Goal: Information Seeking & Learning: Check status

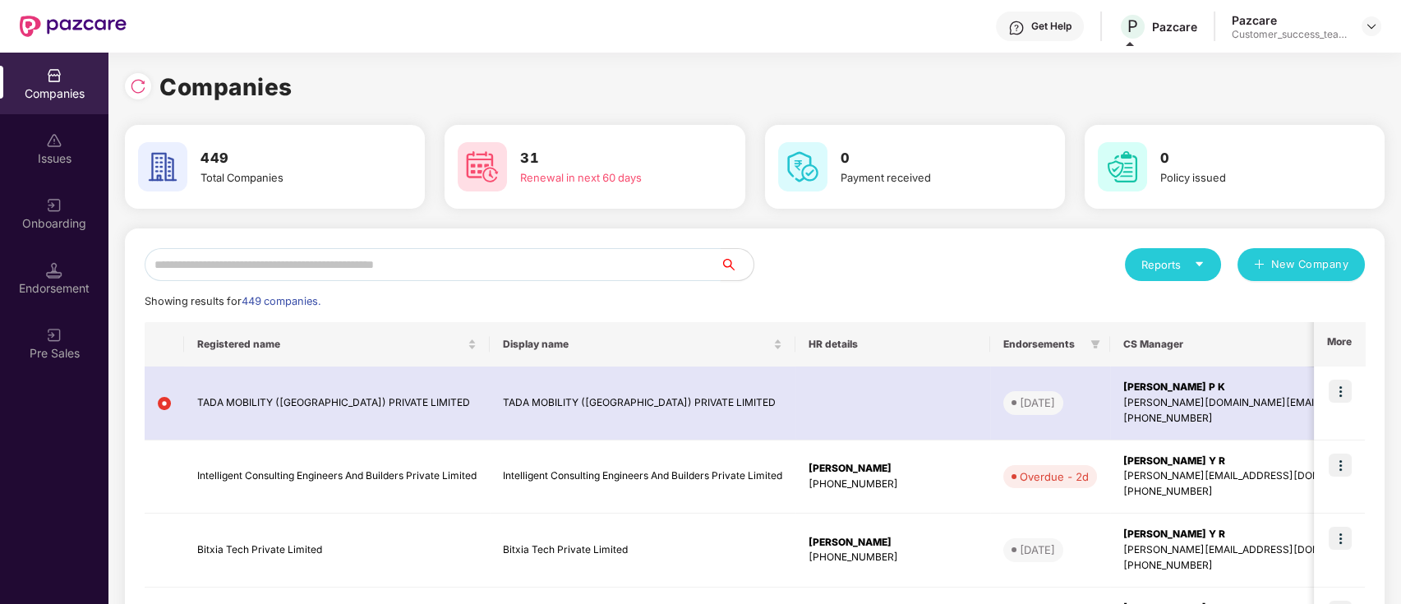
click at [247, 261] on input "text" at bounding box center [433, 264] width 576 height 33
click at [63, 214] on div "Onboarding" at bounding box center [54, 213] width 108 height 62
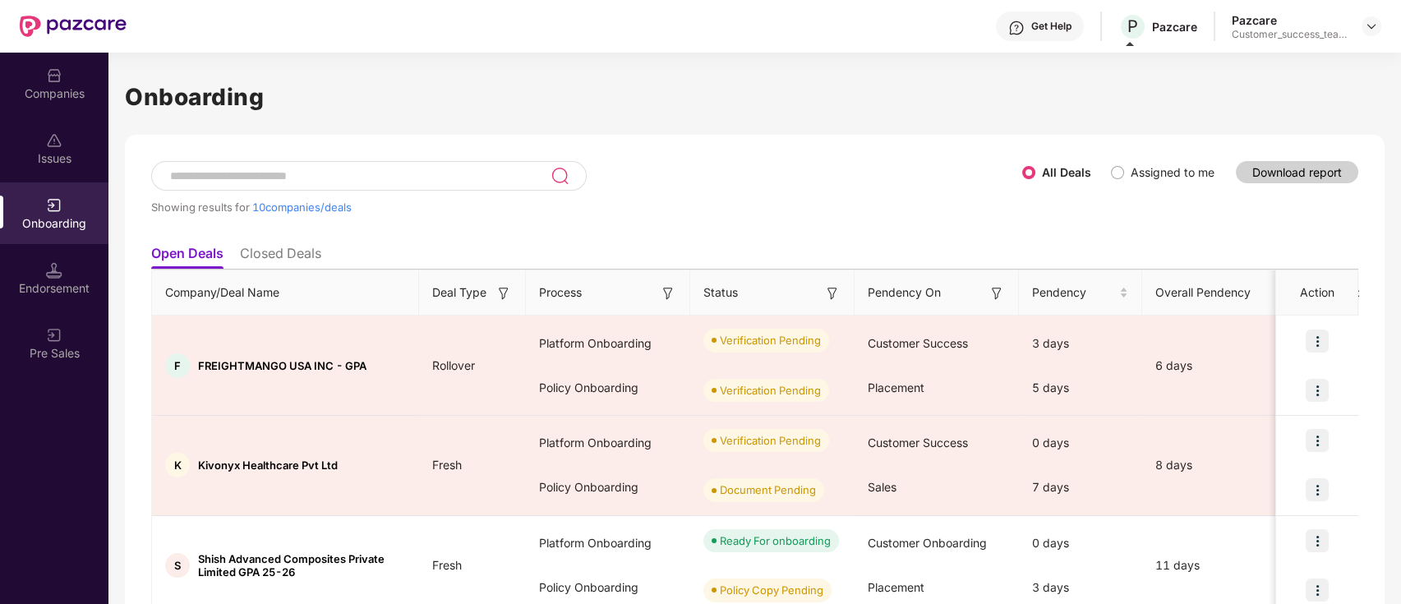
click at [402, 185] on div at bounding box center [369, 176] width 436 height 30
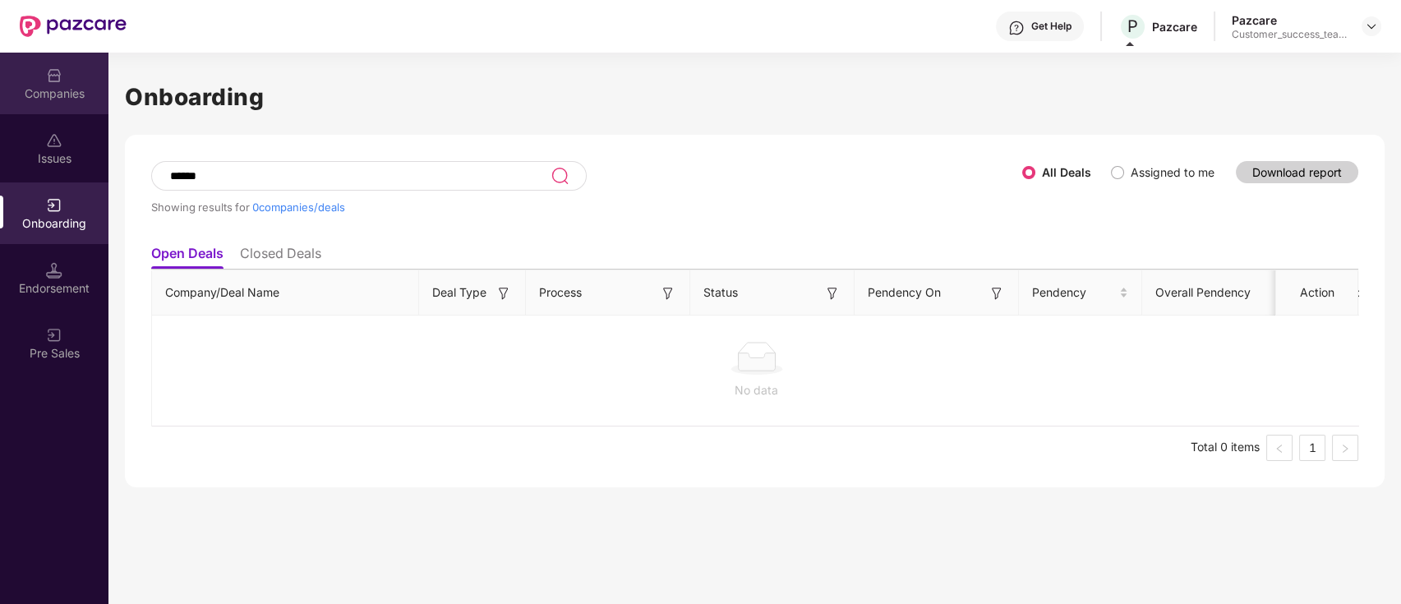
type input "******"
click at [44, 88] on div "Companies" at bounding box center [54, 93] width 108 height 16
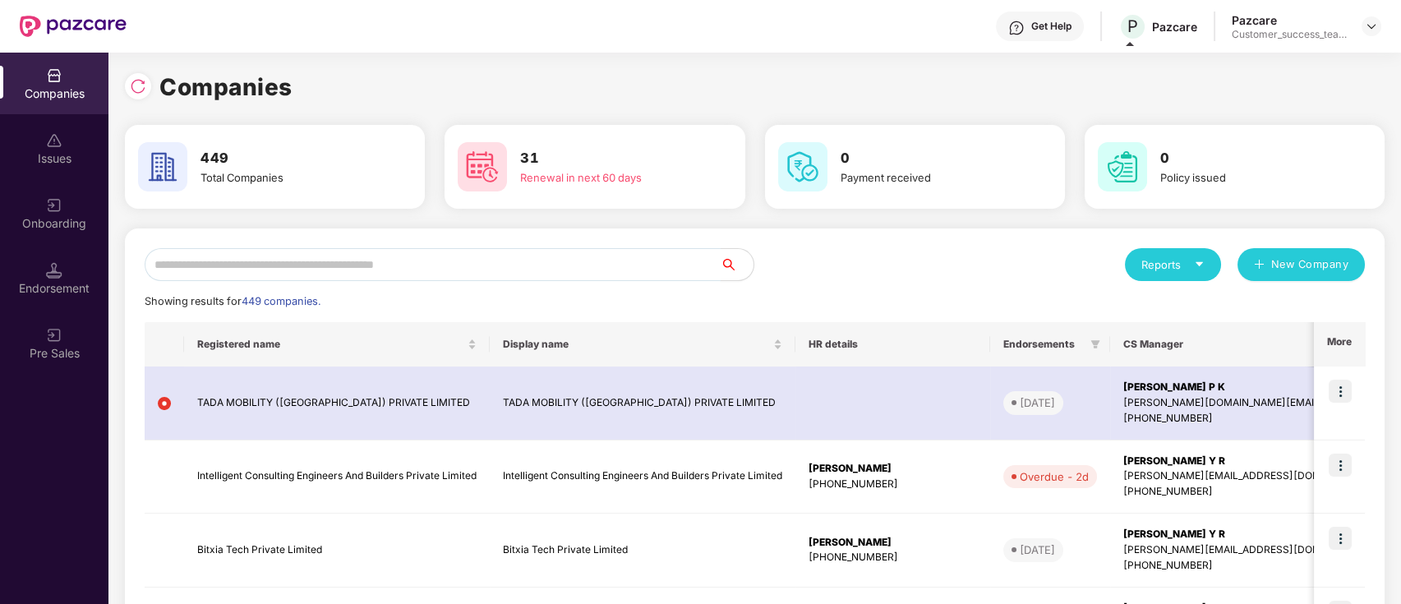
click at [323, 256] on input "text" at bounding box center [433, 264] width 576 height 33
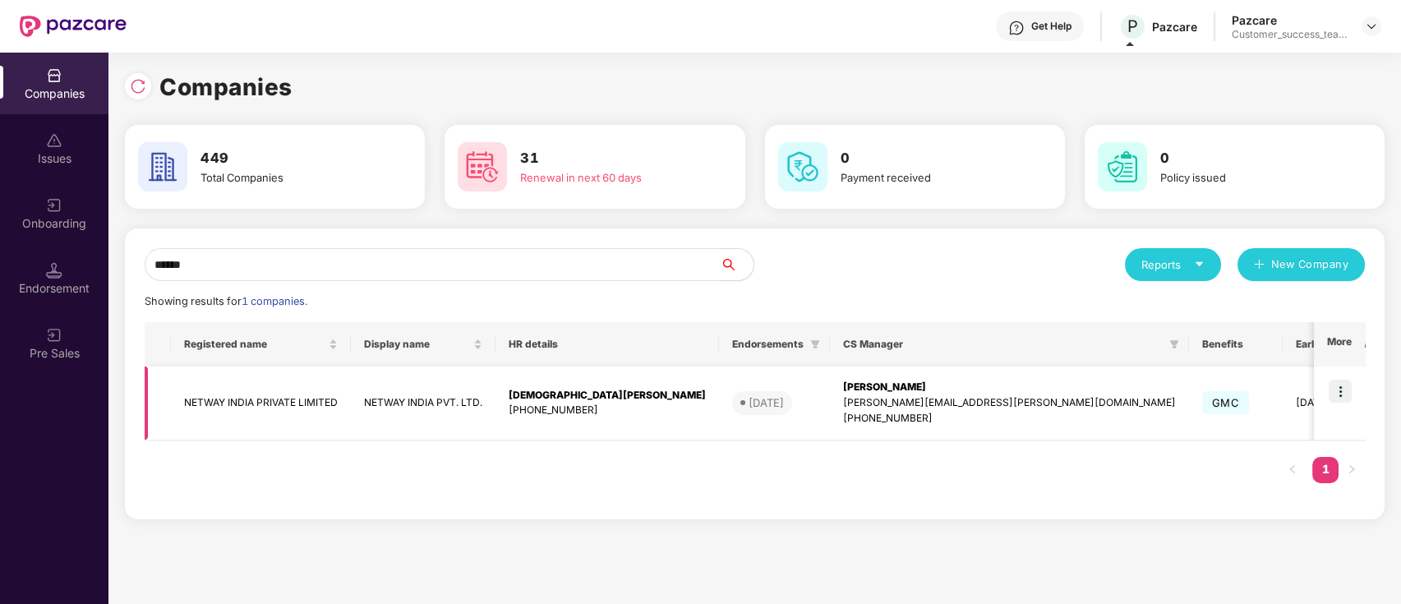
type input "******"
click at [530, 413] on div "[PHONE_NUMBER]" at bounding box center [607, 411] width 197 height 16
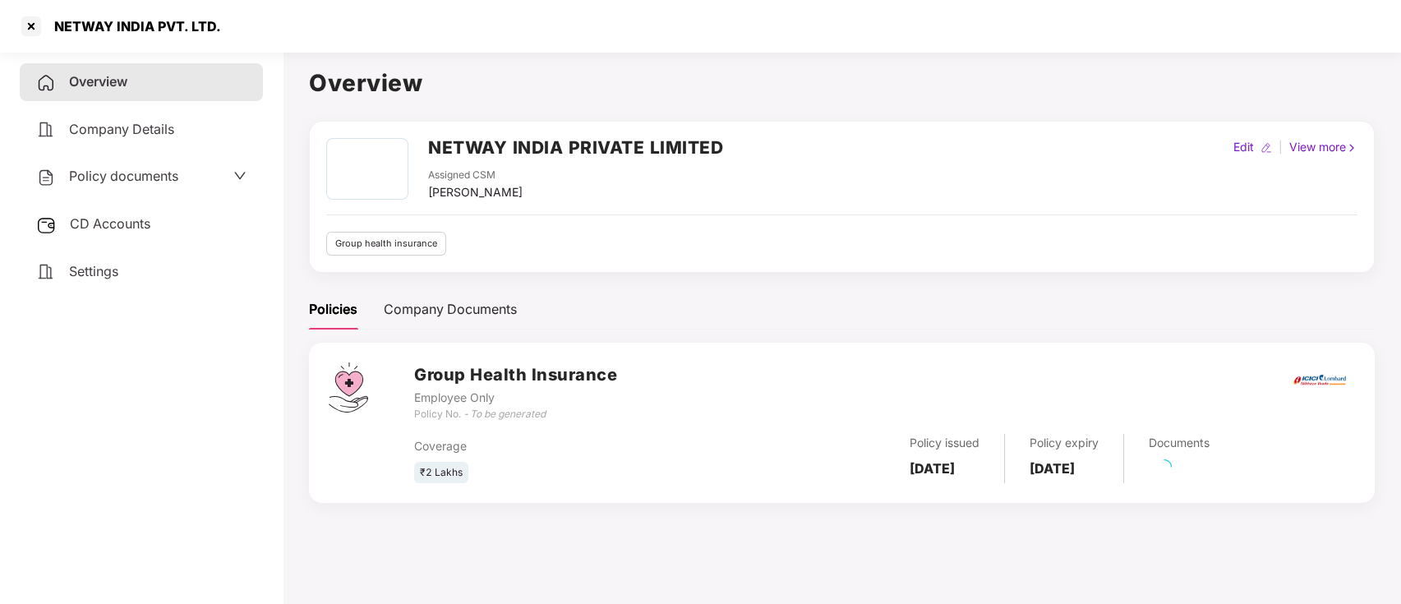
click at [179, 182] on div "Policy documents" at bounding box center [141, 176] width 210 height 21
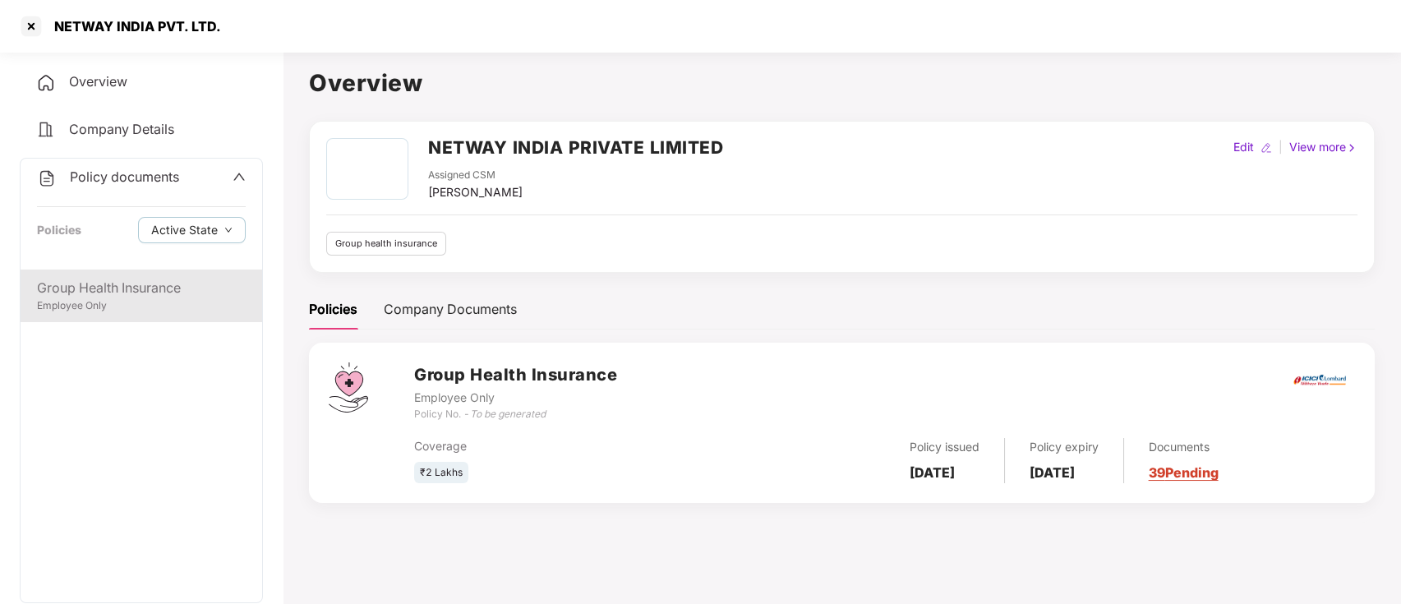
click at [154, 298] on div "Employee Only" at bounding box center [141, 306] width 209 height 16
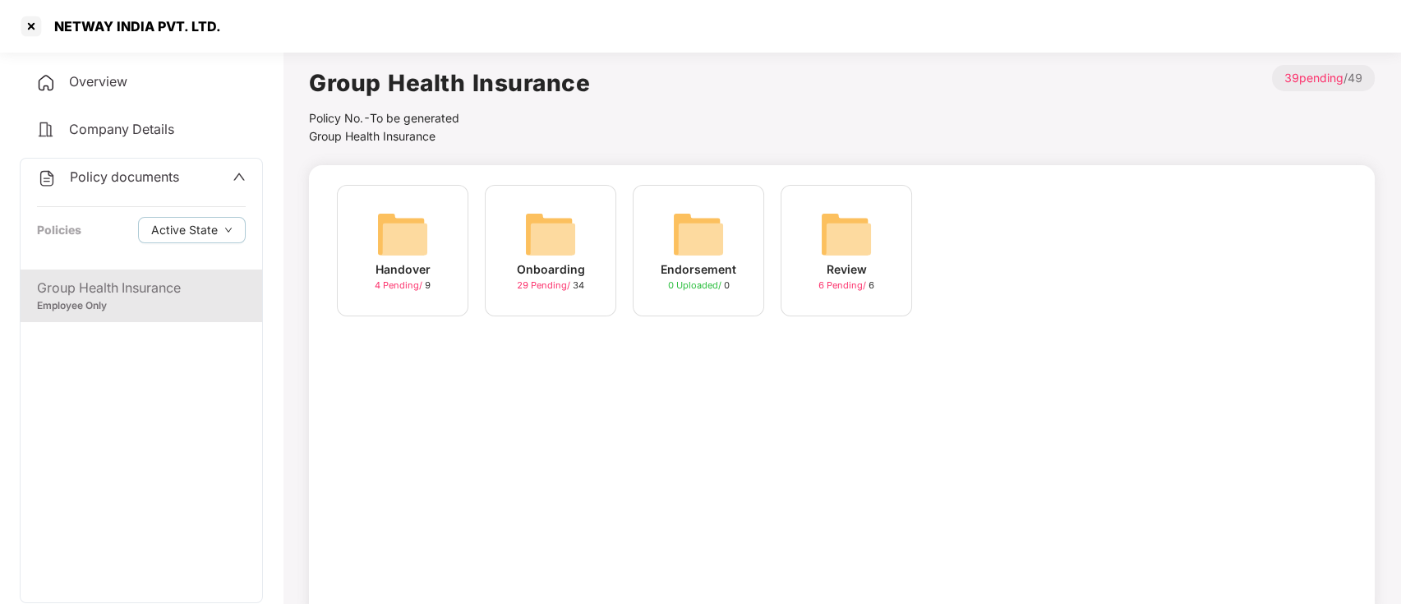
click at [540, 286] on span "29 Pending /" at bounding box center [545, 285] width 56 height 12
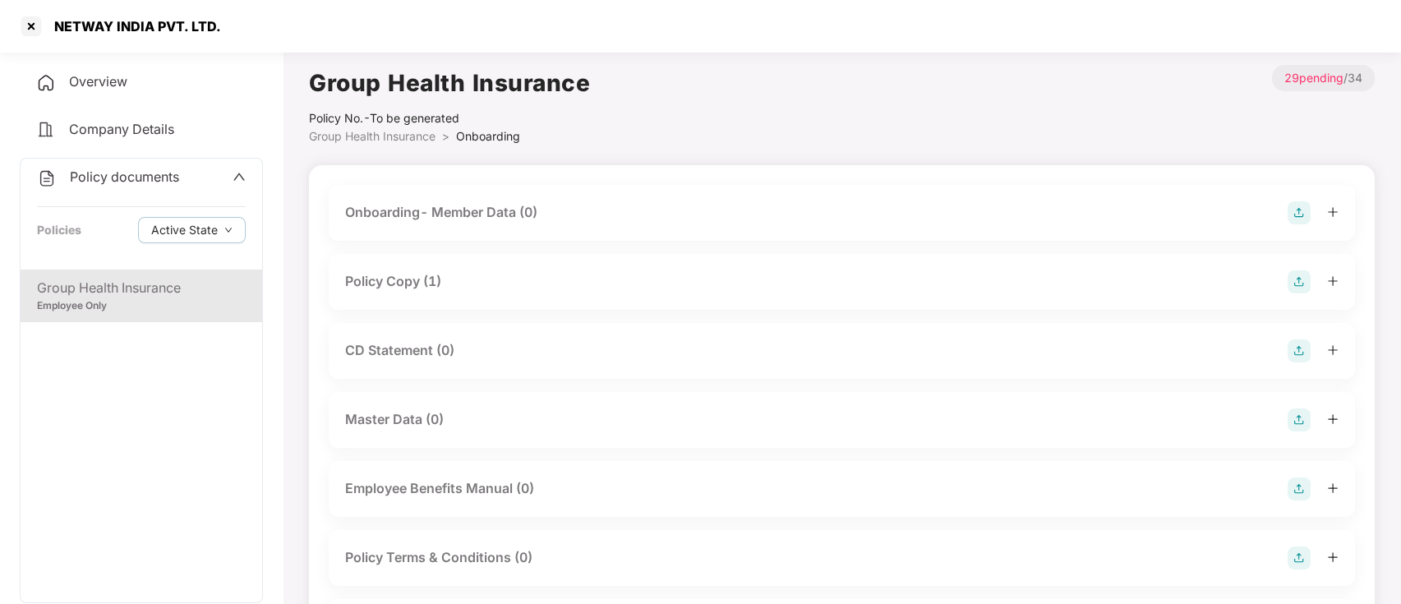
click at [374, 287] on div "Policy Copy (1)" at bounding box center [393, 281] width 96 height 21
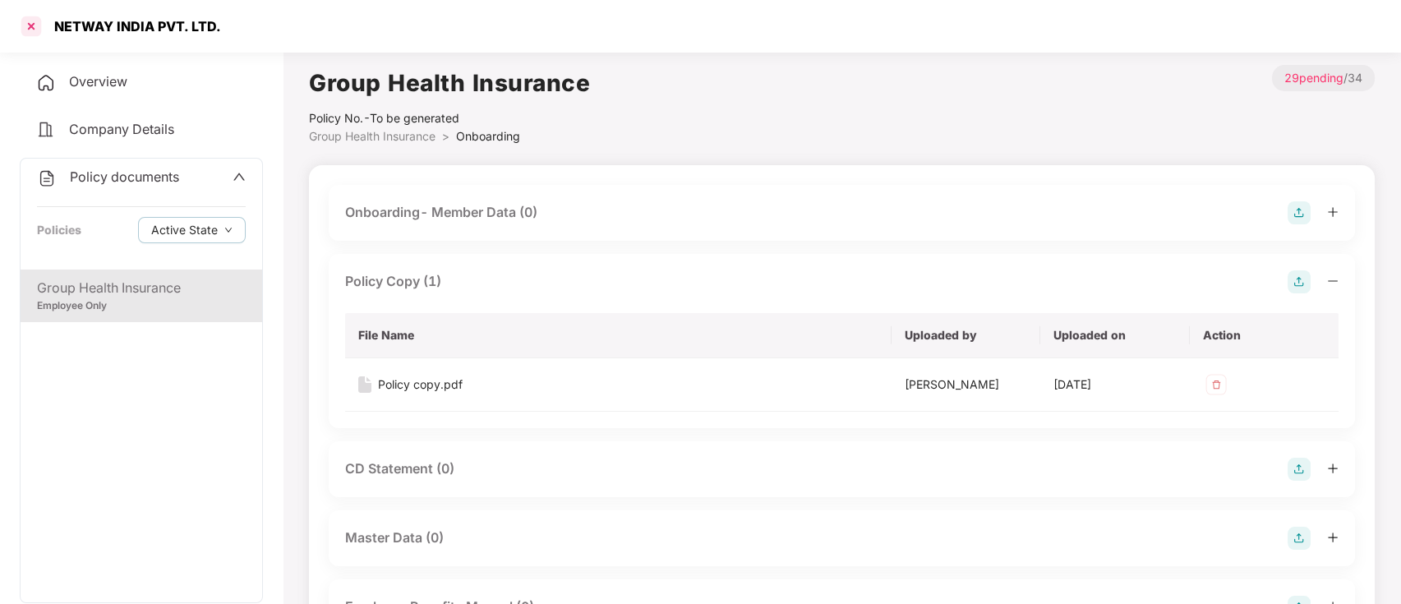
click at [26, 30] on div at bounding box center [31, 26] width 26 height 26
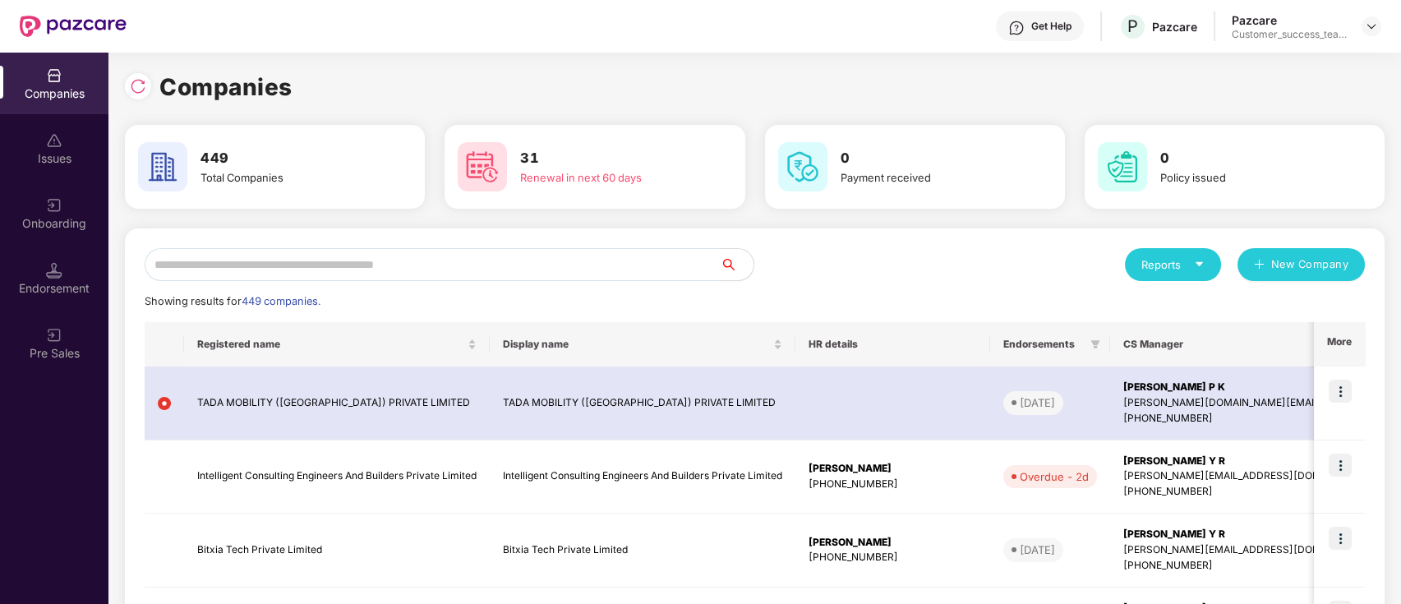
click at [369, 253] on input "text" at bounding box center [433, 264] width 576 height 33
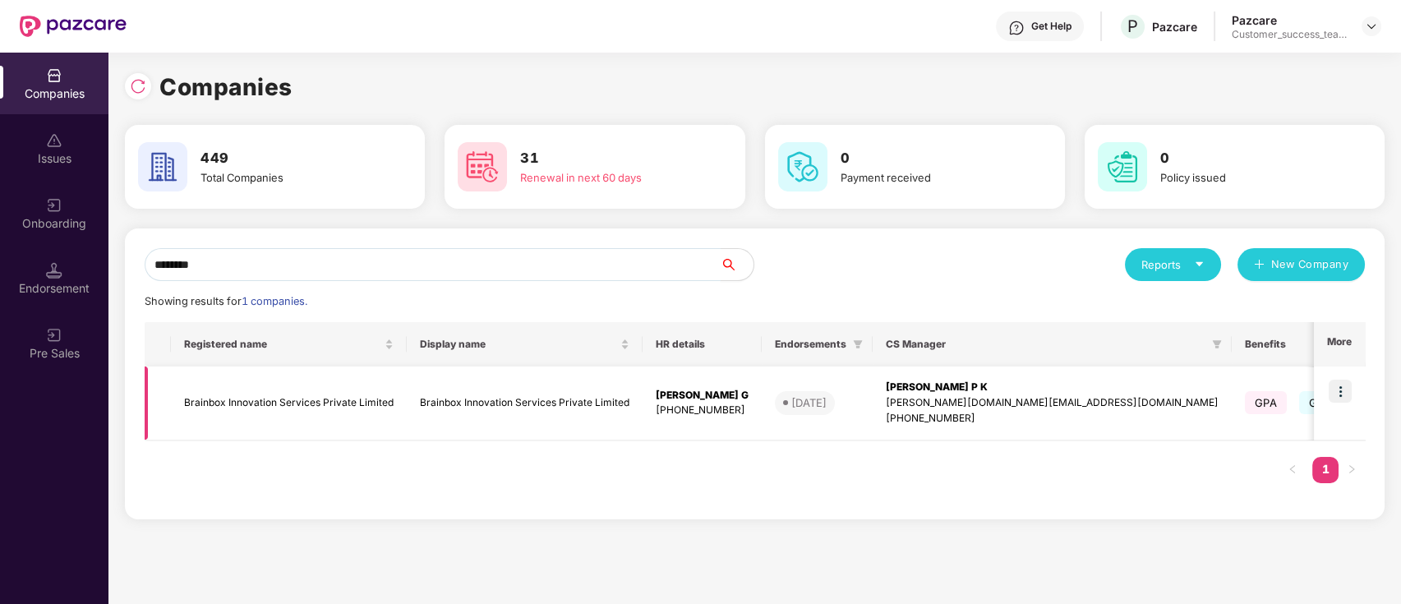
type input "********"
click at [1343, 385] on img at bounding box center [1340, 391] width 23 height 23
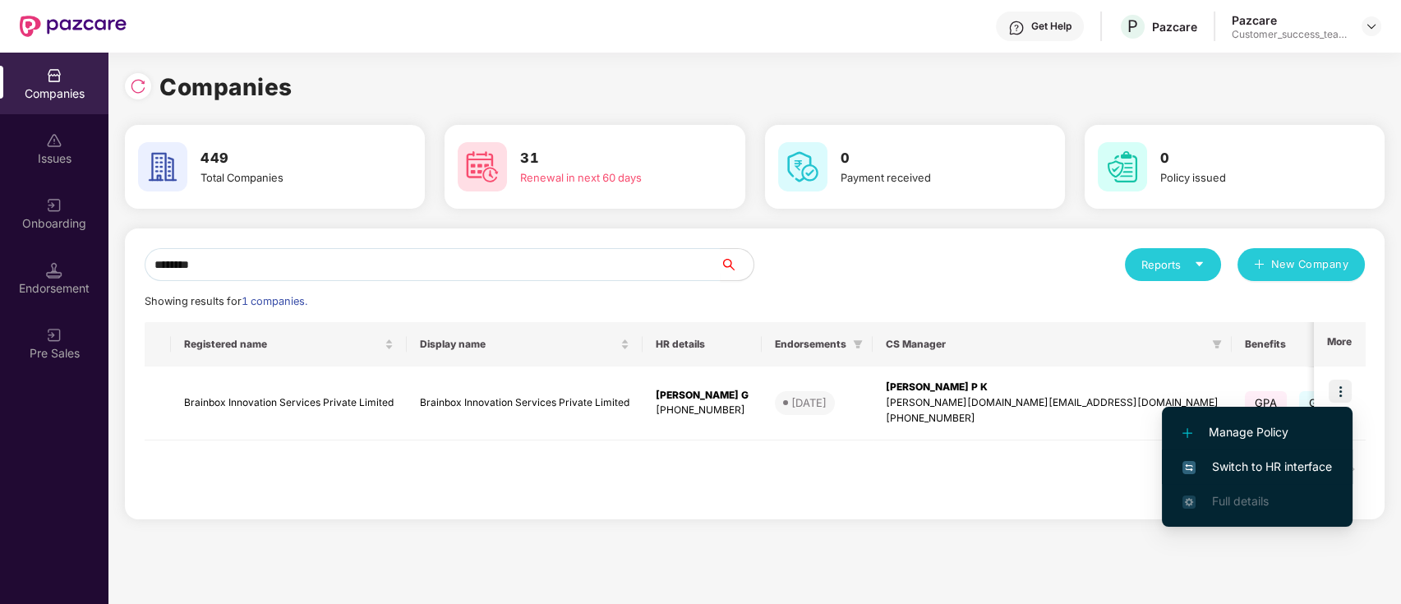
click at [1333, 472] on li "Switch to HR interface" at bounding box center [1257, 467] width 191 height 35
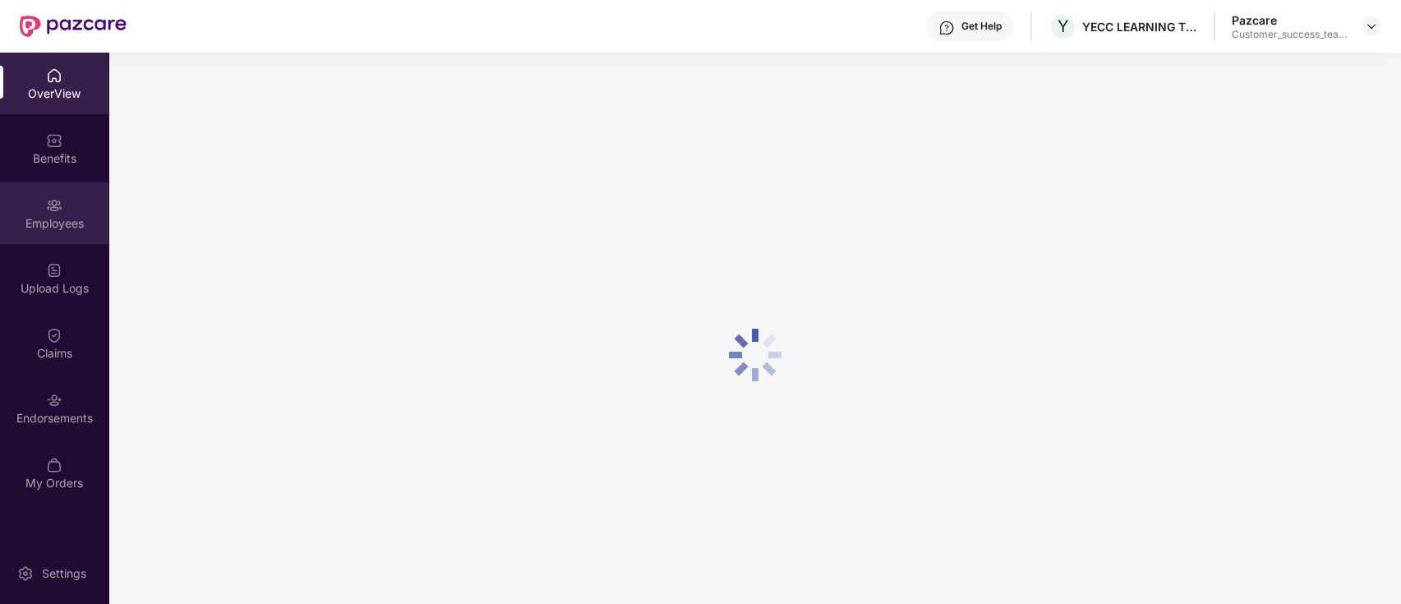
click at [49, 210] on img at bounding box center [54, 205] width 16 height 16
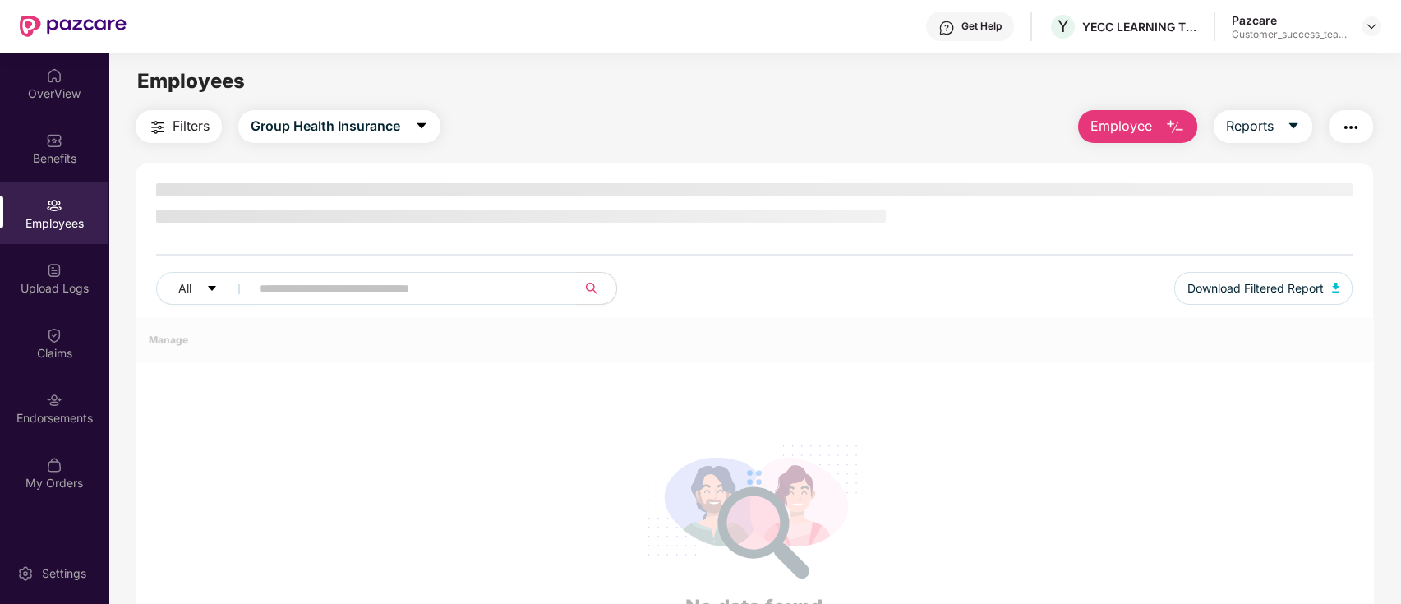
click at [49, 207] on img at bounding box center [54, 205] width 16 height 16
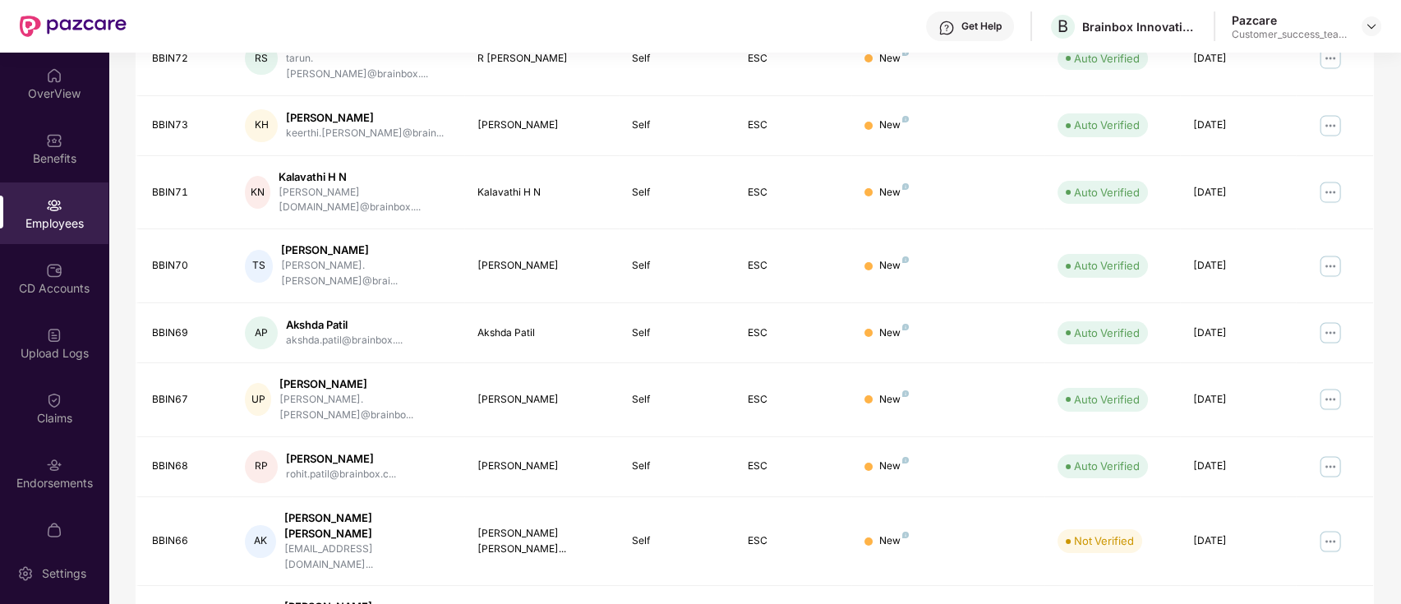
scroll to position [404, 0]
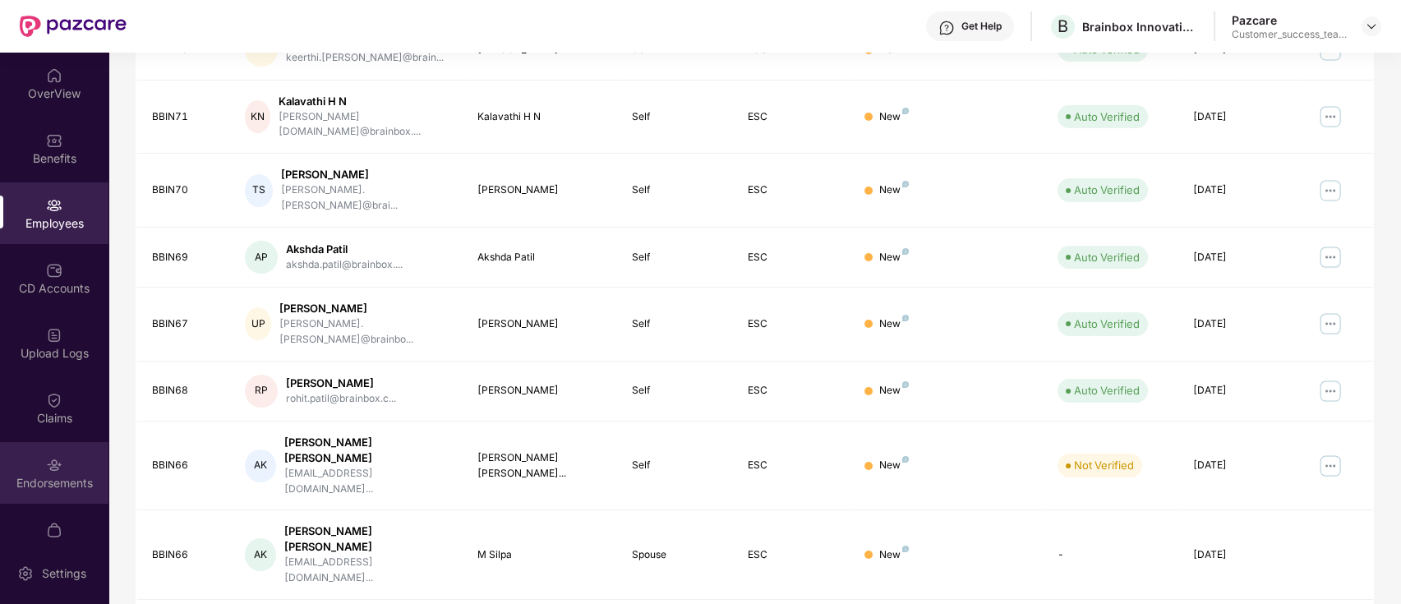
click at [58, 470] on img at bounding box center [54, 465] width 16 height 16
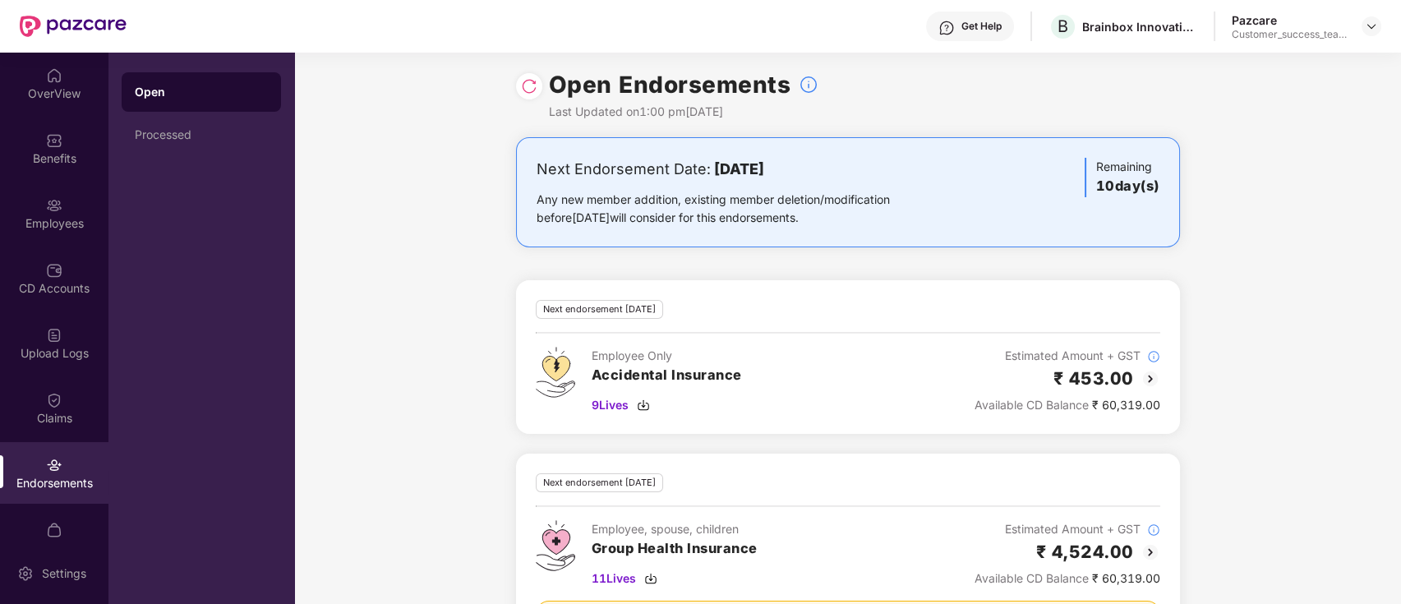
scroll to position [0, 0]
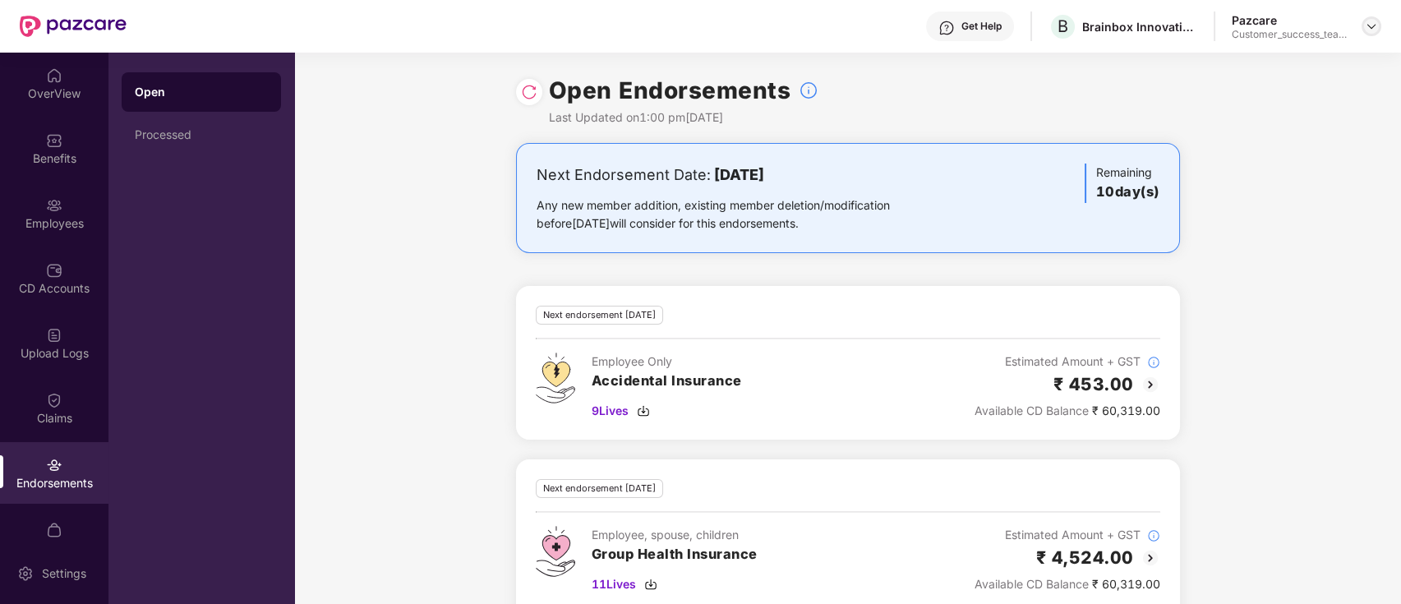
click at [1369, 27] on img at bounding box center [1371, 26] width 13 height 13
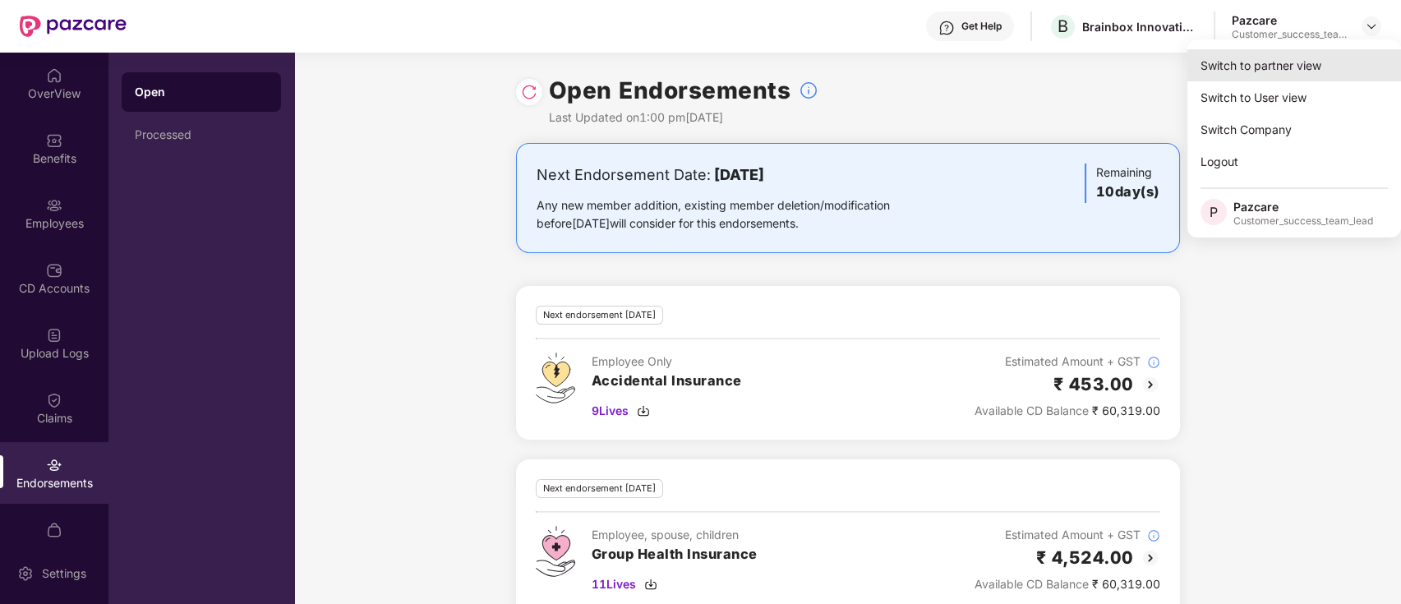
click at [1337, 71] on div "Switch to partner view" at bounding box center [1294, 65] width 214 height 32
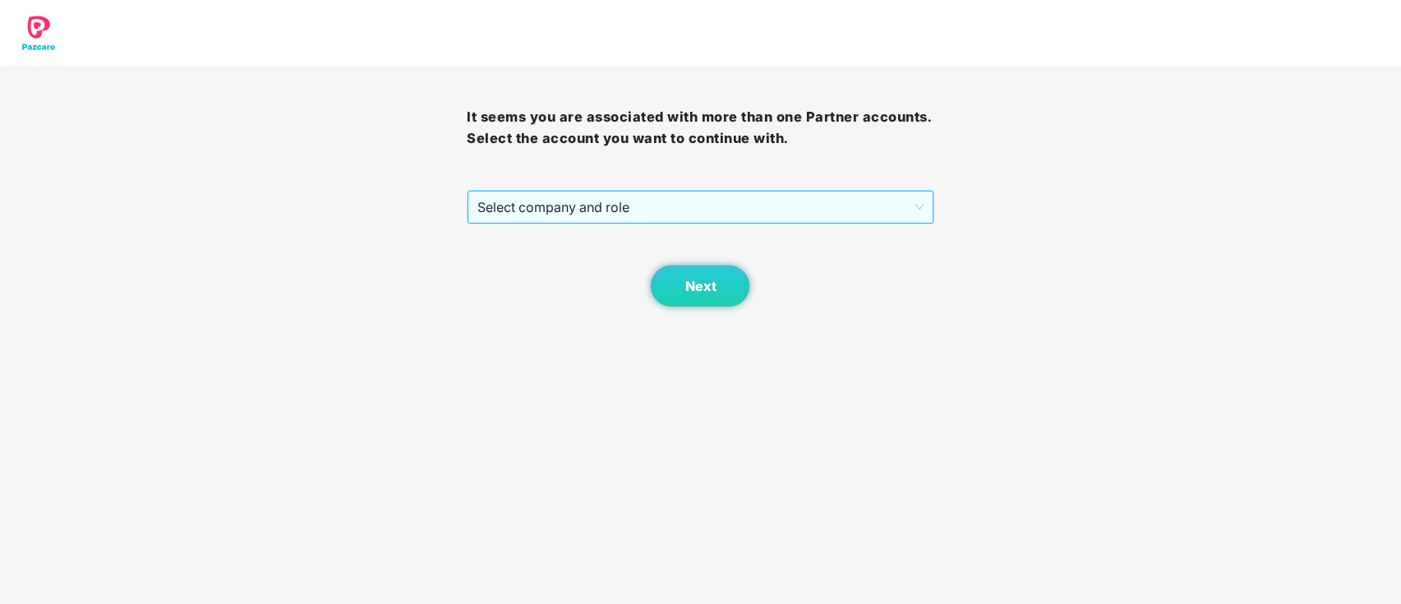
click at [686, 216] on span "Select company and role" at bounding box center [699, 206] width 445 height 31
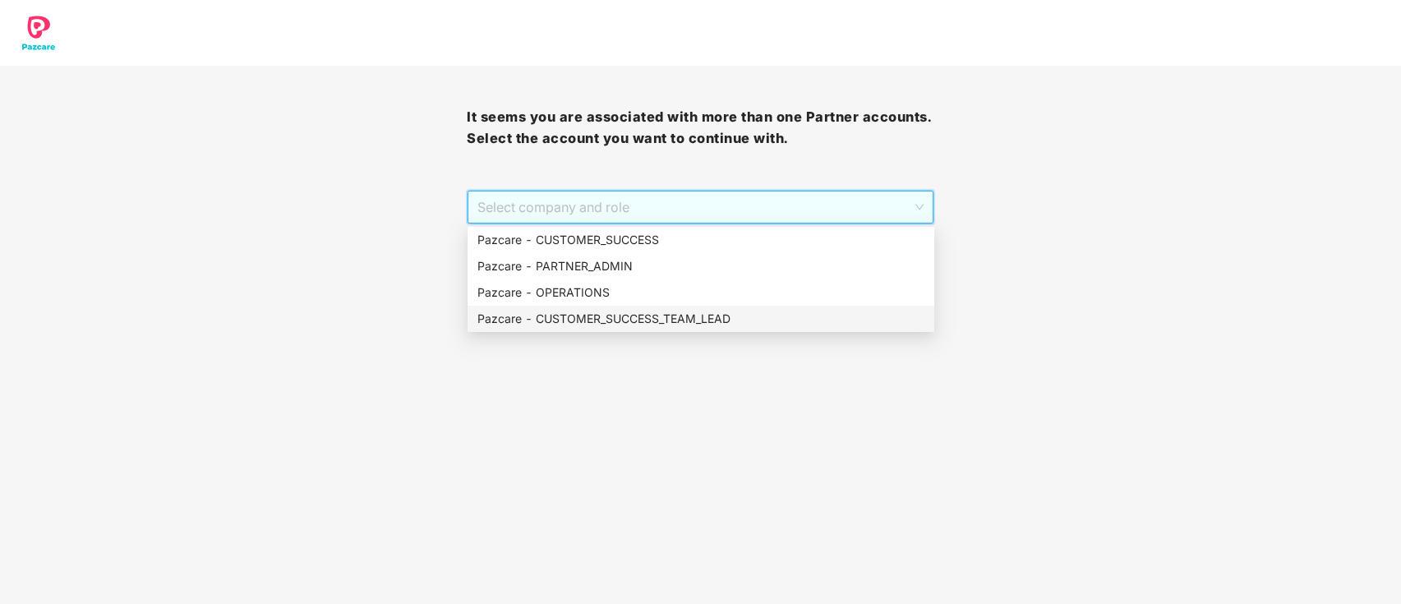
click at [687, 310] on div "Pazcare - CUSTOMER_SUCCESS_TEAM_LEAD" at bounding box center [700, 319] width 447 height 18
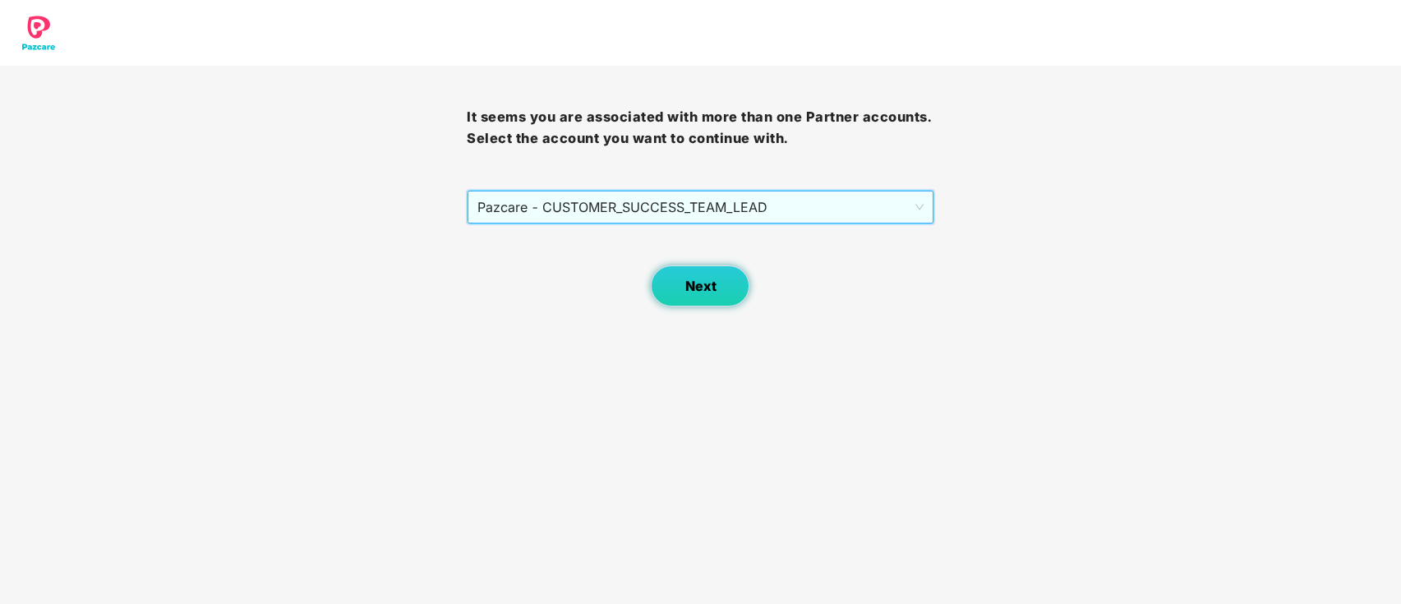
click at [700, 296] on button "Next" at bounding box center [700, 285] width 99 height 41
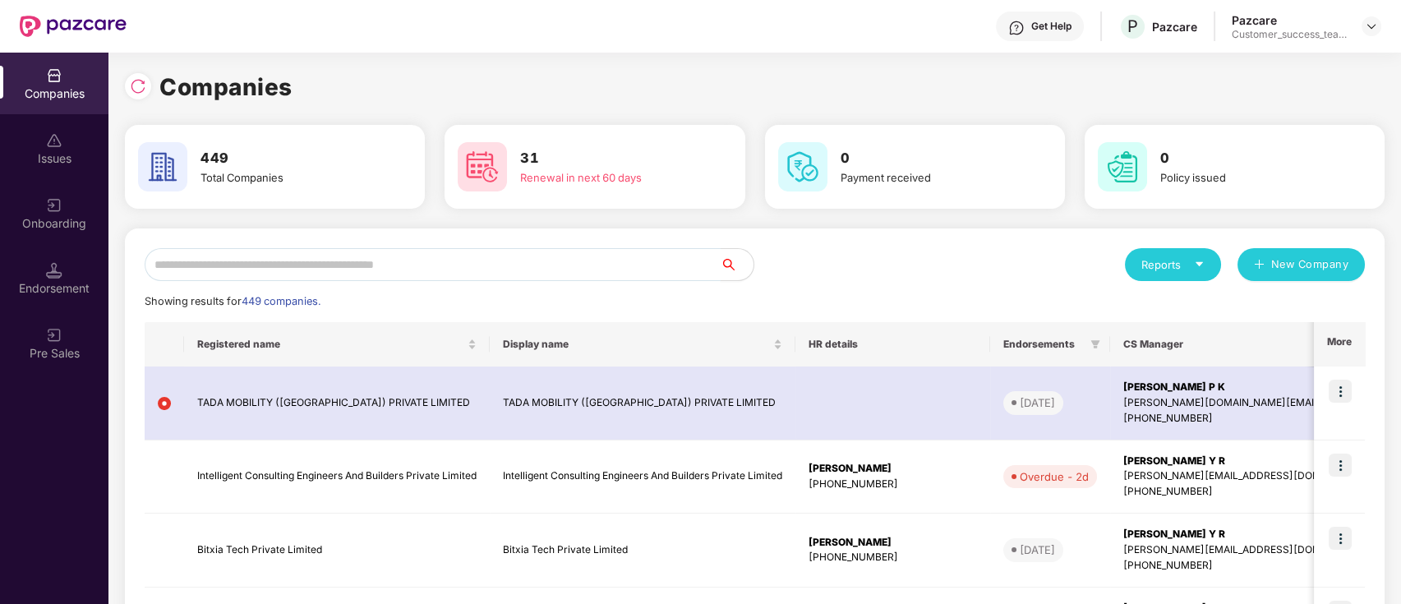
click at [631, 266] on input "text" at bounding box center [433, 264] width 576 height 33
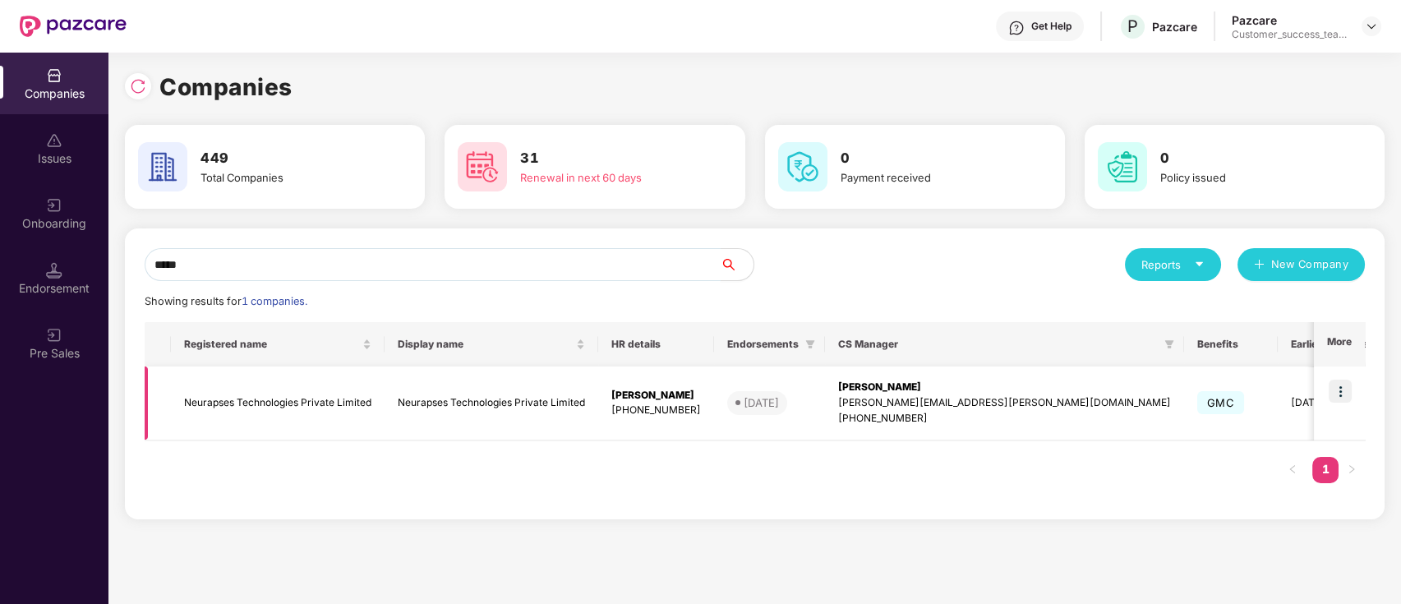
type input "*****"
click at [1335, 386] on img at bounding box center [1340, 391] width 23 height 23
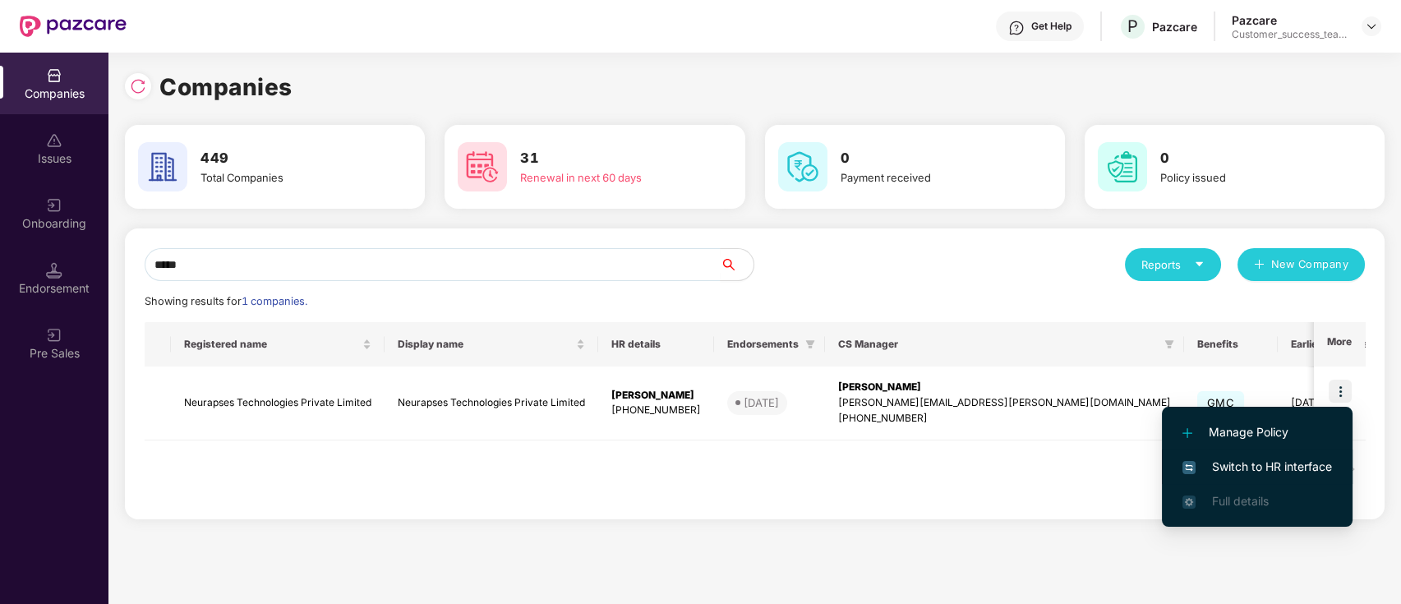
click at [1291, 473] on span "Switch to HR interface" at bounding box center [1258, 467] width 150 height 18
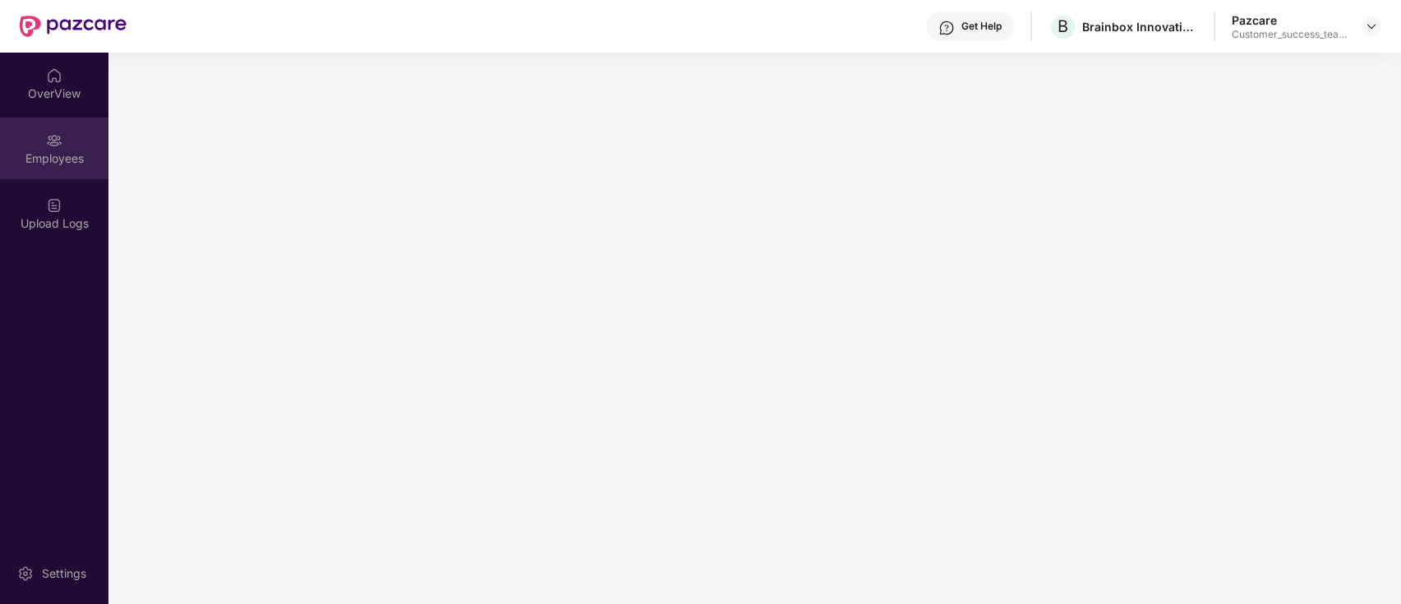
click at [39, 157] on div "Employees" at bounding box center [54, 158] width 108 height 16
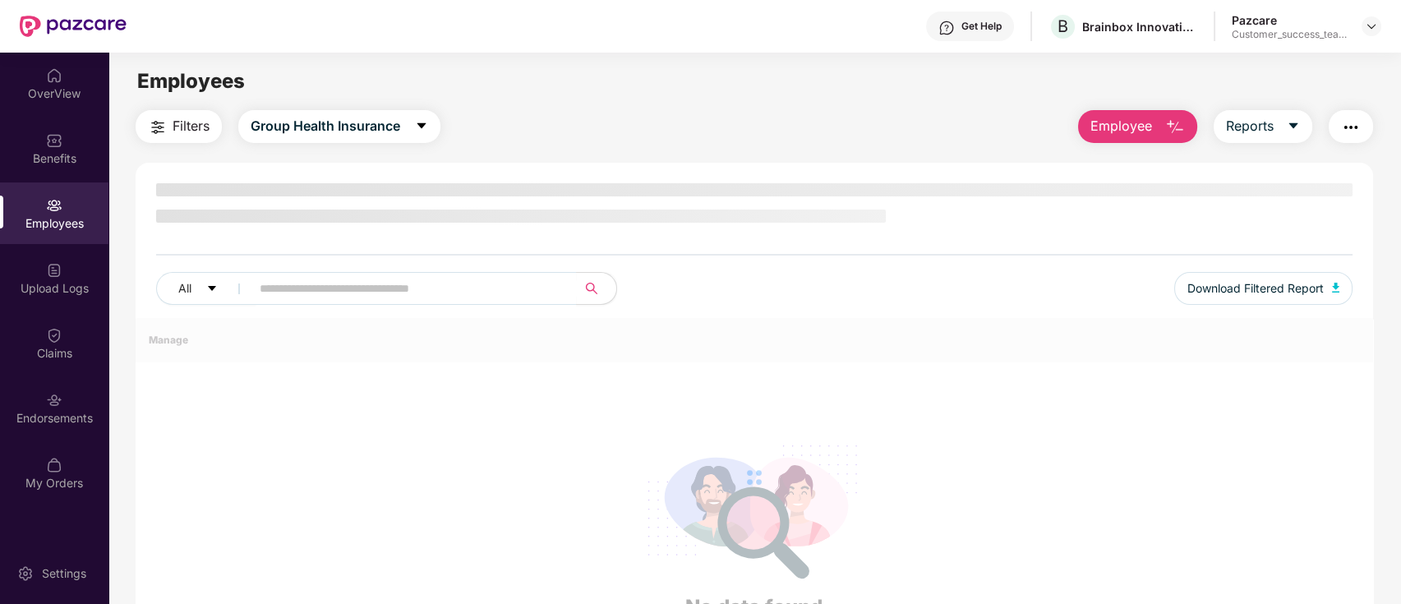
click at [30, 218] on div "Employees" at bounding box center [54, 223] width 108 height 16
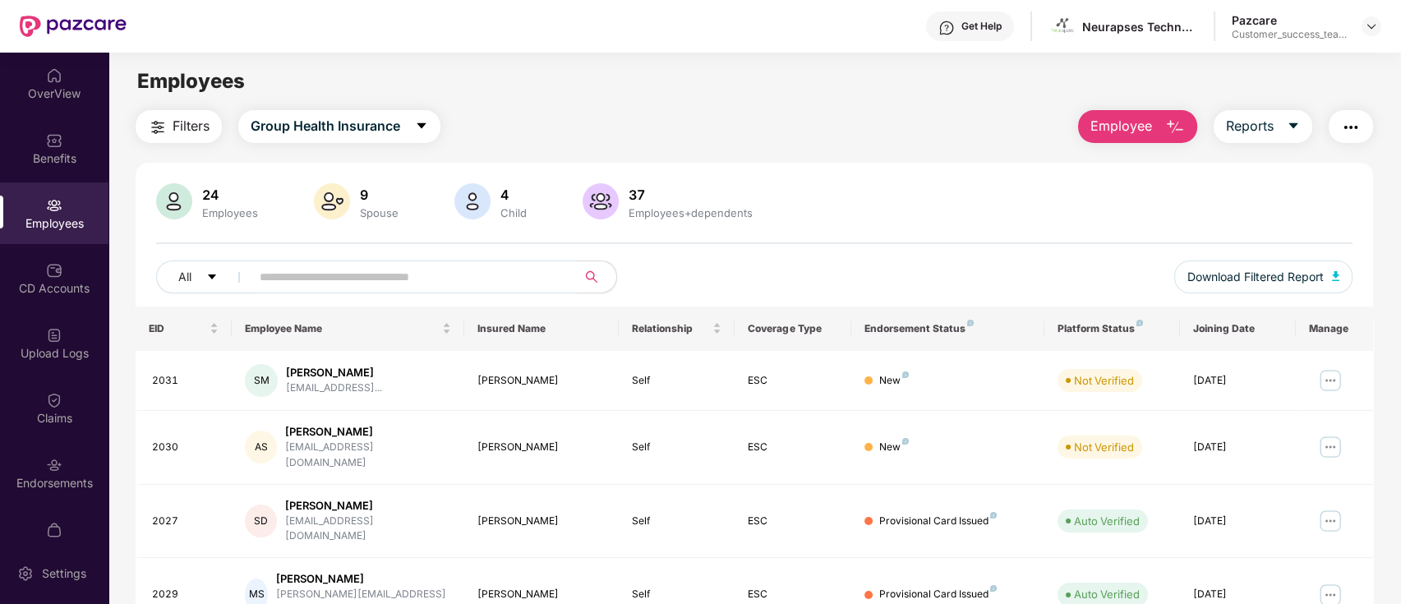
click at [463, 279] on input "text" at bounding box center [407, 277] width 295 height 25
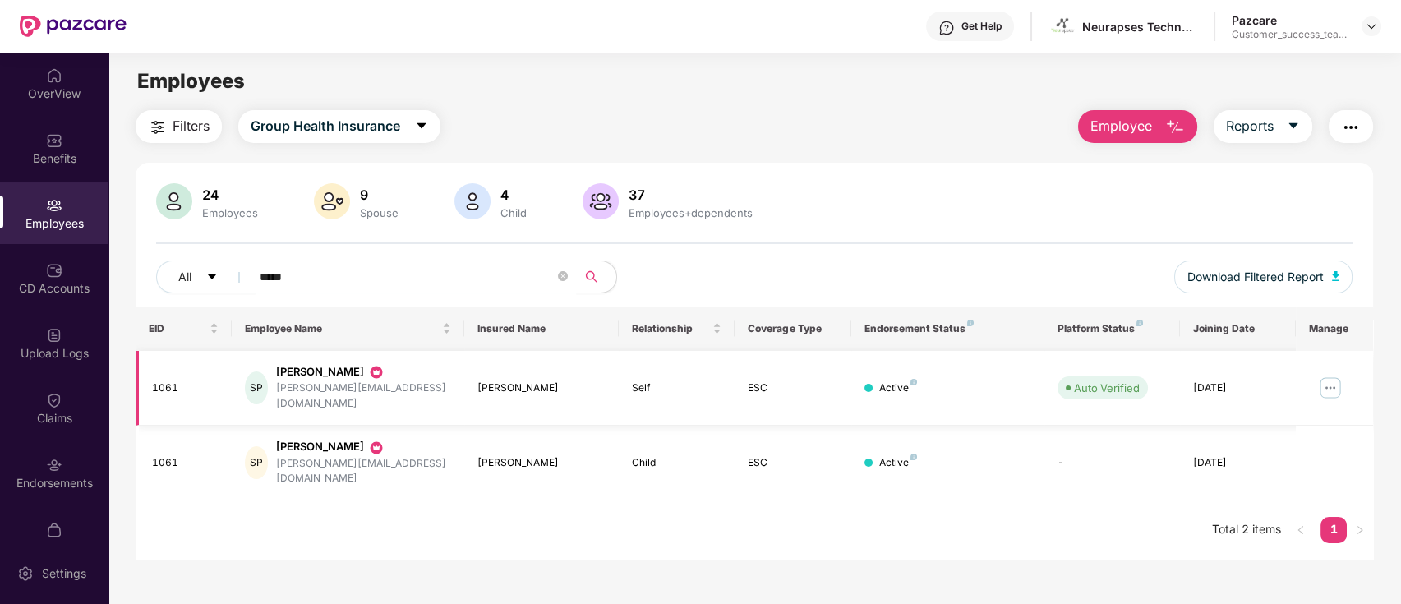
type input "*****"
click at [1334, 375] on img at bounding box center [1330, 388] width 26 height 26
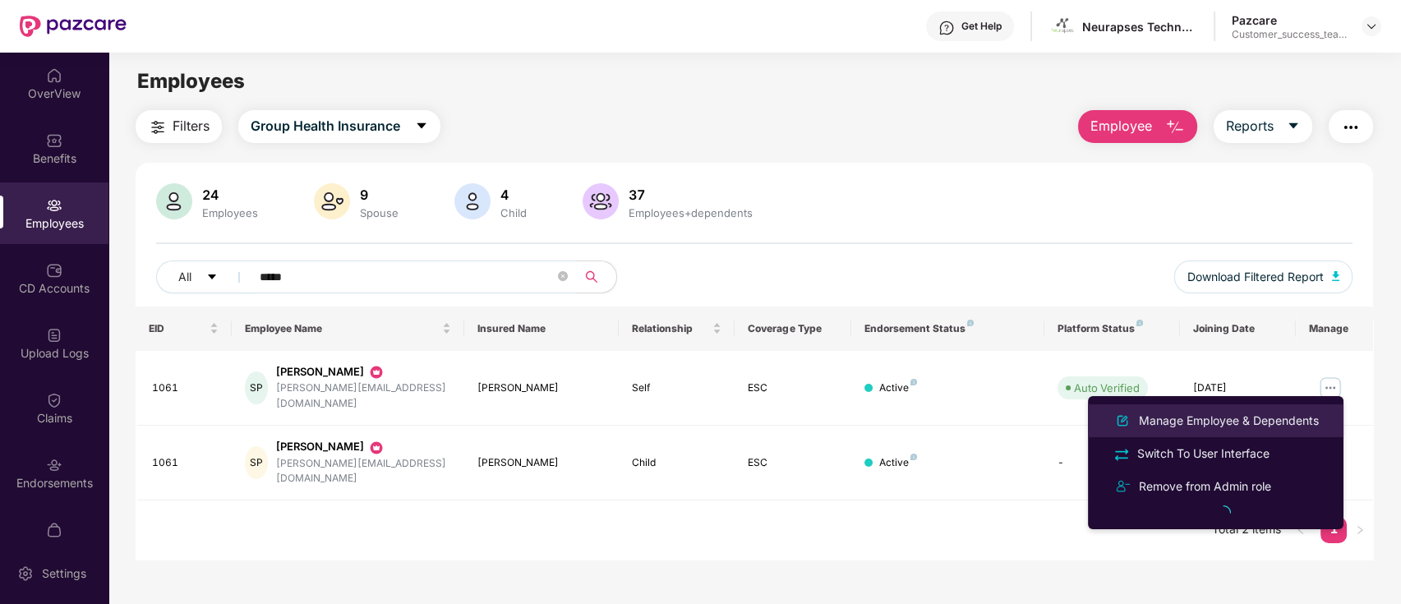
click at [1299, 420] on div "Manage Employee & Dependents" at bounding box center [1229, 421] width 187 height 18
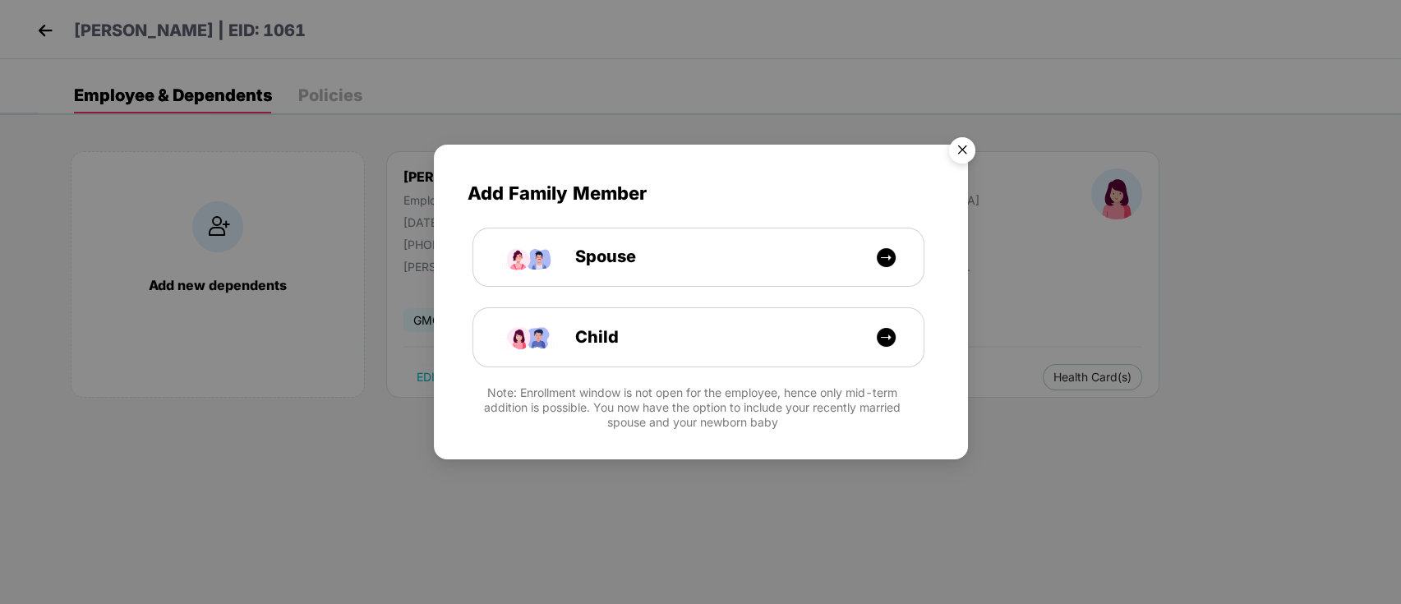
click at [956, 145] on img "Close" at bounding box center [962, 153] width 46 height 46
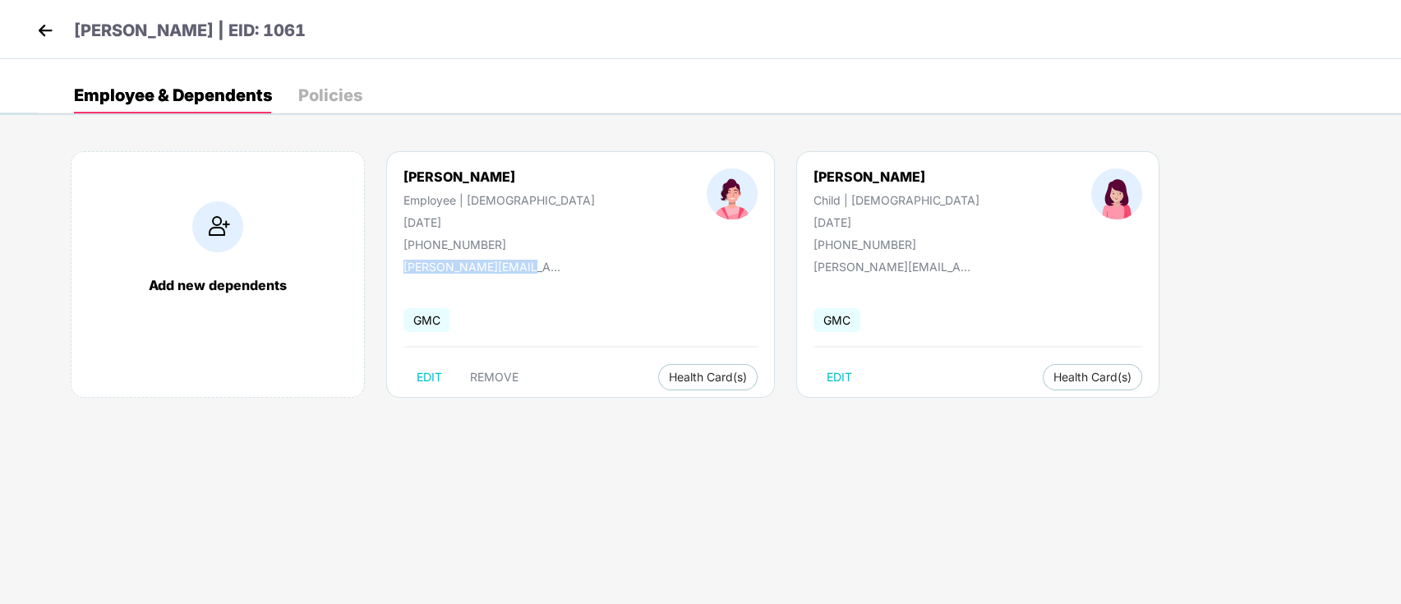
drag, startPoint x: 523, startPoint y: 266, endPoint x: 402, endPoint y: 266, distance: 120.8
click at [402, 266] on div "[PERSON_NAME] Employee | [DEMOGRAPHIC_DATA] [DATE] [PHONE_NUMBER] [PERSON_NAME]…" at bounding box center [580, 274] width 389 height 247
copy div "[PERSON_NAME][EMAIL_ADDRESS][DOMAIN_NAME]"
click at [40, 35] on img at bounding box center [45, 30] width 25 height 25
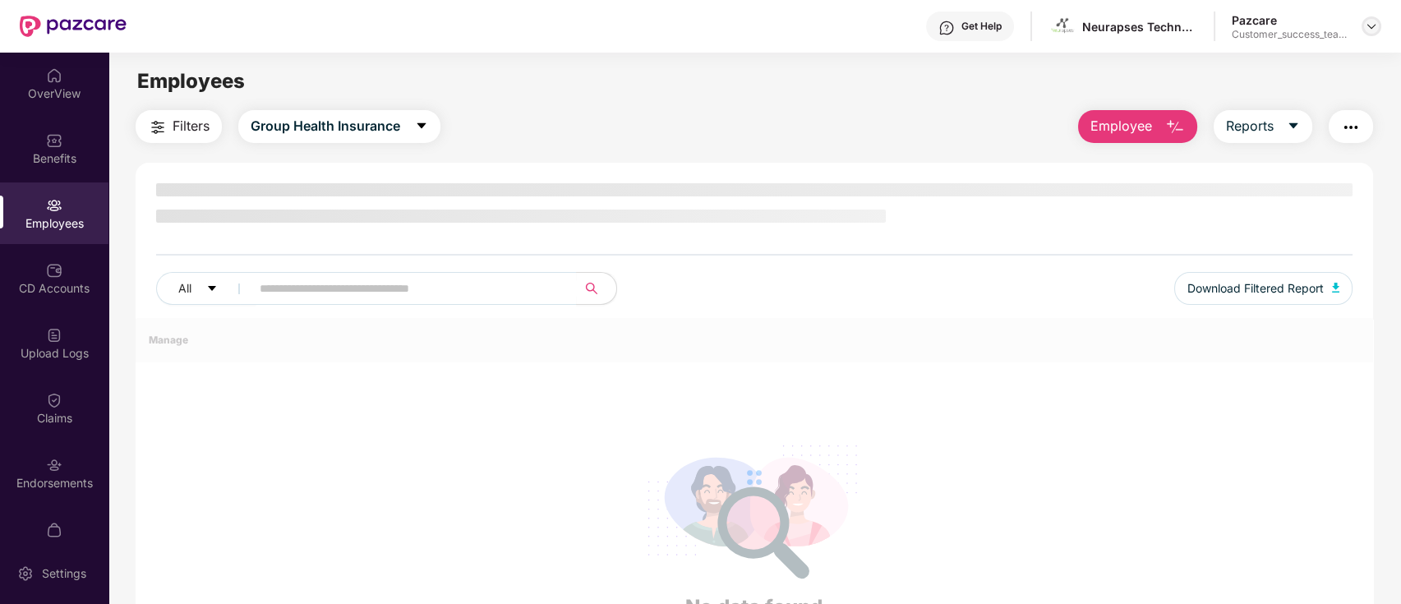
click at [1371, 21] on img at bounding box center [1371, 26] width 13 height 13
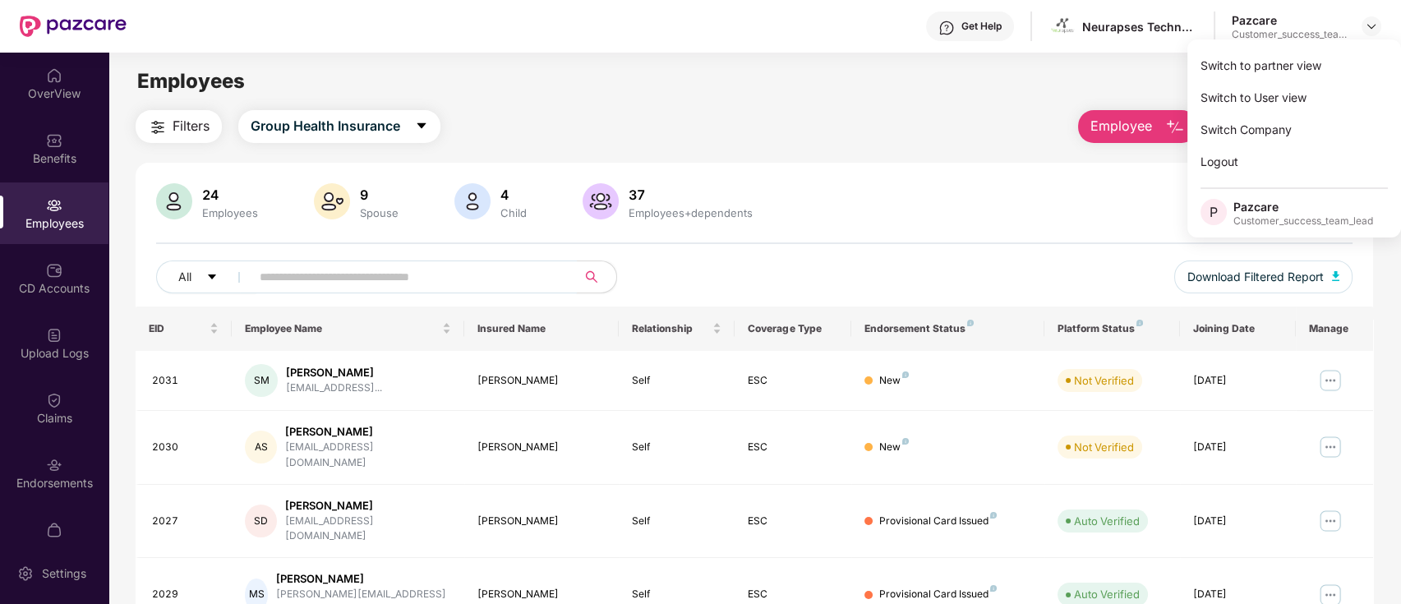
click at [500, 274] on input "text" at bounding box center [407, 277] width 295 height 25
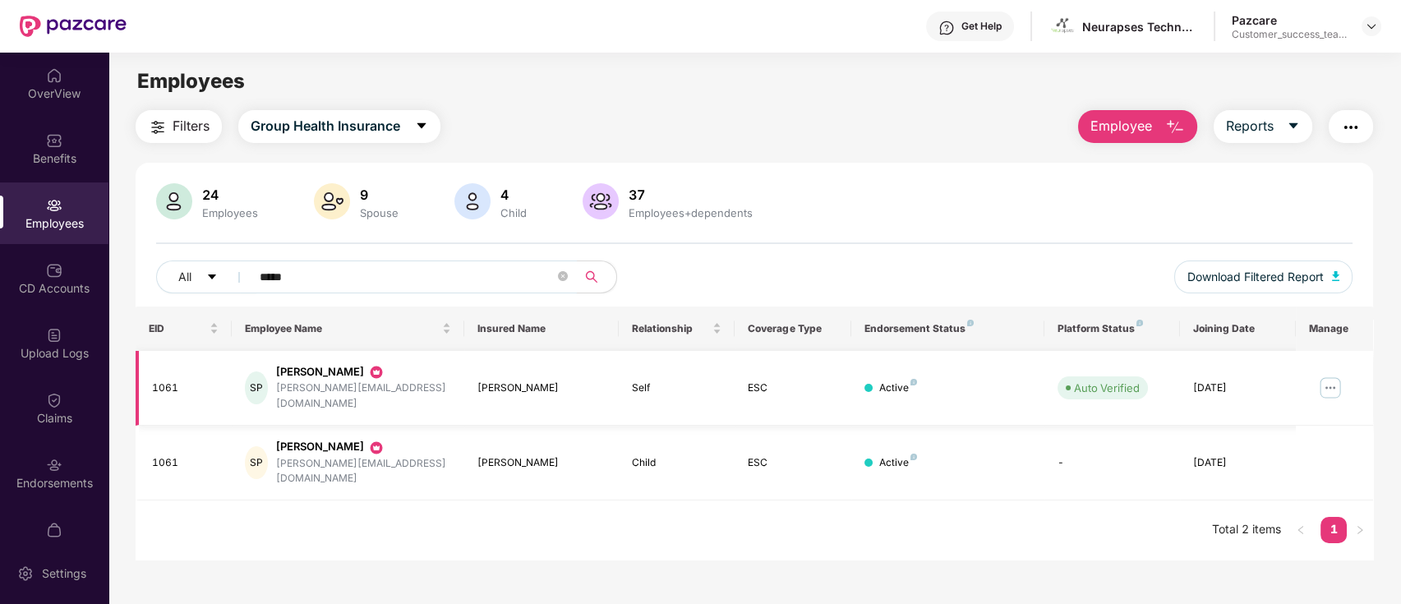
type input "*****"
click at [1335, 377] on img at bounding box center [1330, 388] width 26 height 26
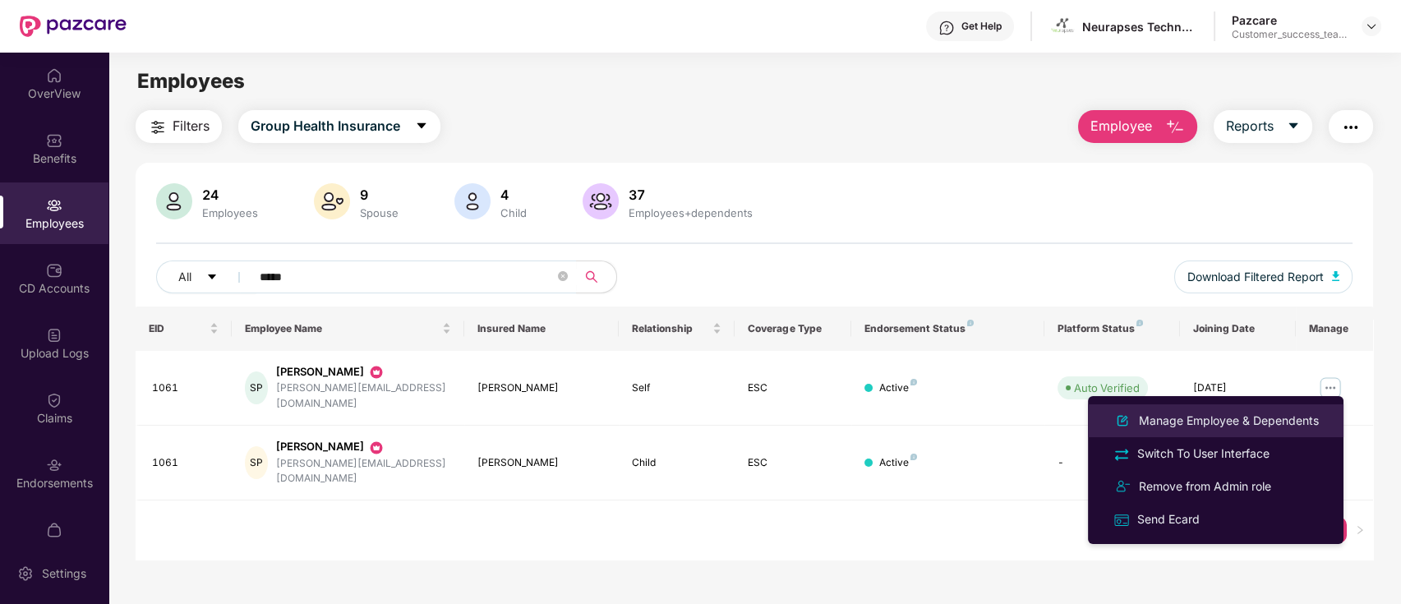
click at [1265, 413] on div "Manage Employee & Dependents" at bounding box center [1229, 421] width 187 height 18
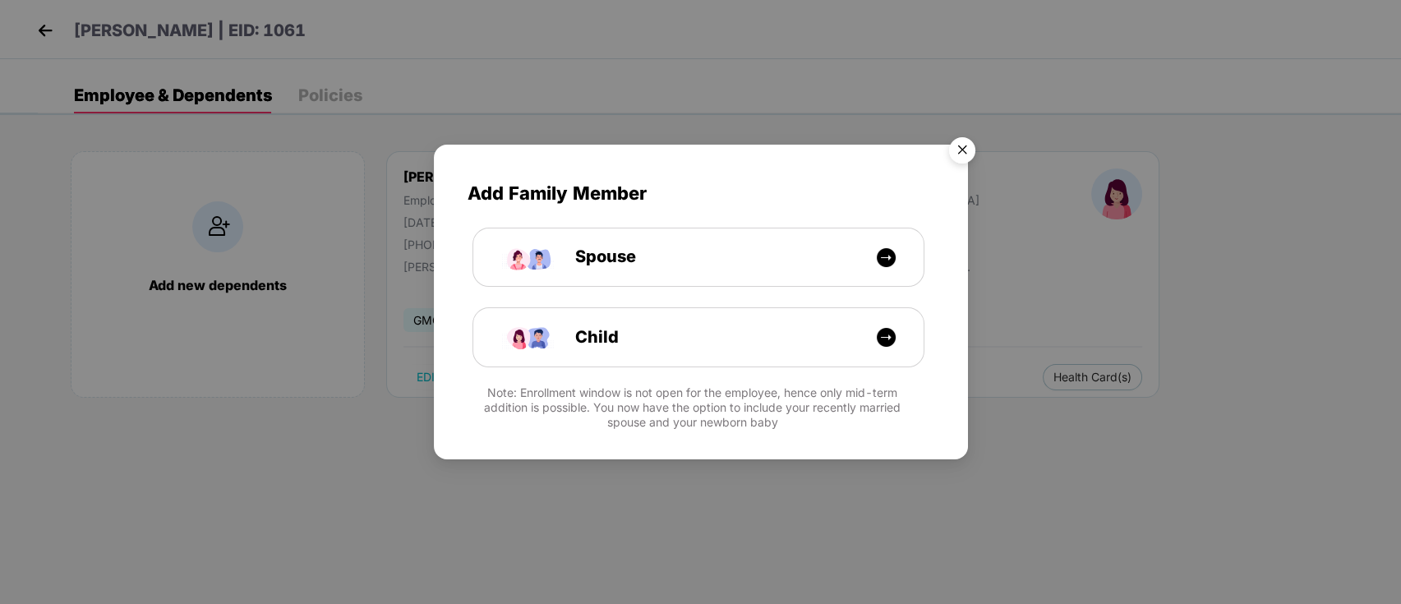
click at [957, 155] on img "Close" at bounding box center [962, 153] width 46 height 46
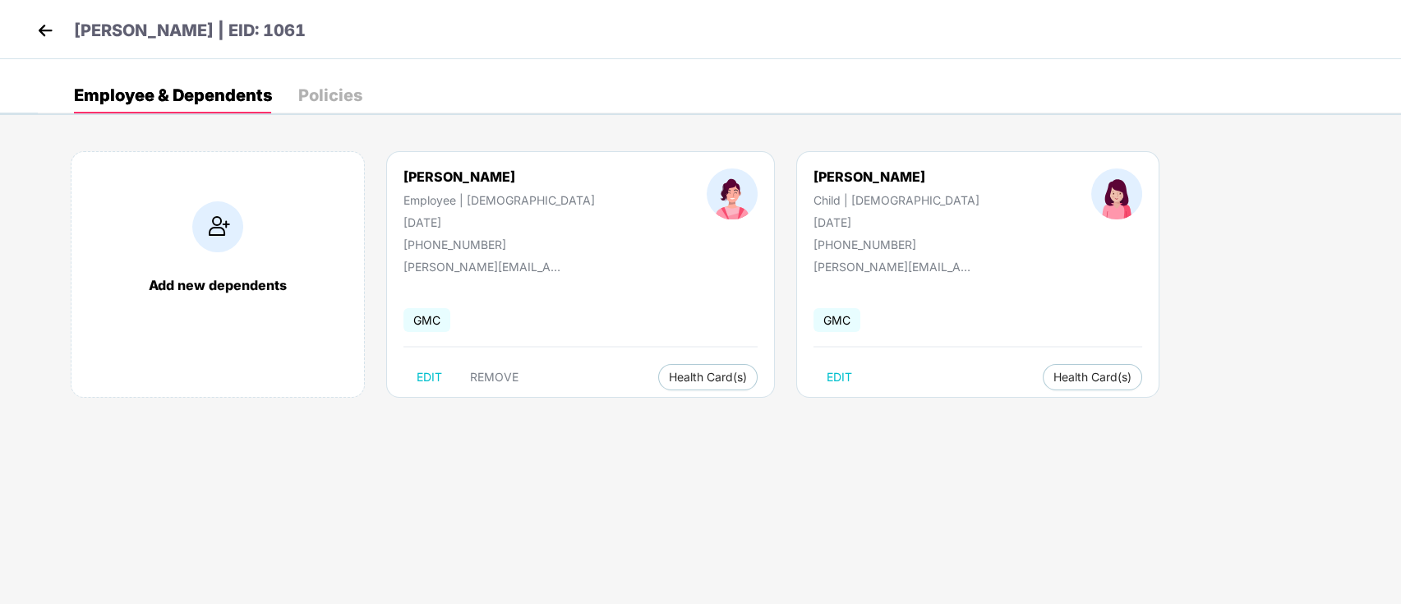
click at [41, 31] on img at bounding box center [45, 30] width 25 height 25
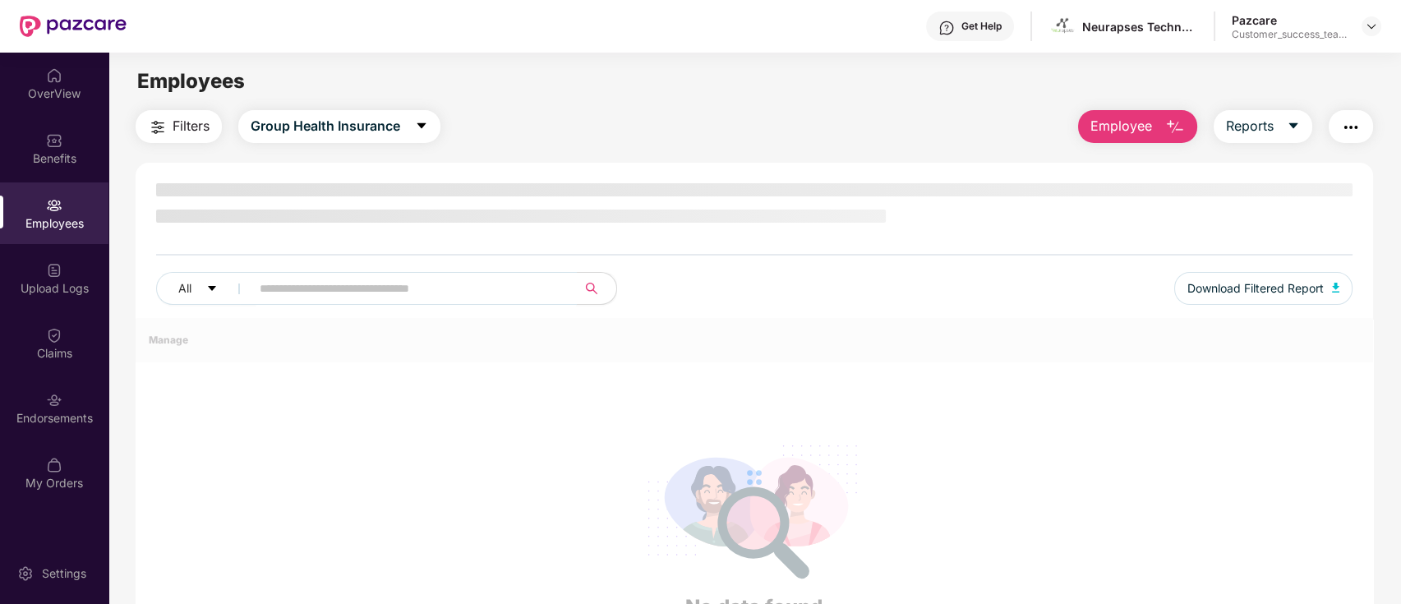
click at [466, 285] on input "text" at bounding box center [407, 288] width 295 height 25
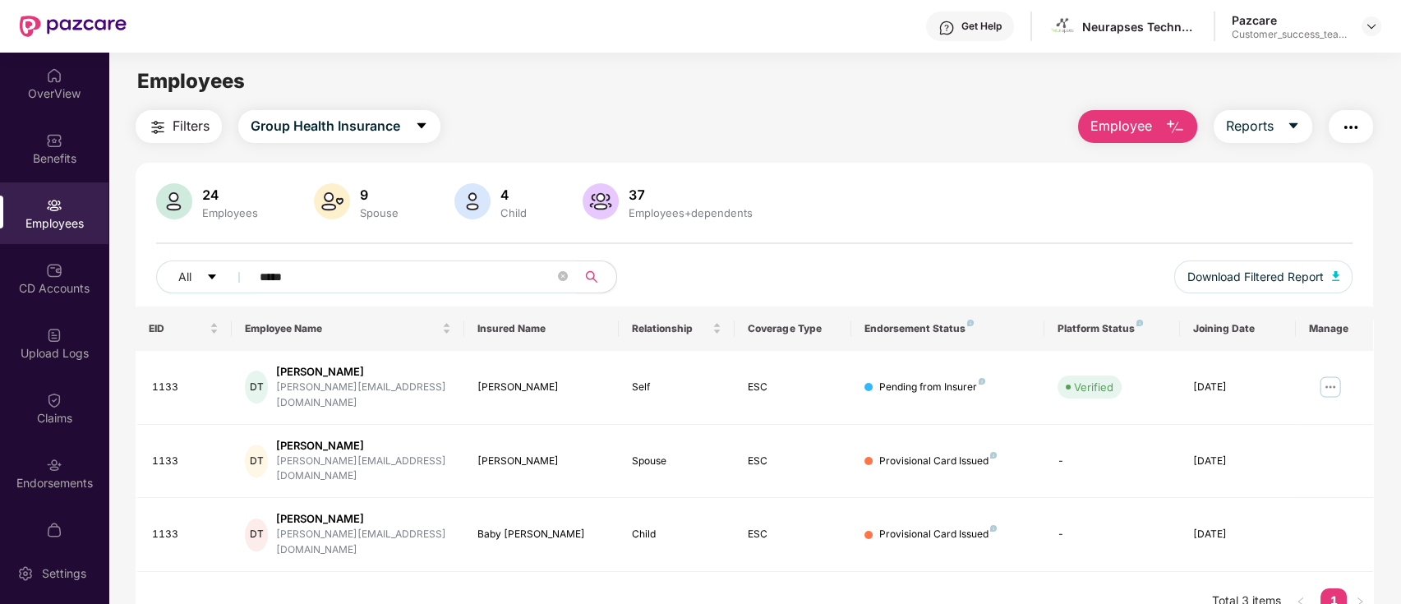
type input "*****"
click at [1375, 25] on img at bounding box center [1371, 26] width 13 height 13
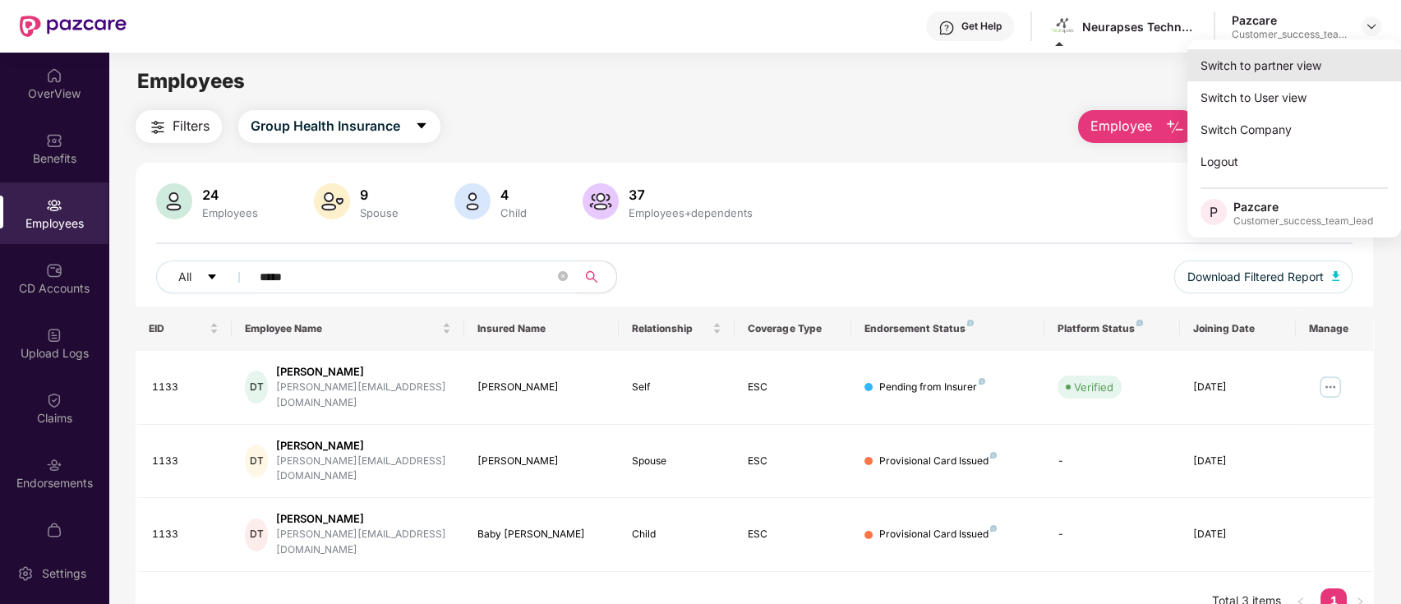
click at [1293, 65] on div "Switch to partner view" at bounding box center [1294, 65] width 214 height 32
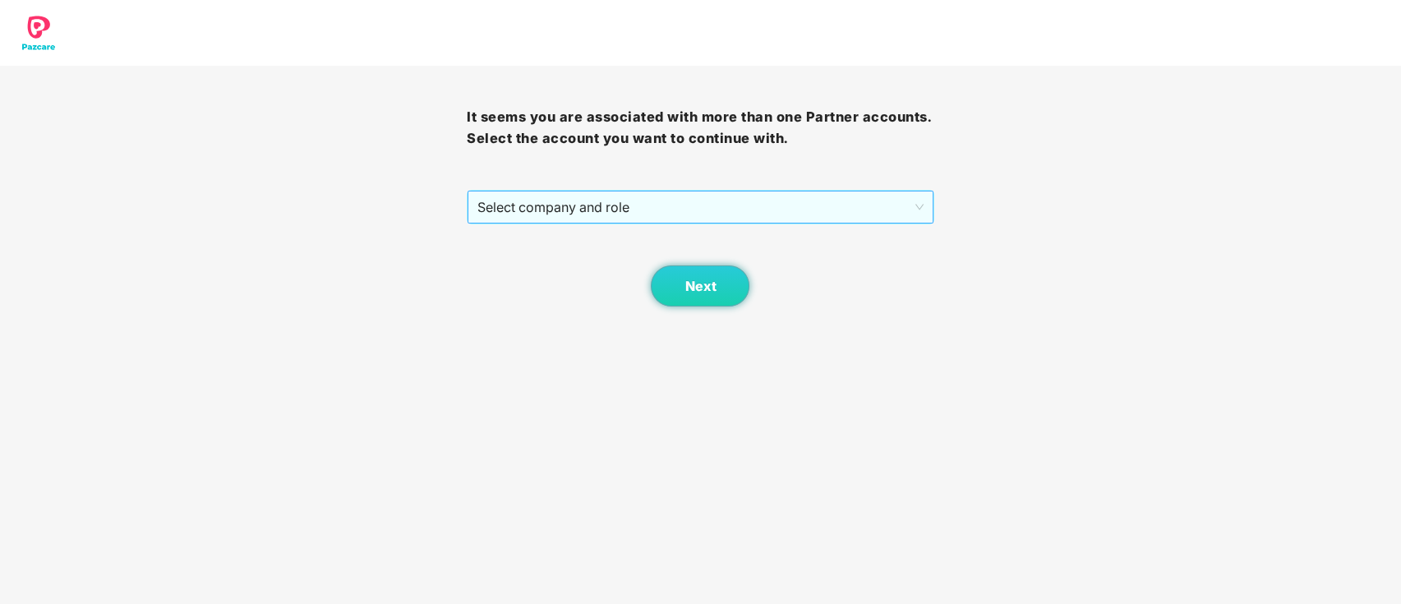
click at [743, 204] on span "Select company and role" at bounding box center [699, 206] width 445 height 31
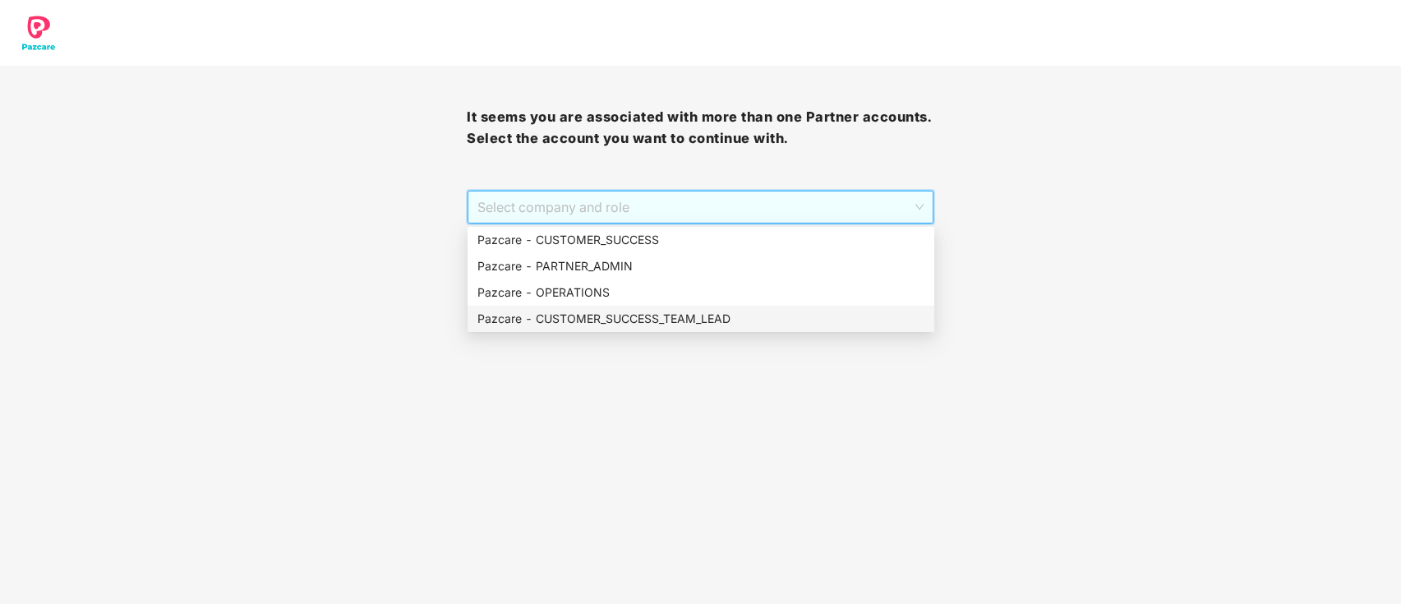
click at [734, 308] on div "Pazcare - CUSTOMER_SUCCESS_TEAM_LEAD" at bounding box center [701, 319] width 467 height 26
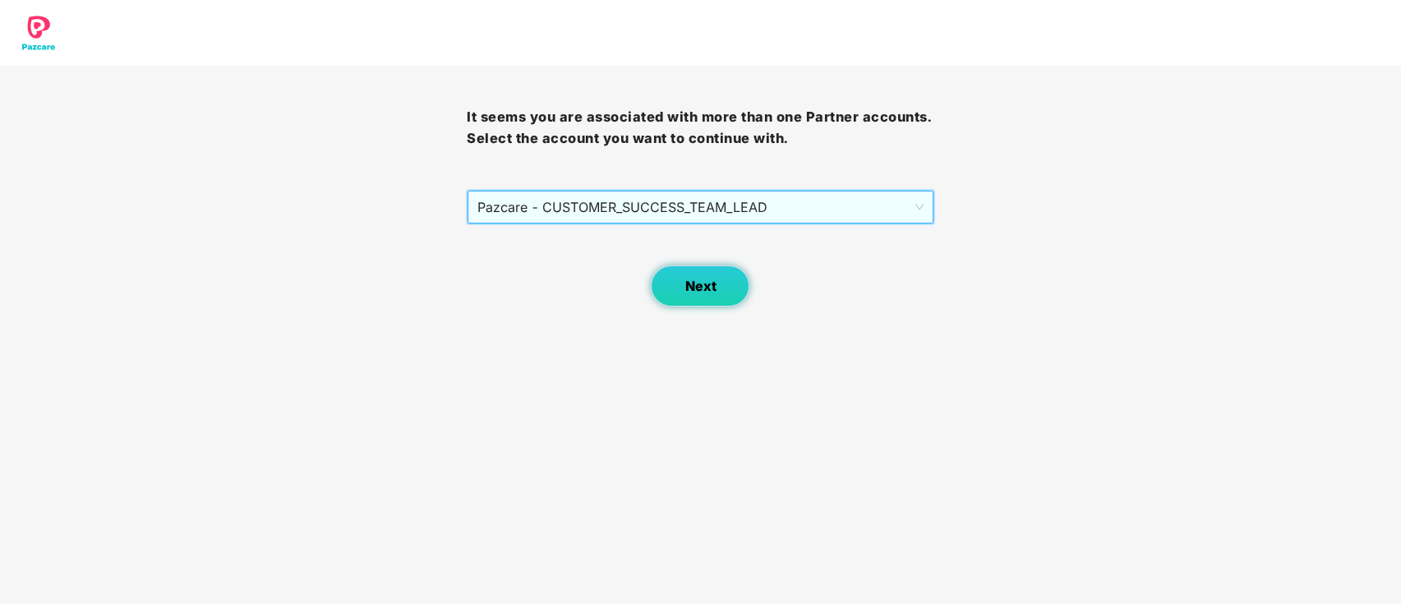
click at [717, 290] on button "Next" at bounding box center [700, 285] width 99 height 41
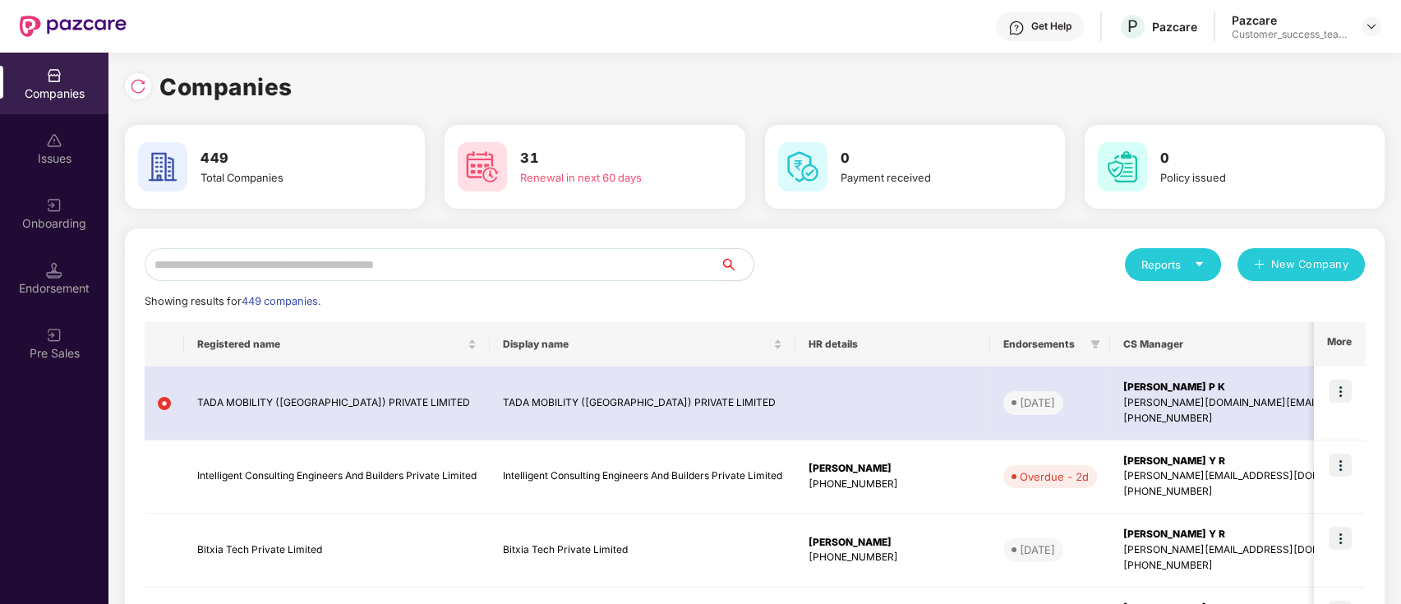
click at [432, 260] on input "text" at bounding box center [433, 264] width 576 height 33
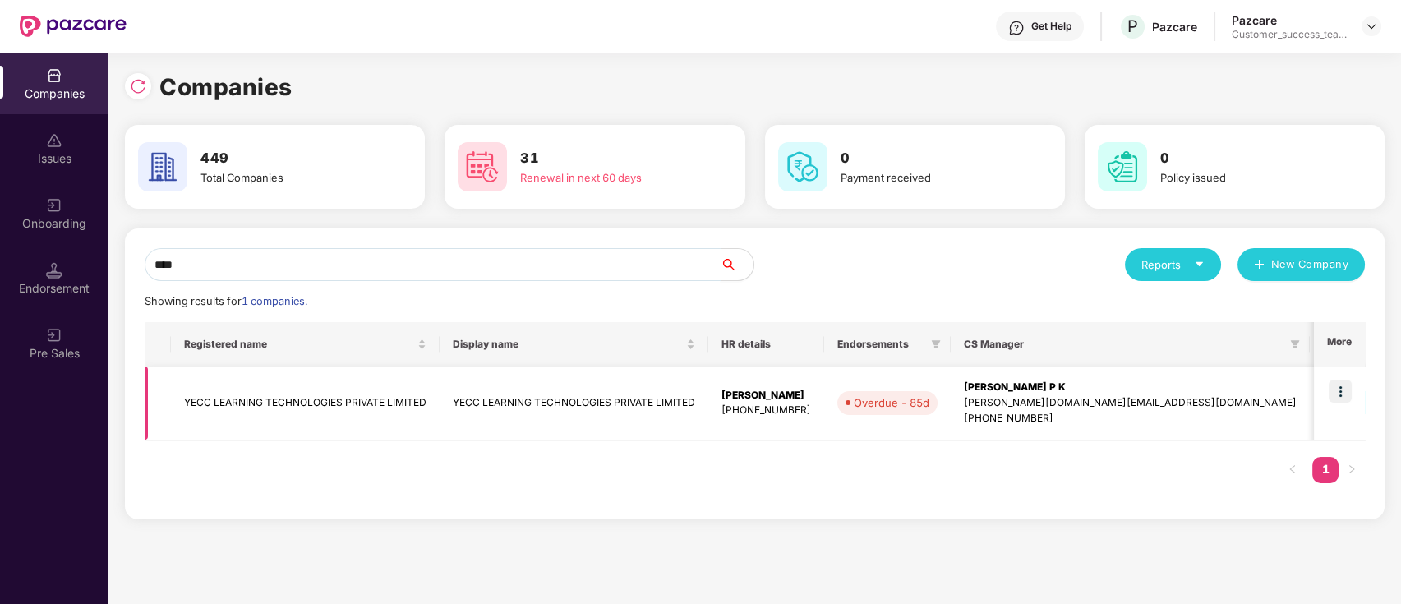
type input "****"
click at [1348, 390] on img at bounding box center [1340, 391] width 23 height 23
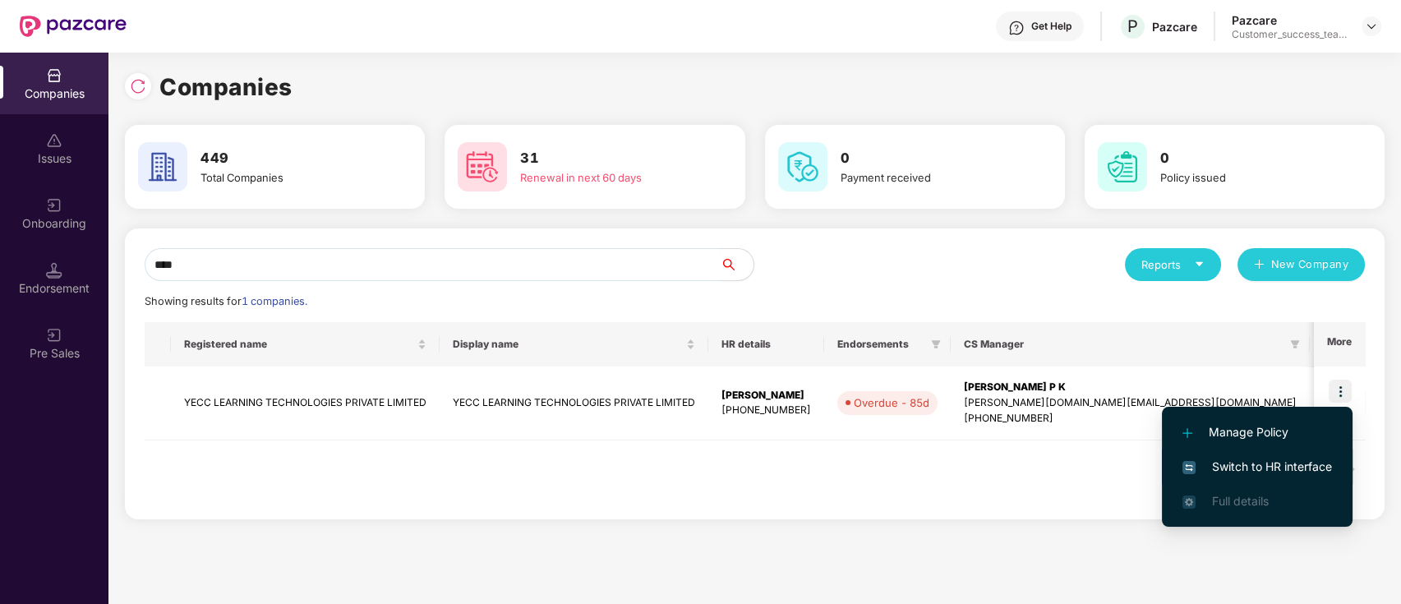
click at [1275, 464] on span "Switch to HR interface" at bounding box center [1258, 467] width 150 height 18
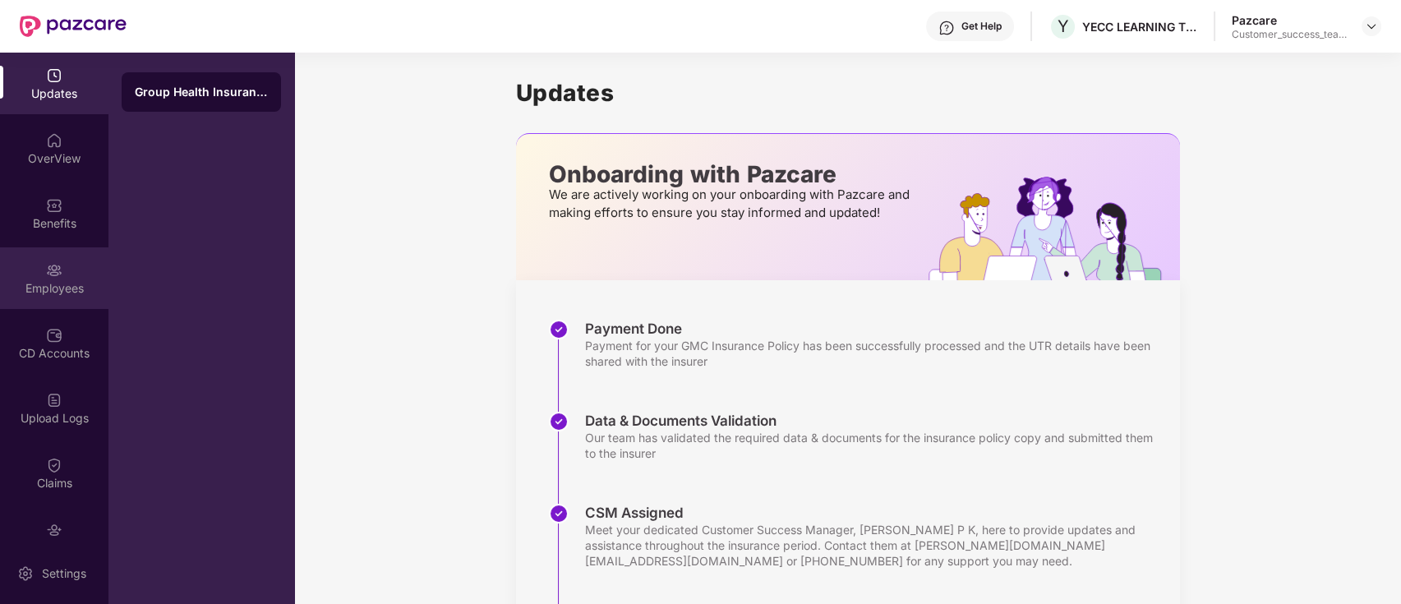
click at [71, 302] on div "Employees" at bounding box center [54, 278] width 108 height 62
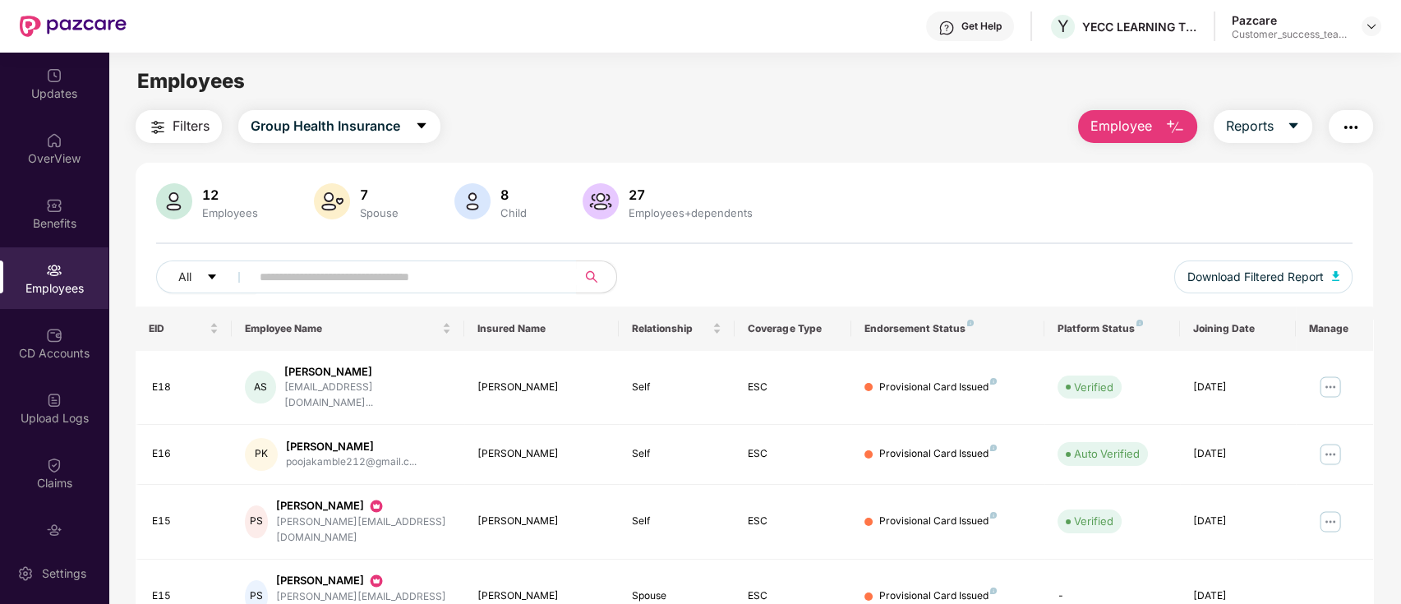
click at [1346, 129] on img "button" at bounding box center [1351, 128] width 20 height 20
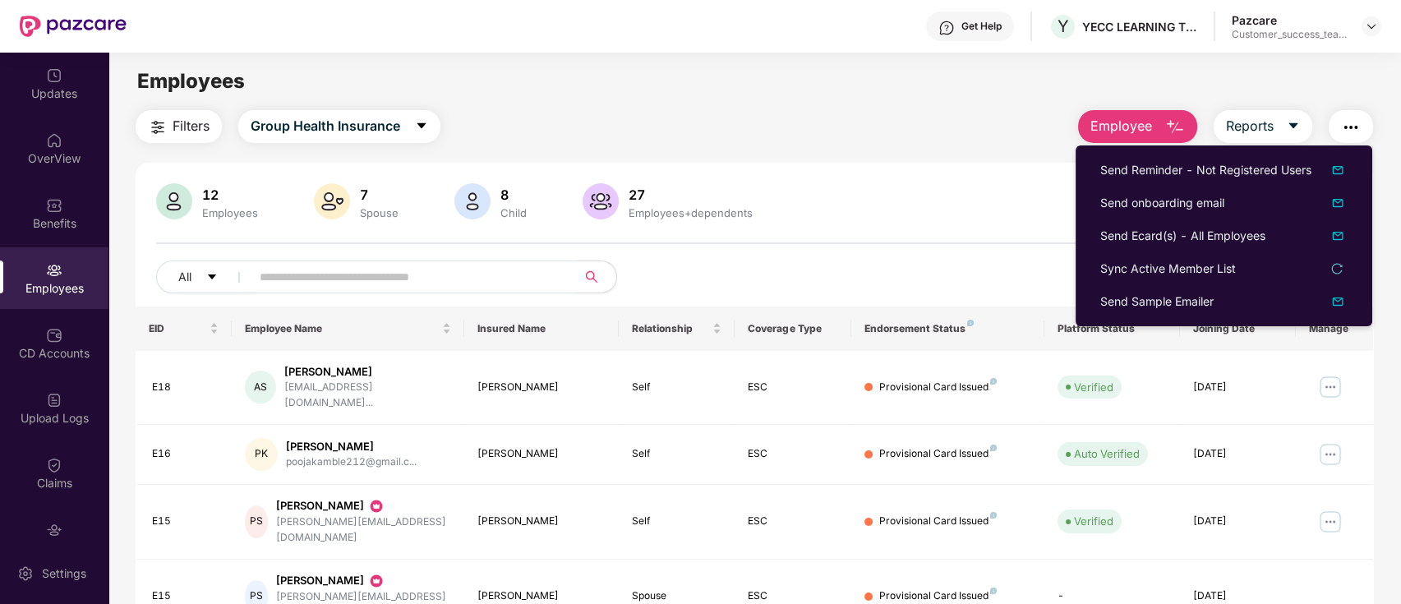
scroll to position [404, 0]
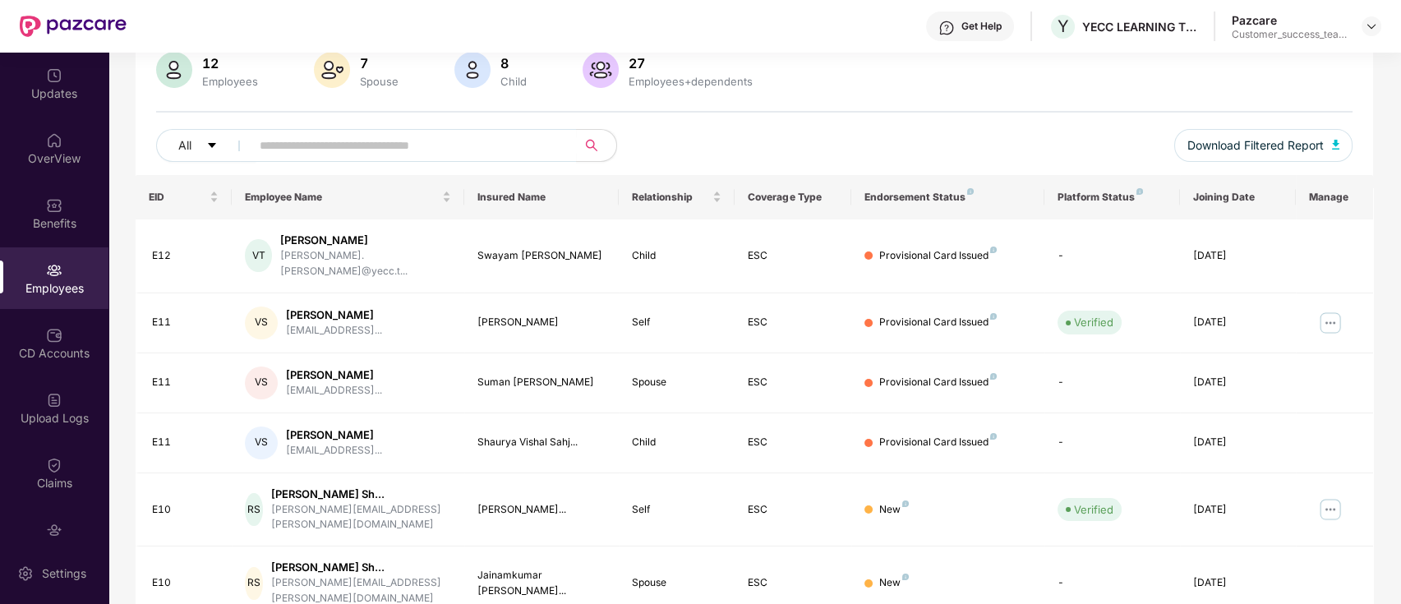
scroll to position [0, 0]
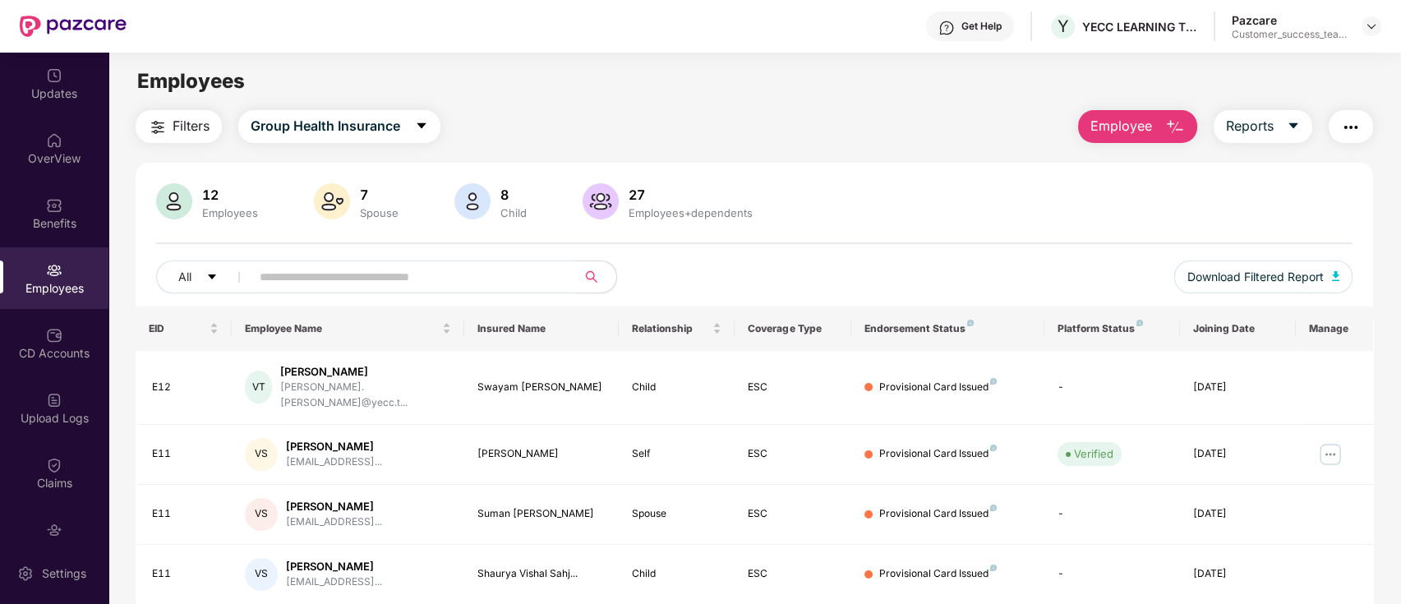
click at [1355, 121] on img "button" at bounding box center [1351, 128] width 20 height 20
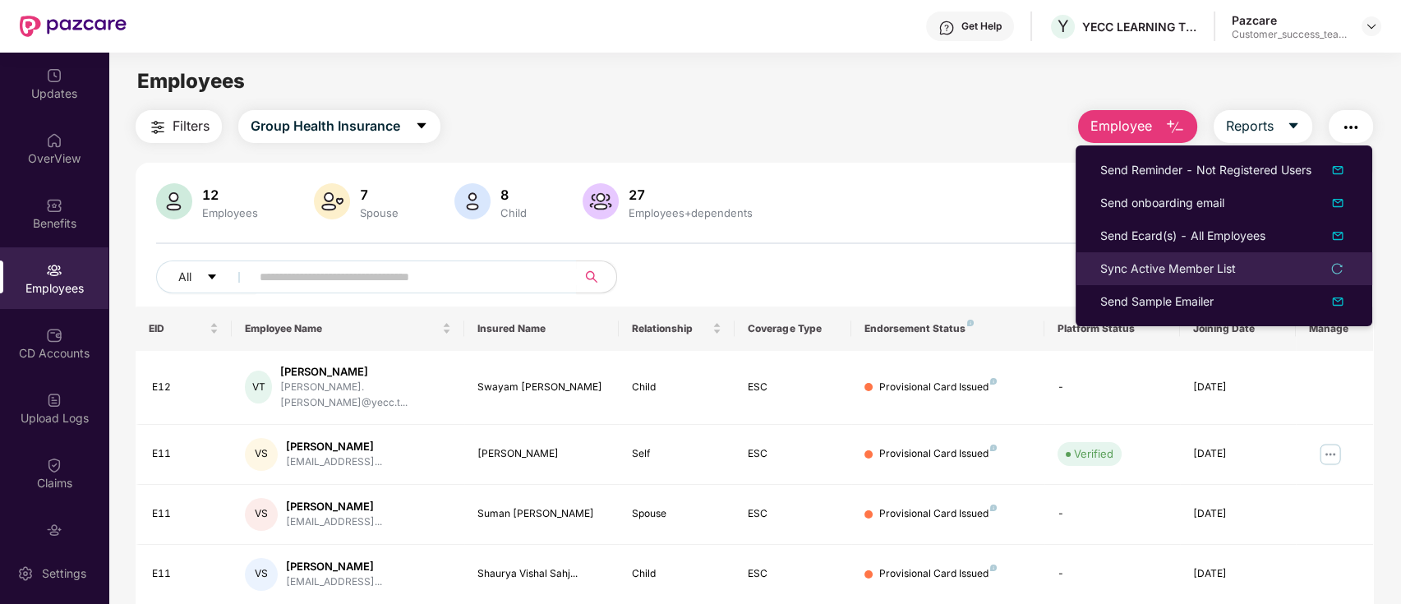
click at [1262, 264] on div "Sync Active Member List" at bounding box center [1223, 269] width 247 height 18
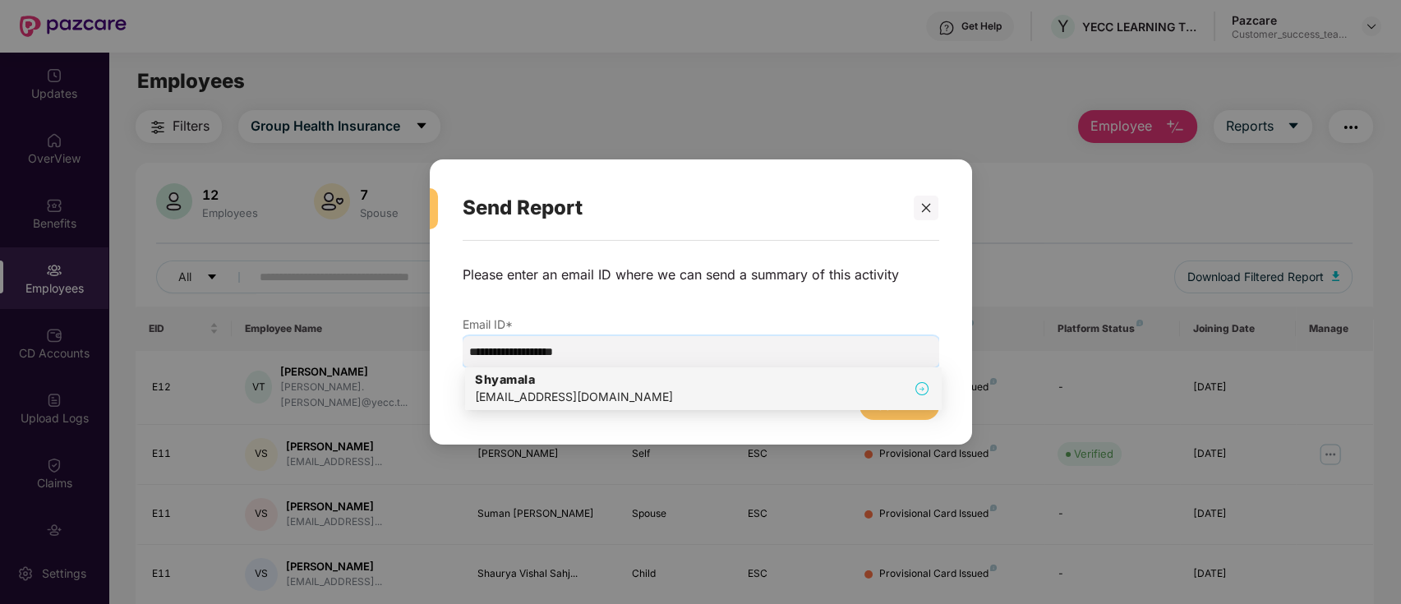
click at [676, 380] on div "[PERSON_NAME] [PERSON_NAME][EMAIL_ADDRESS][DOMAIN_NAME]" at bounding box center [703, 388] width 457 height 35
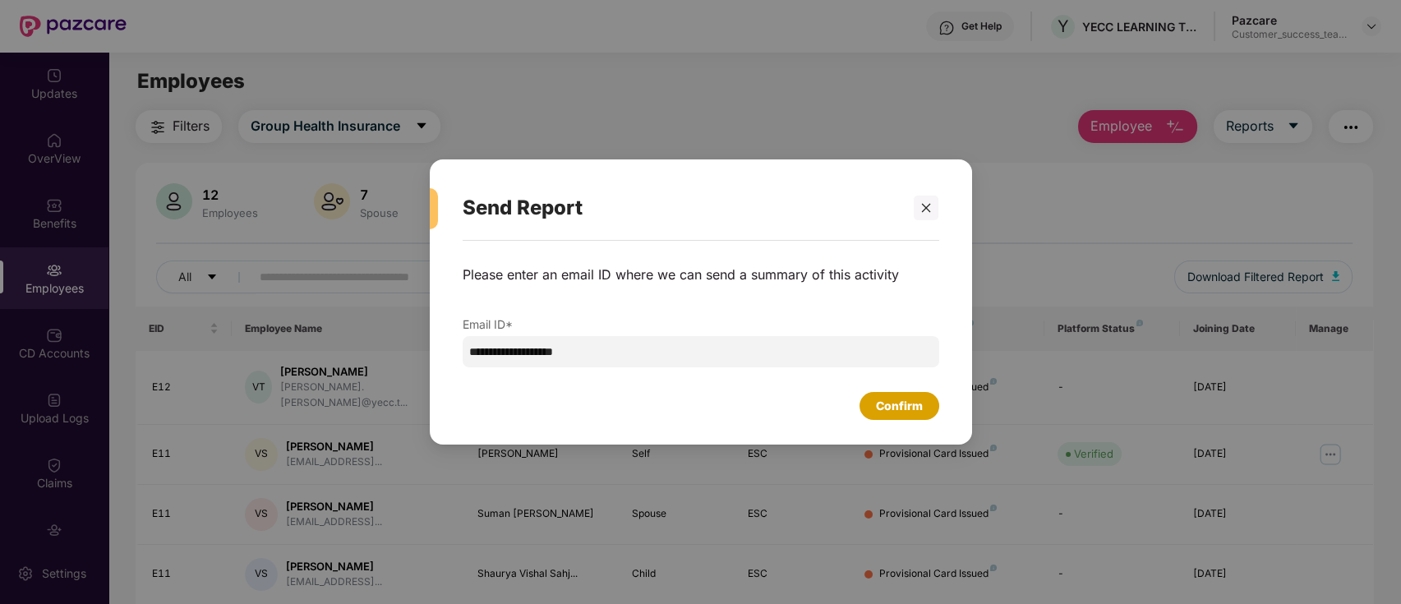
click at [881, 414] on div "Confirm" at bounding box center [899, 406] width 47 height 18
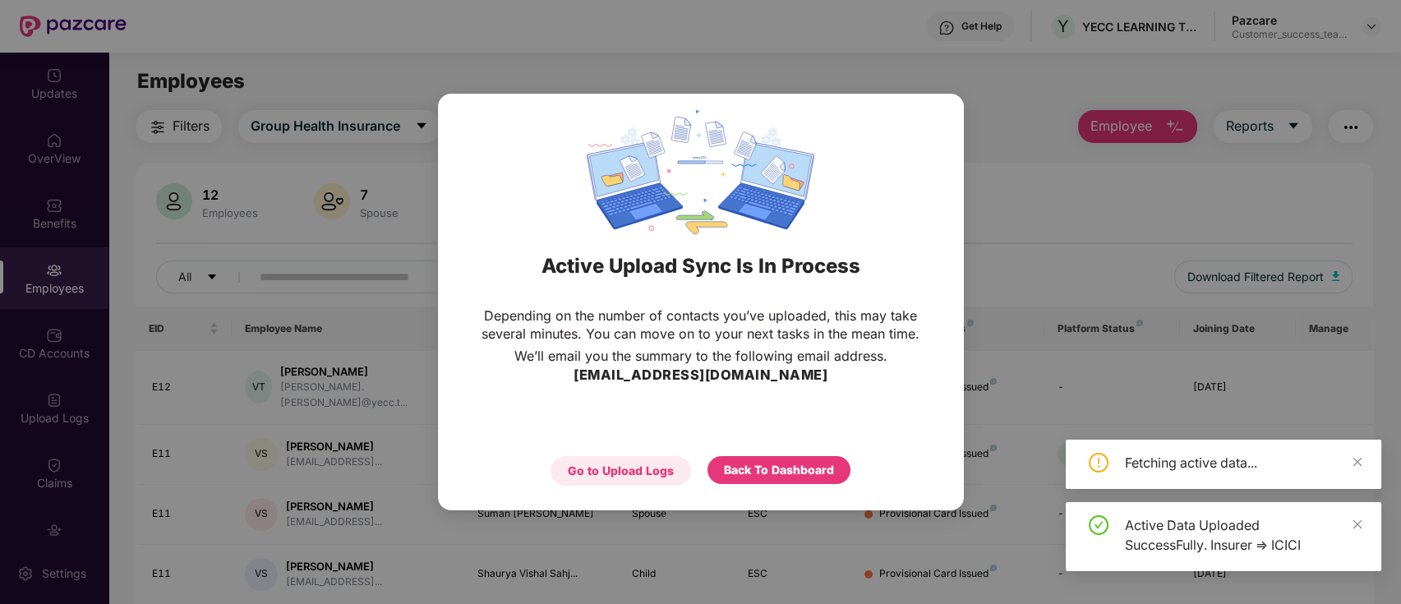
click at [647, 468] on div "Go to Upload Logs" at bounding box center [621, 471] width 106 height 18
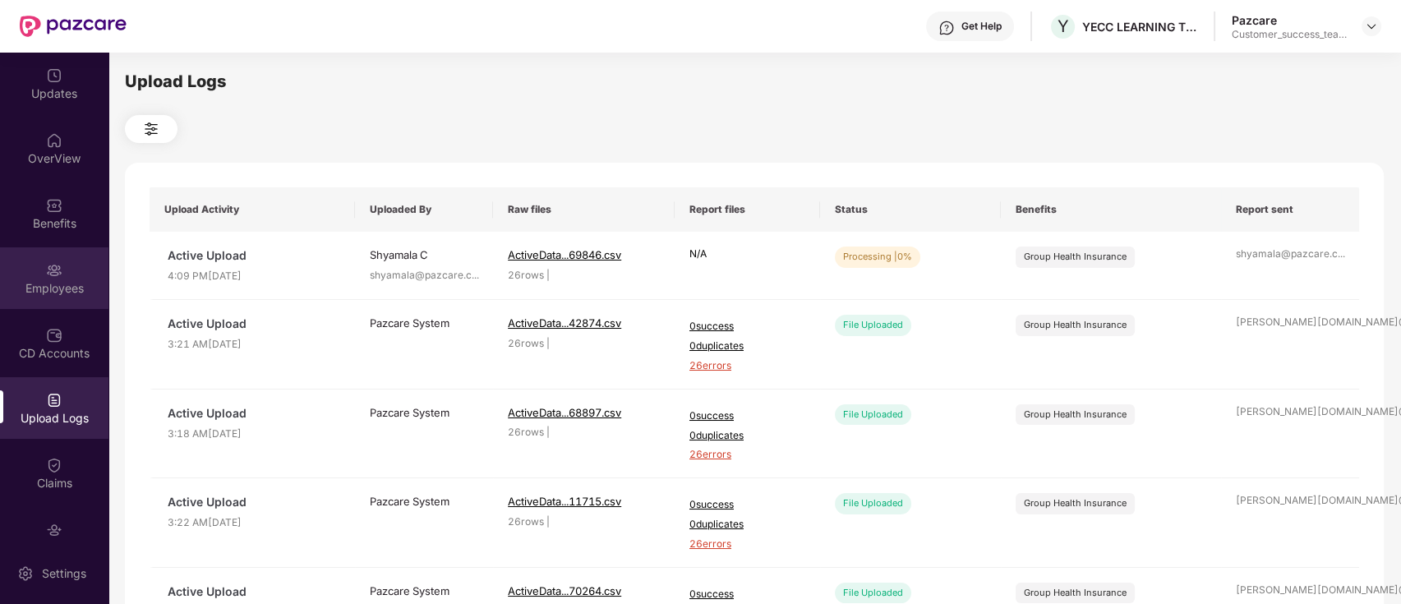
click at [79, 280] on div "Employees" at bounding box center [54, 288] width 108 height 16
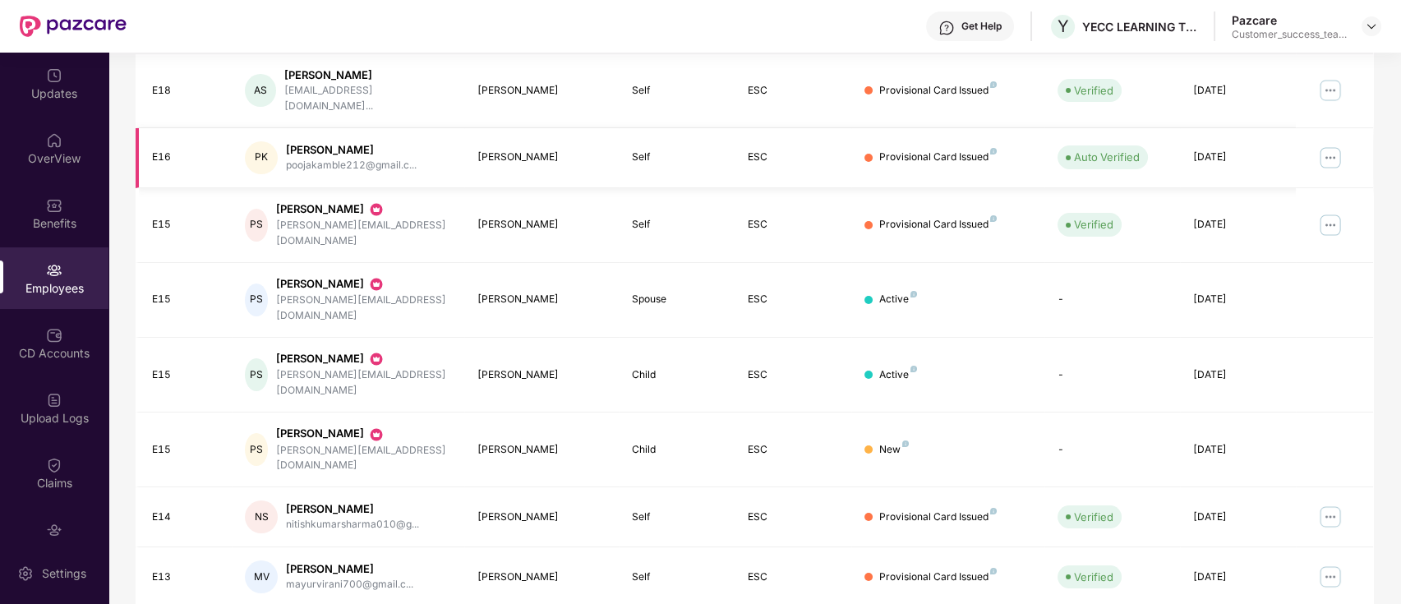
scroll to position [329, 0]
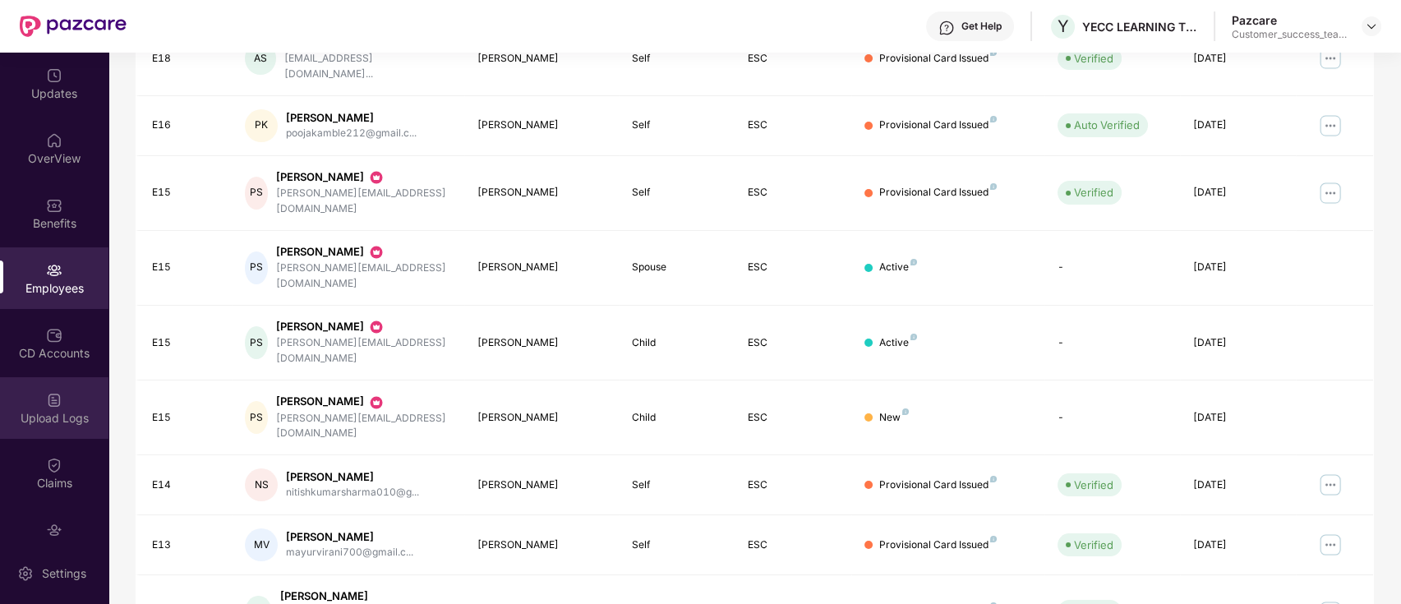
click at [68, 408] on div "Upload Logs" at bounding box center [54, 408] width 108 height 62
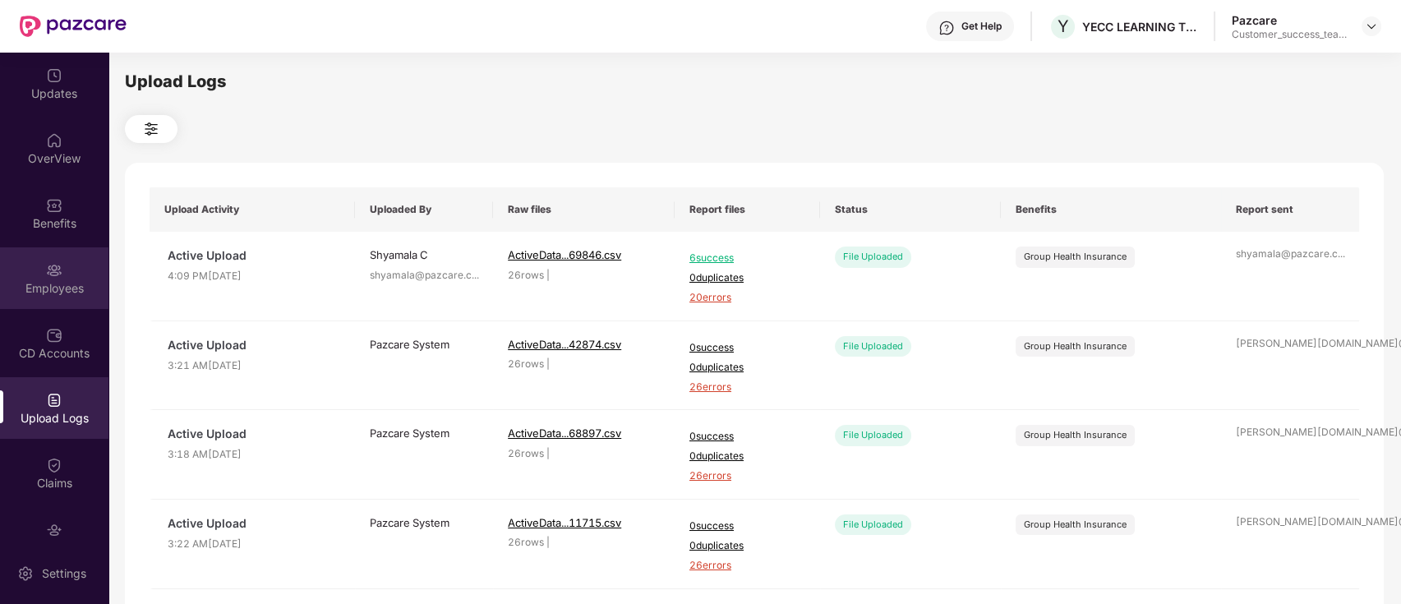
click at [66, 283] on div "Employees" at bounding box center [54, 288] width 108 height 16
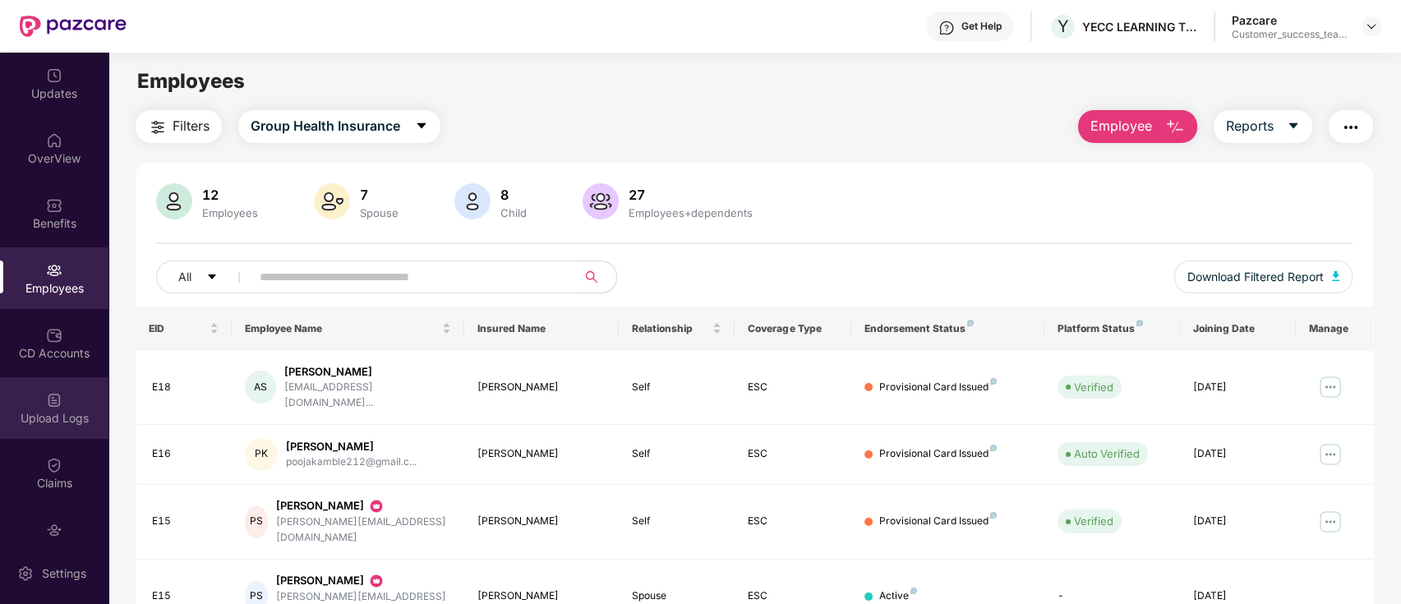
click at [71, 398] on div "Upload Logs" at bounding box center [54, 408] width 108 height 62
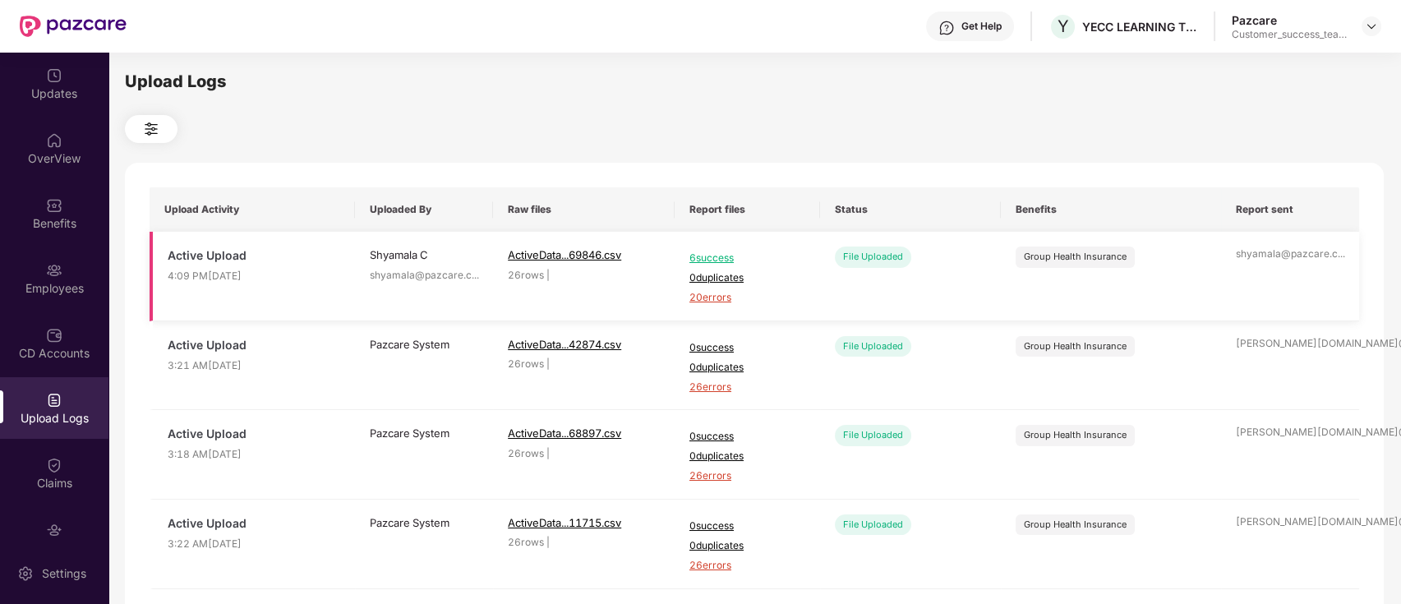
click at [700, 299] on span "20 errors" at bounding box center [747, 298] width 116 height 16
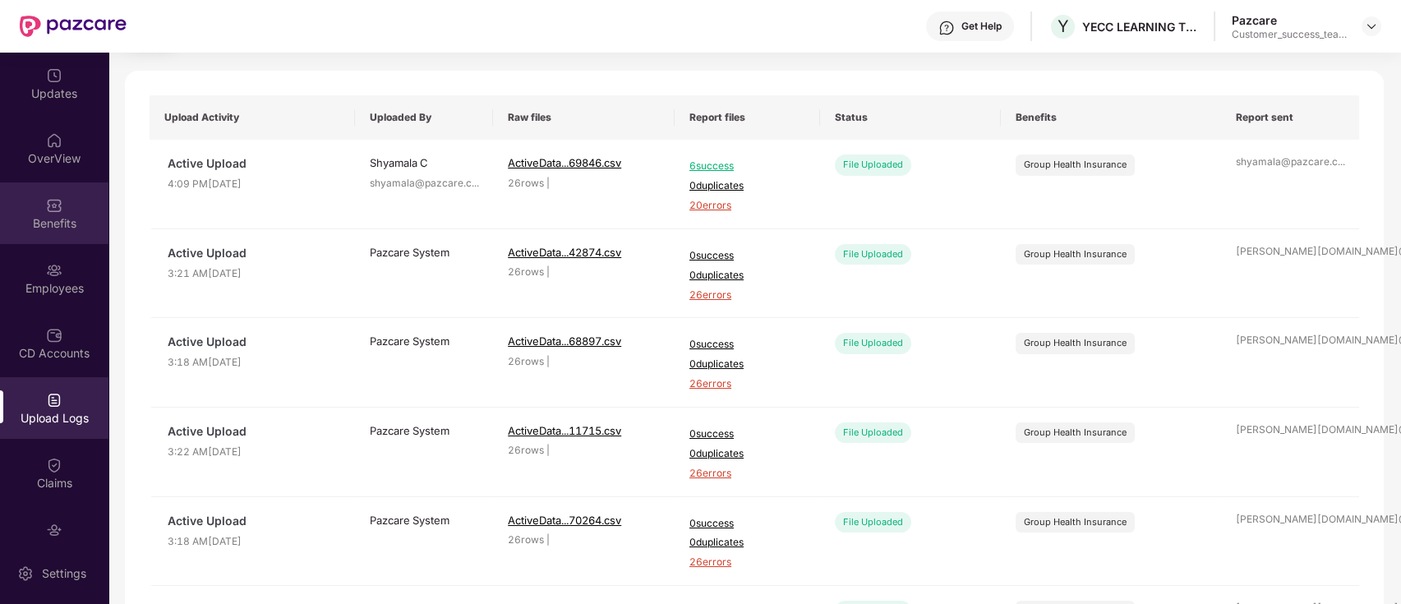
scroll to position [109, 0]
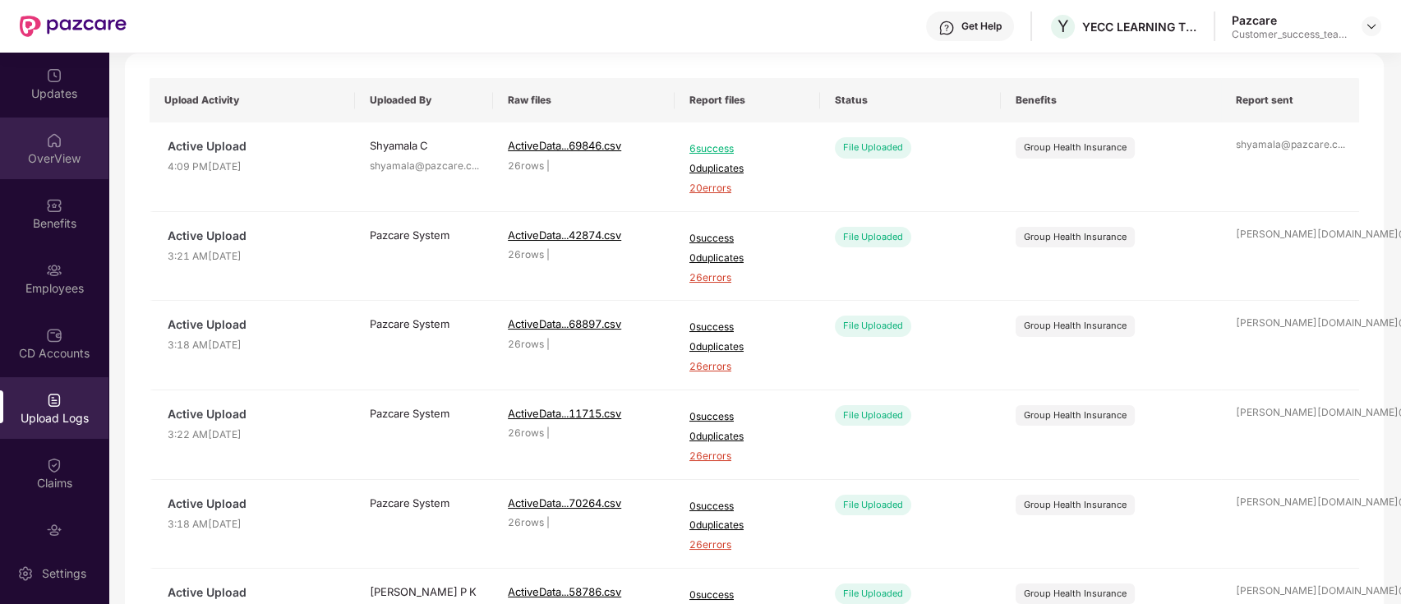
click at [50, 145] on img at bounding box center [54, 140] width 16 height 16
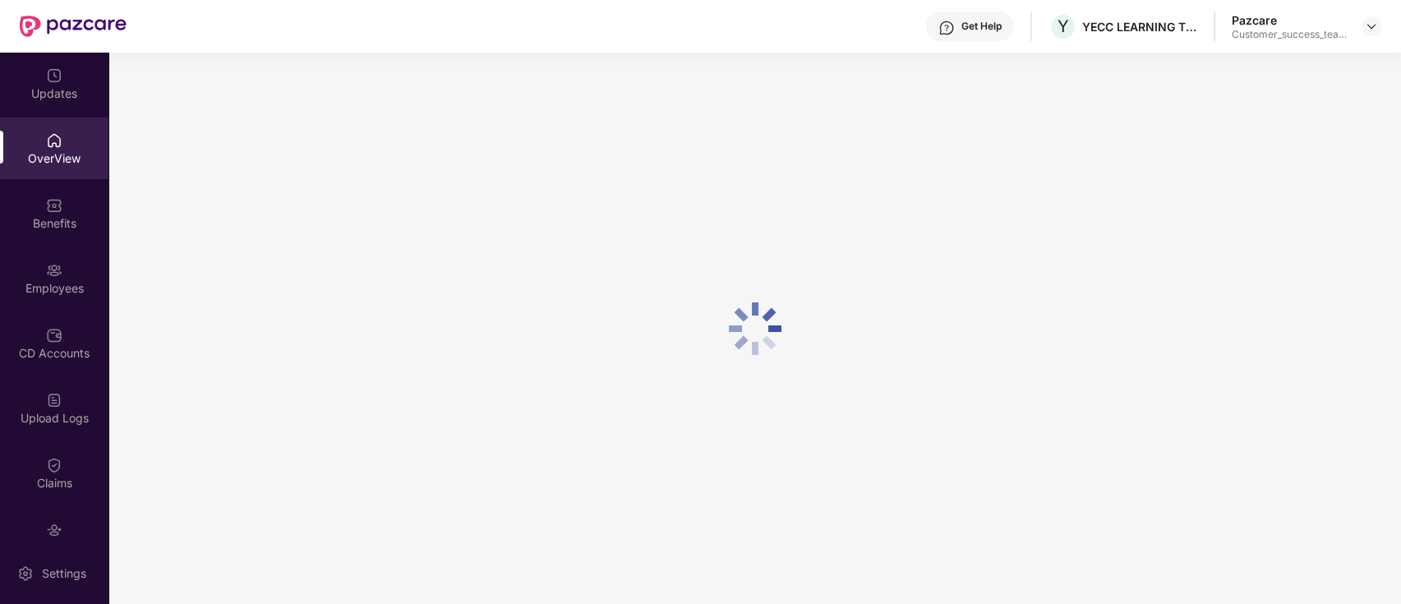
scroll to position [0, 0]
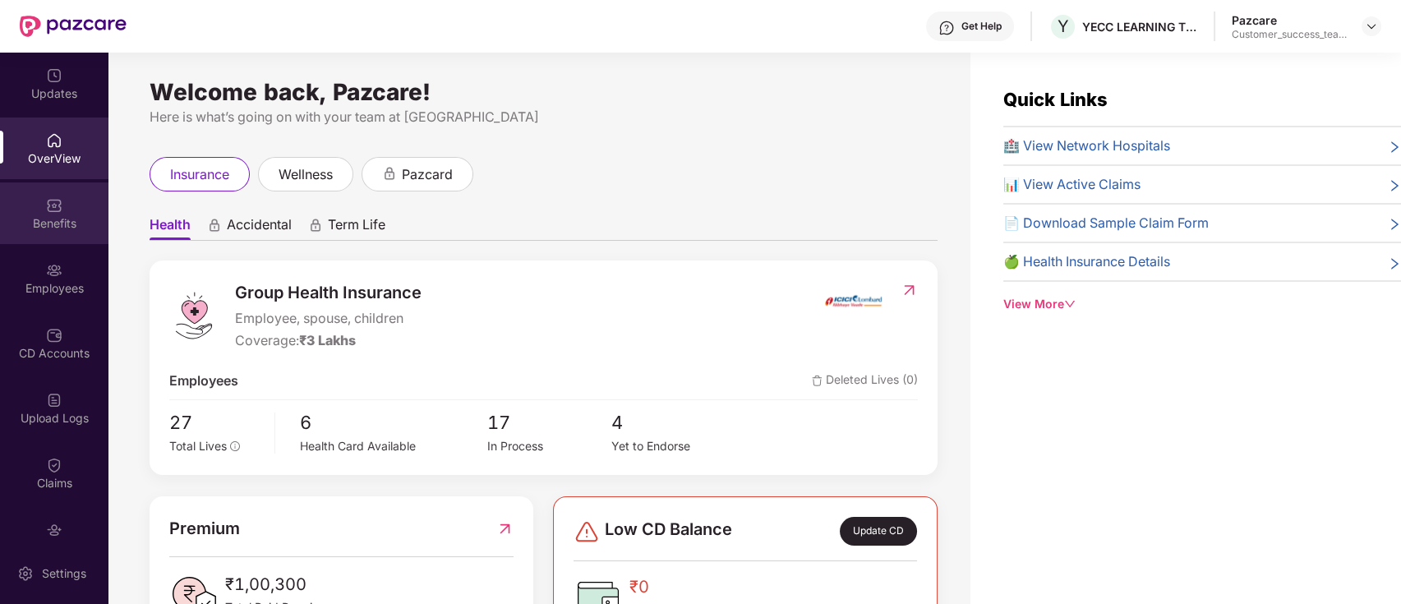
click at [48, 224] on div "Benefits" at bounding box center [54, 223] width 108 height 16
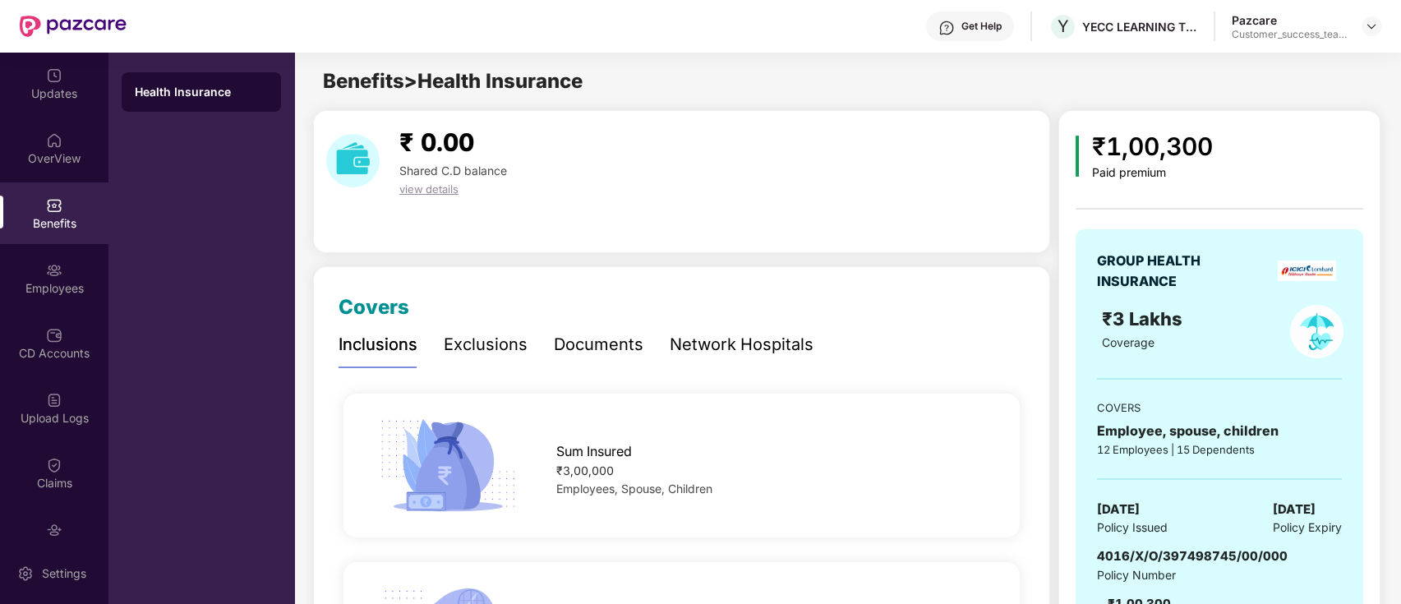
click at [602, 346] on div "Documents" at bounding box center [599, 344] width 90 height 25
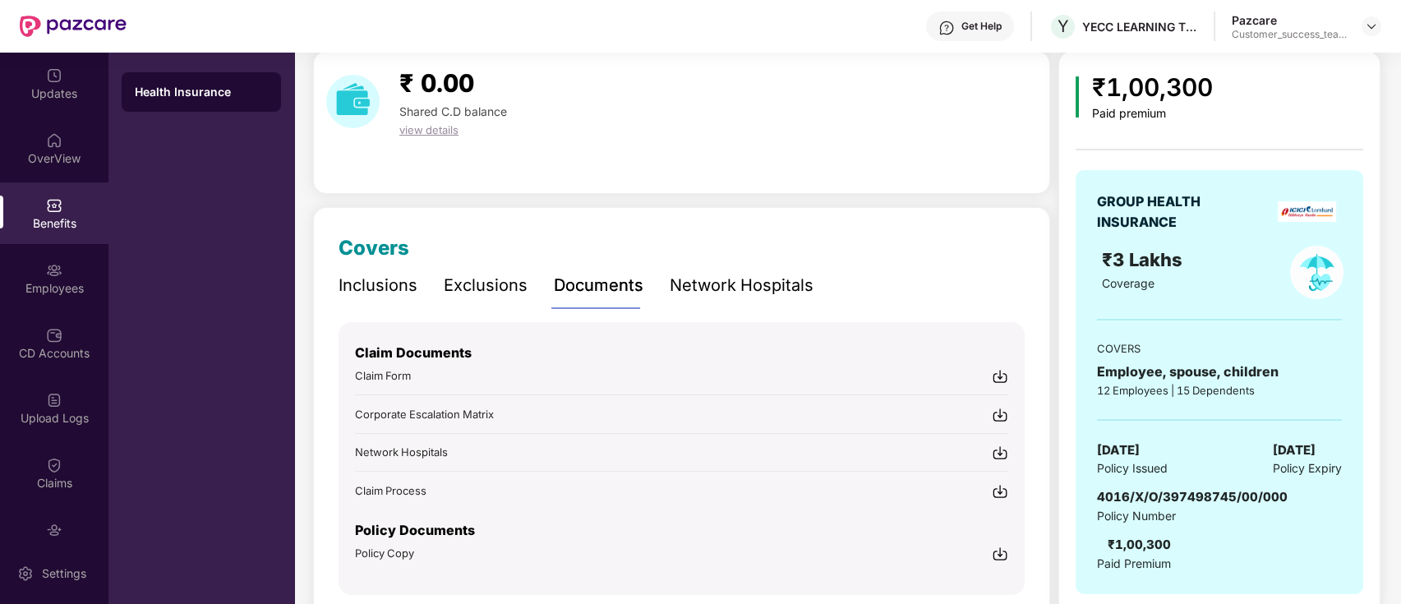
scroll to position [123, 0]
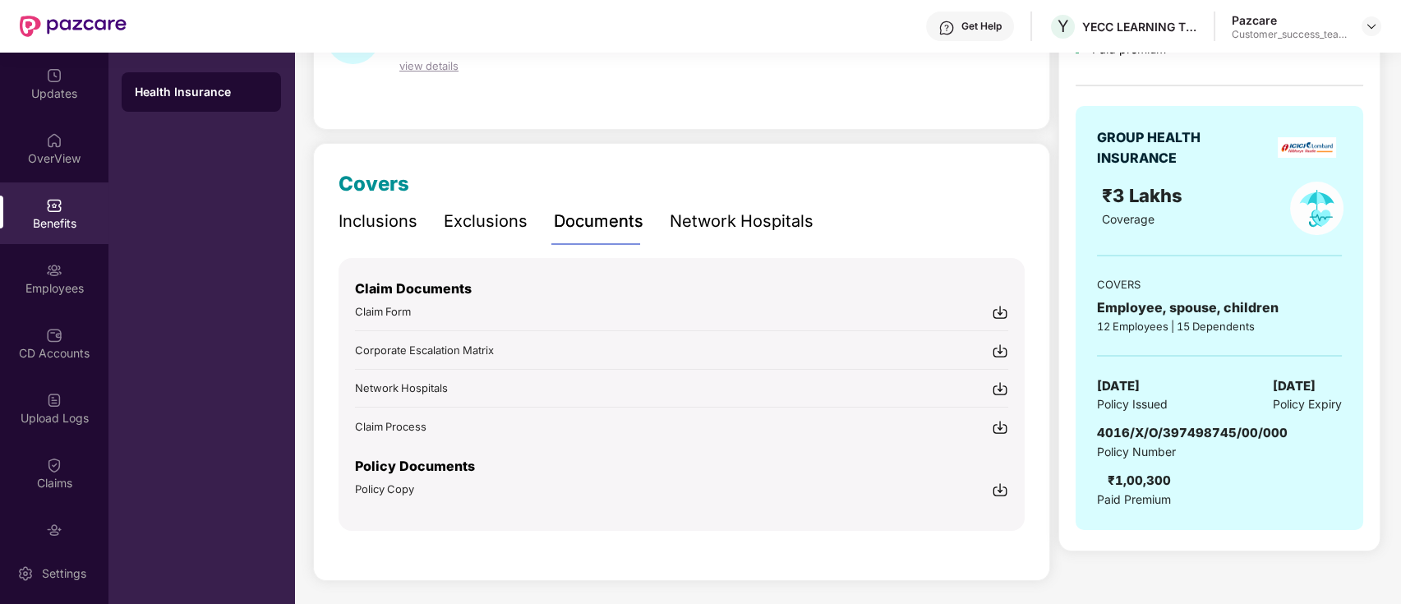
click at [443, 493] on div "Policy Copy" at bounding box center [681, 489] width 653 height 17
click at [426, 485] on div "Policy Copy" at bounding box center [681, 489] width 653 height 17
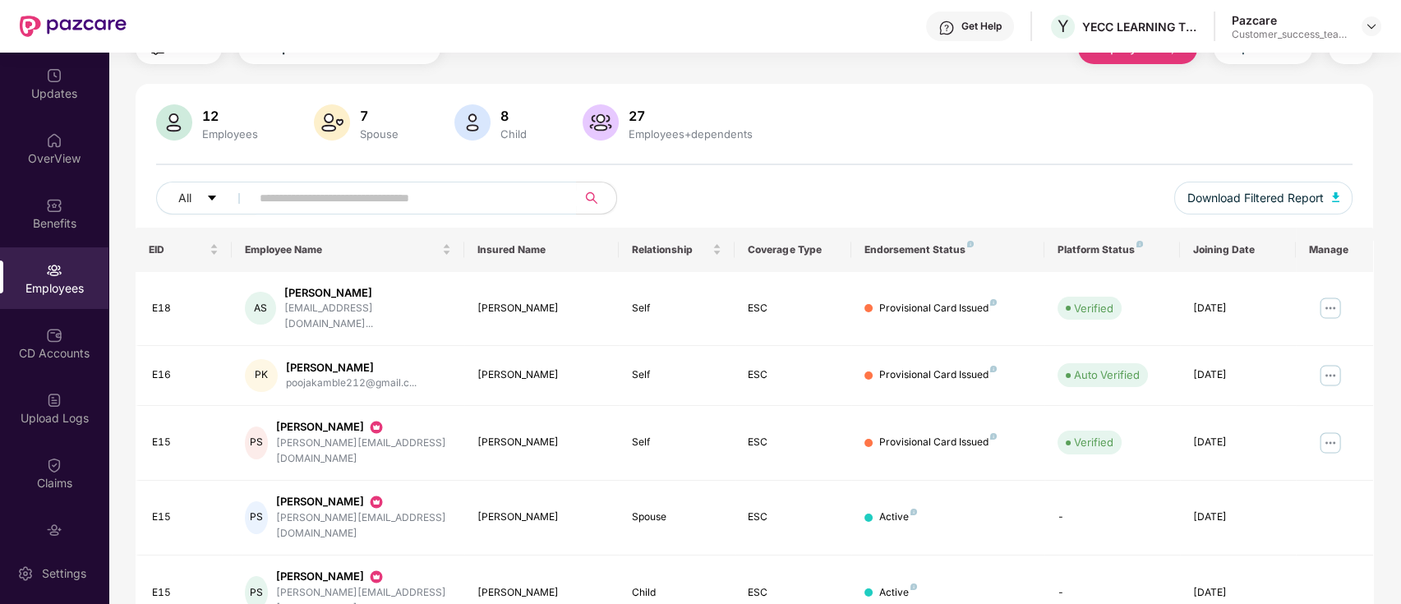
scroll to position [123, 0]
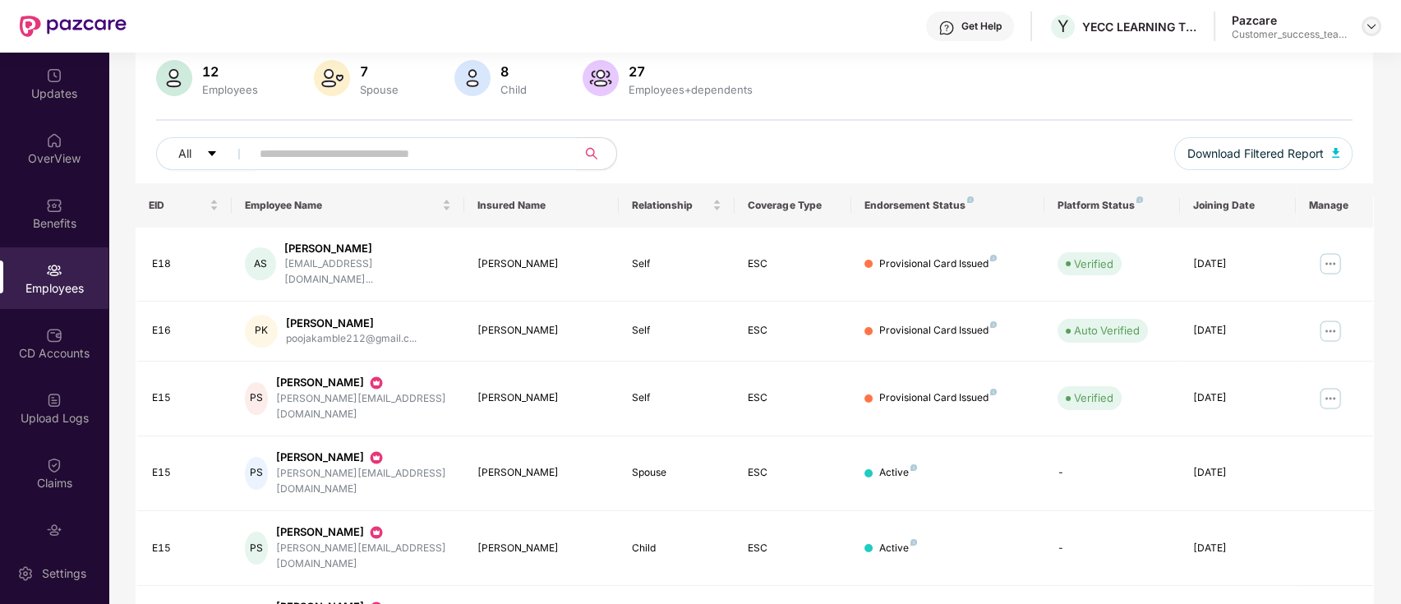
click at [1366, 25] on img at bounding box center [1371, 26] width 13 height 13
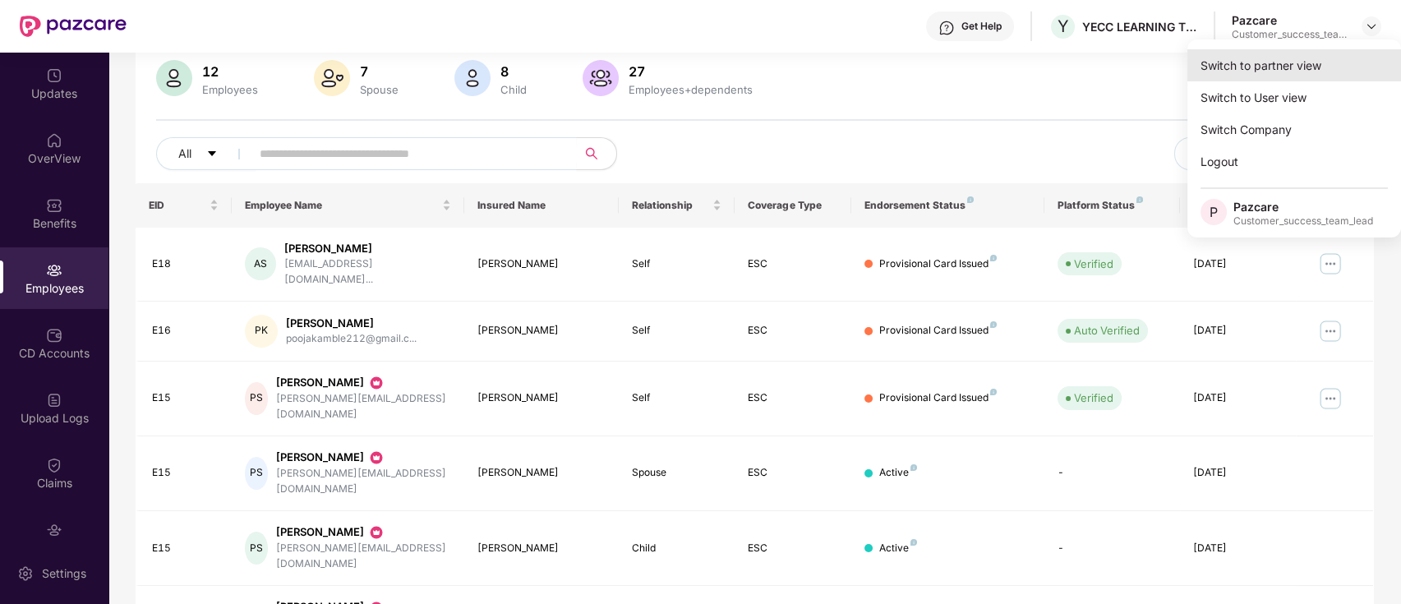
click at [1271, 59] on div "Switch to partner view" at bounding box center [1294, 65] width 214 height 32
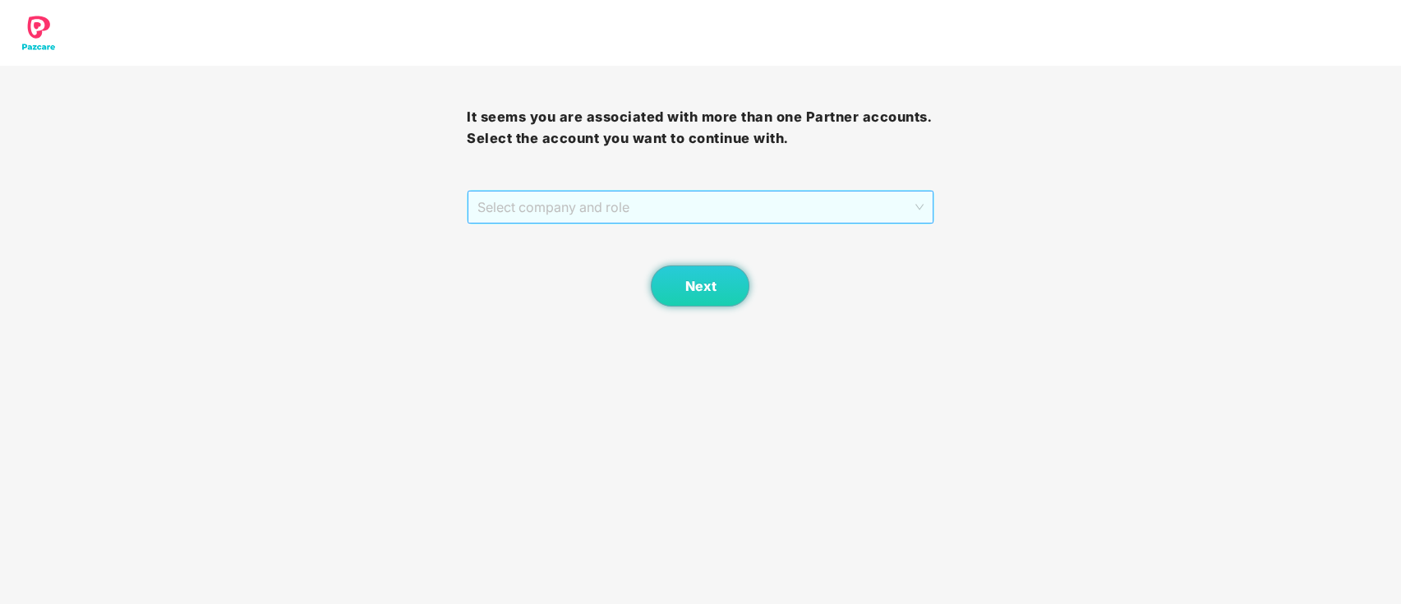
click at [712, 203] on span "Select company and role" at bounding box center [699, 206] width 445 height 31
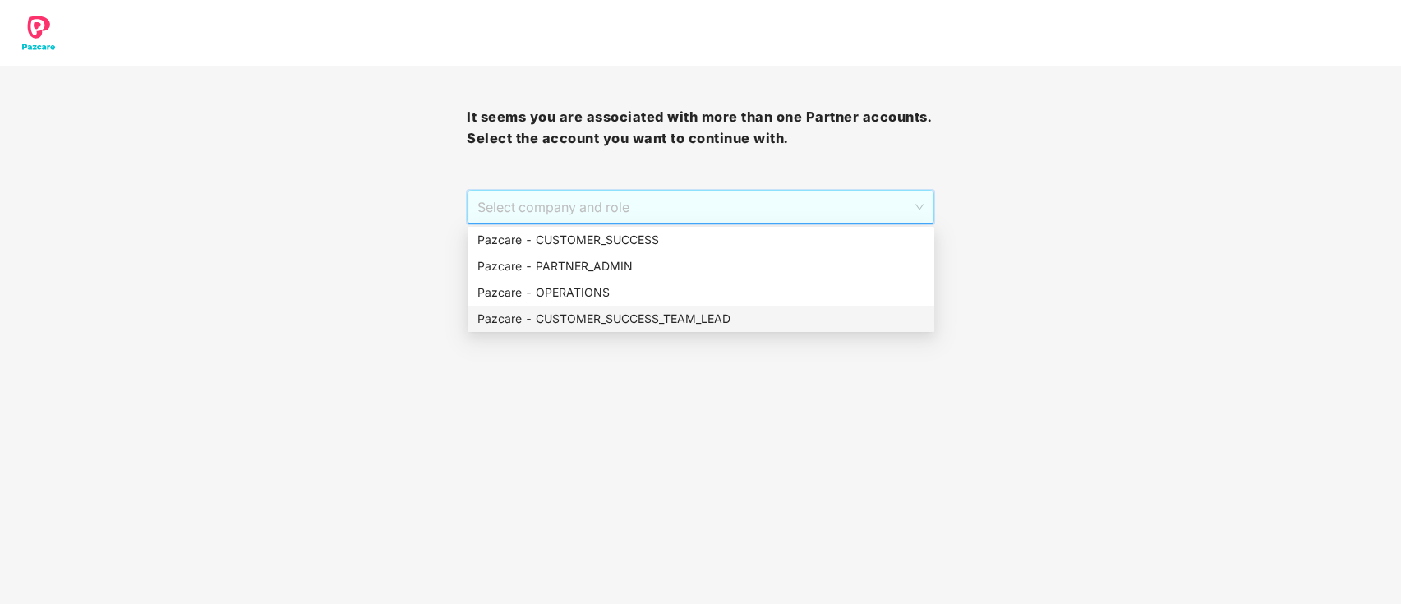
click at [677, 316] on div "Pazcare - CUSTOMER_SUCCESS_TEAM_LEAD" at bounding box center [700, 319] width 447 height 18
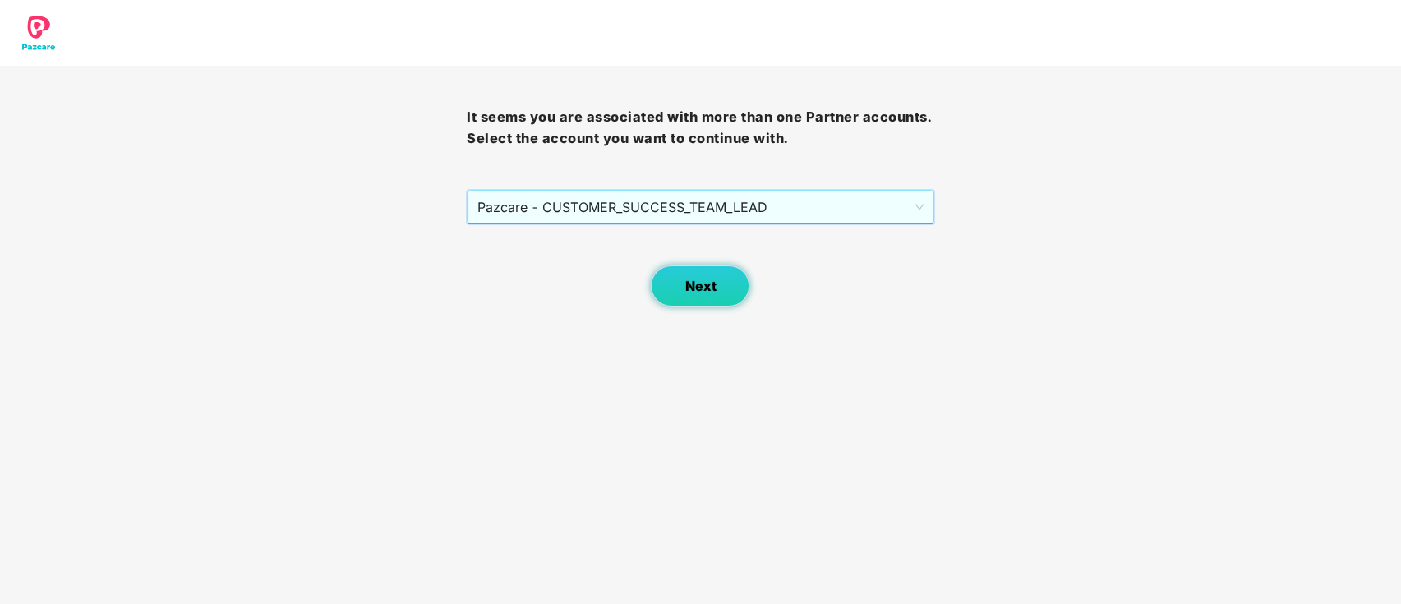
click at [723, 306] on button "Next" at bounding box center [700, 285] width 99 height 41
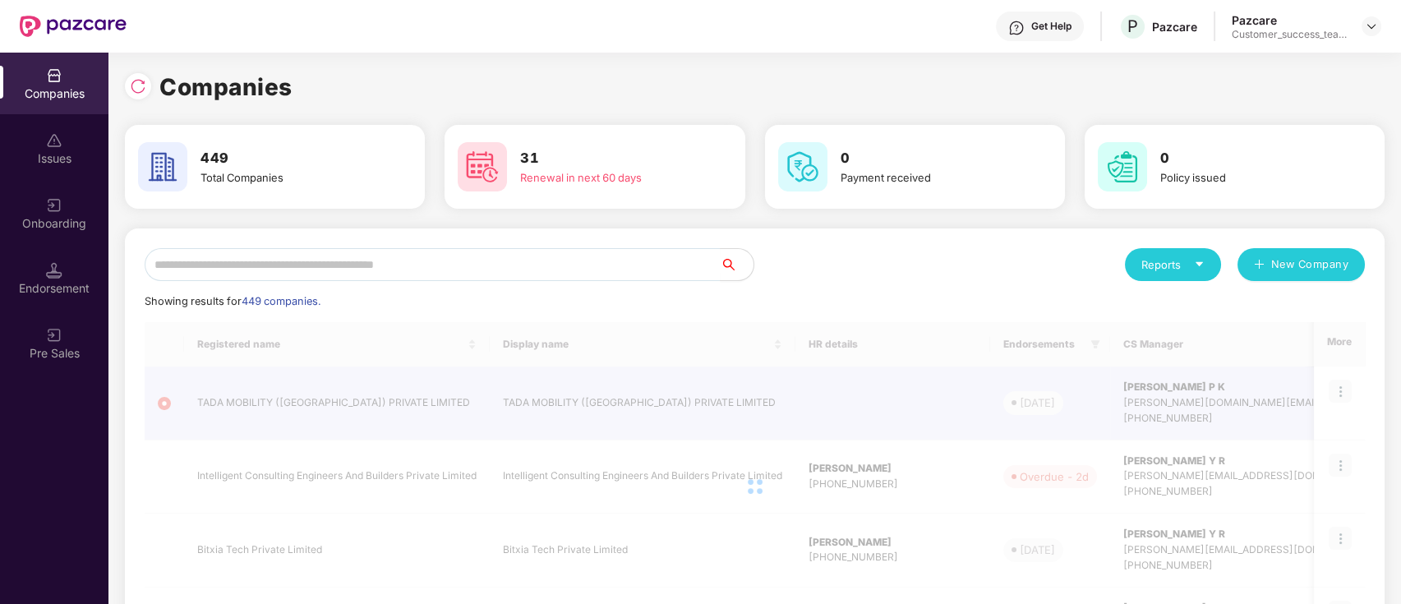
click at [723, 297] on div "Showing results for 449 companies." at bounding box center [755, 301] width 1220 height 16
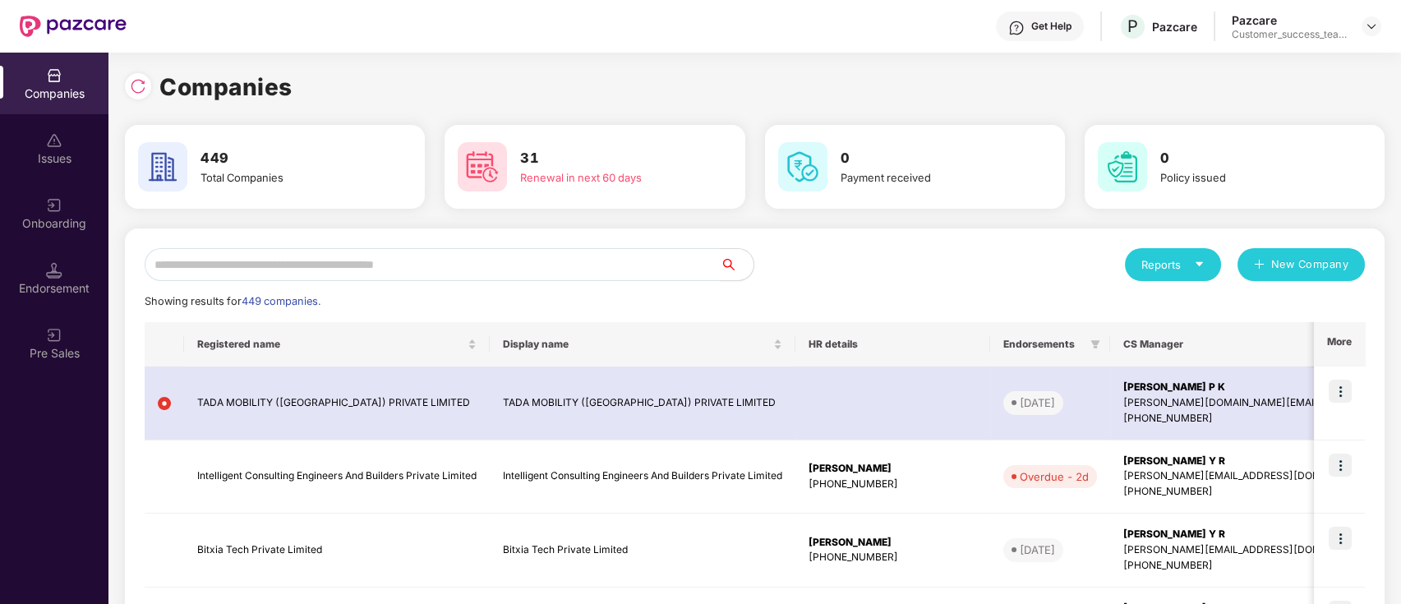
click at [401, 271] on input "text" at bounding box center [433, 264] width 576 height 33
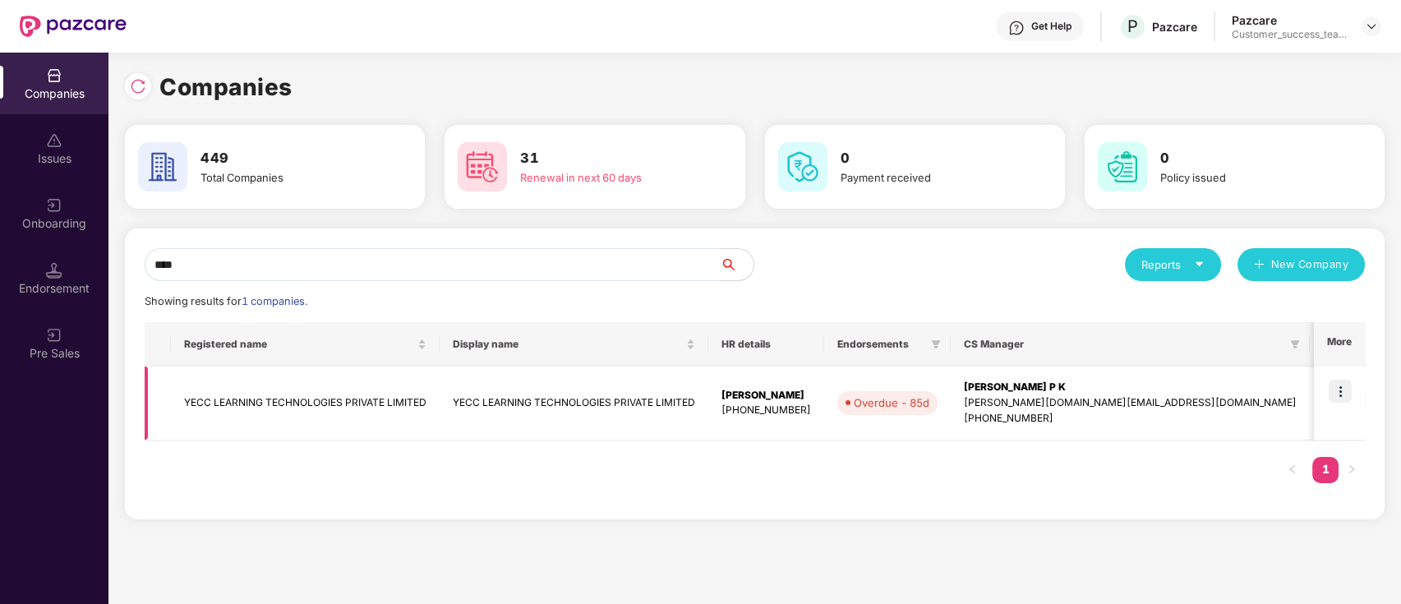
type input "****"
click at [451, 401] on td "YECC LEARNING TECHNOLOGIES PRIVATE LIMITED" at bounding box center [574, 404] width 269 height 74
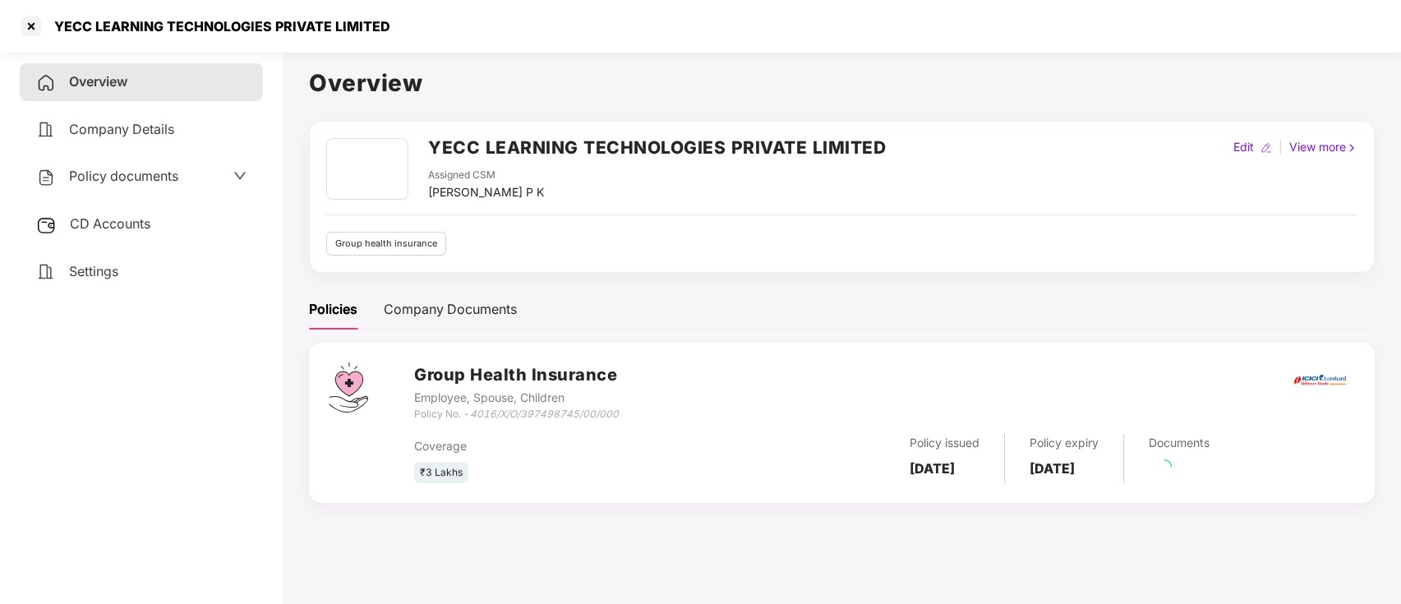
click at [84, 228] on span "CD Accounts" at bounding box center [110, 223] width 81 height 16
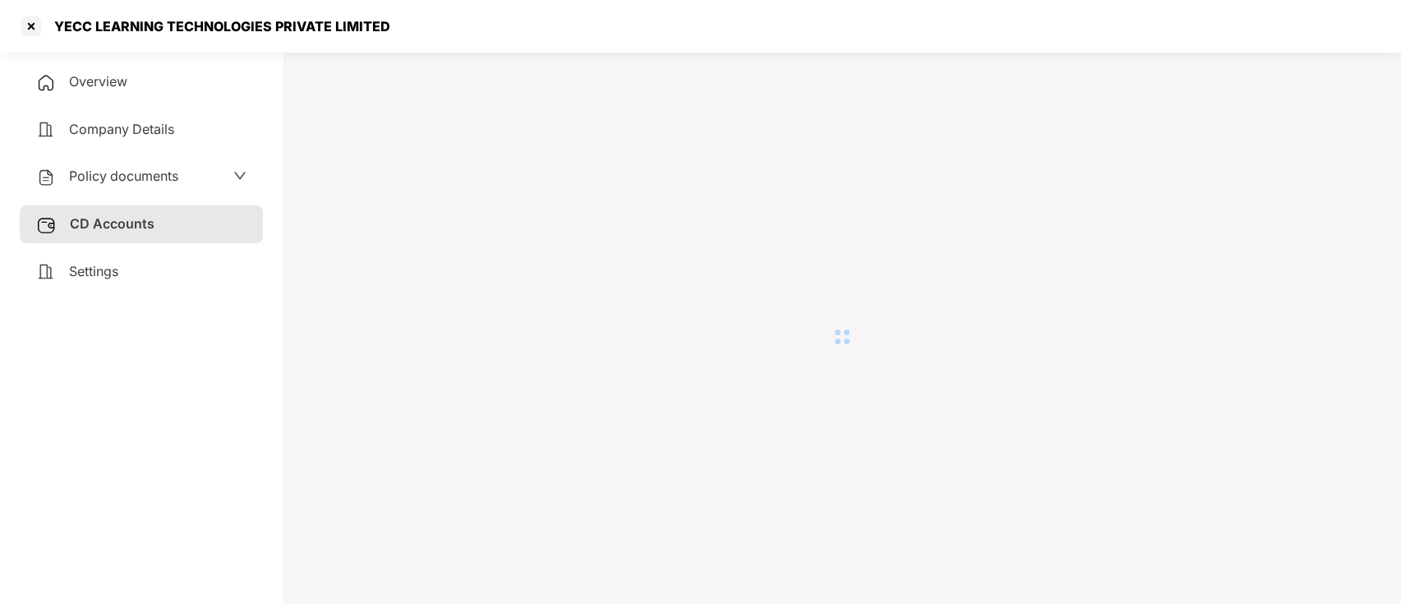
click at [109, 187] on div "Policy documents" at bounding box center [107, 176] width 142 height 21
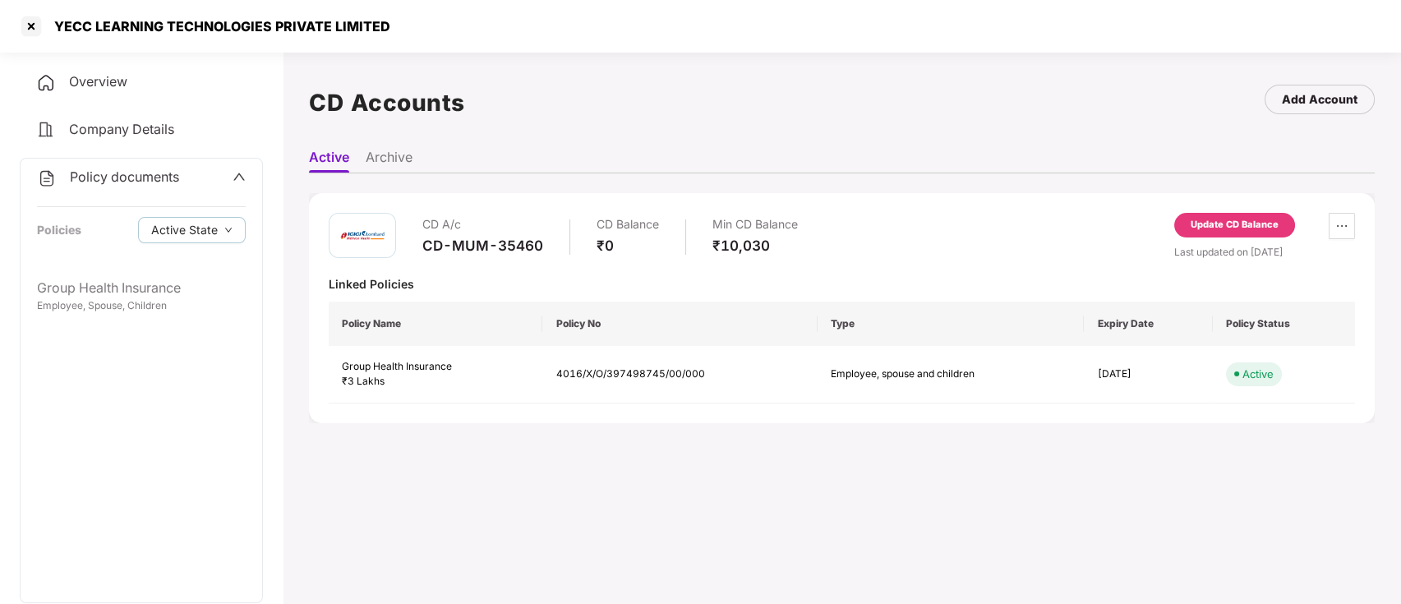
click at [112, 266] on div "Policy documents Policies Active State" at bounding box center [142, 214] width 242 height 111
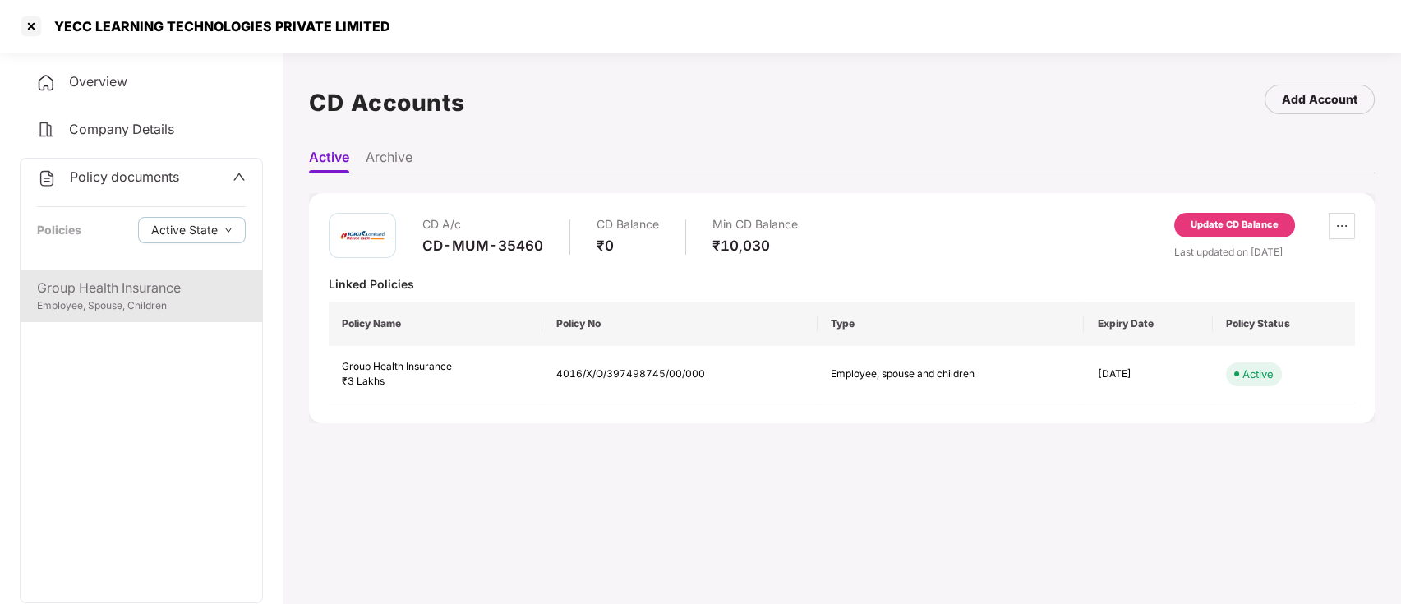
click at [112, 288] on div "Group Health Insurance" at bounding box center [141, 288] width 209 height 21
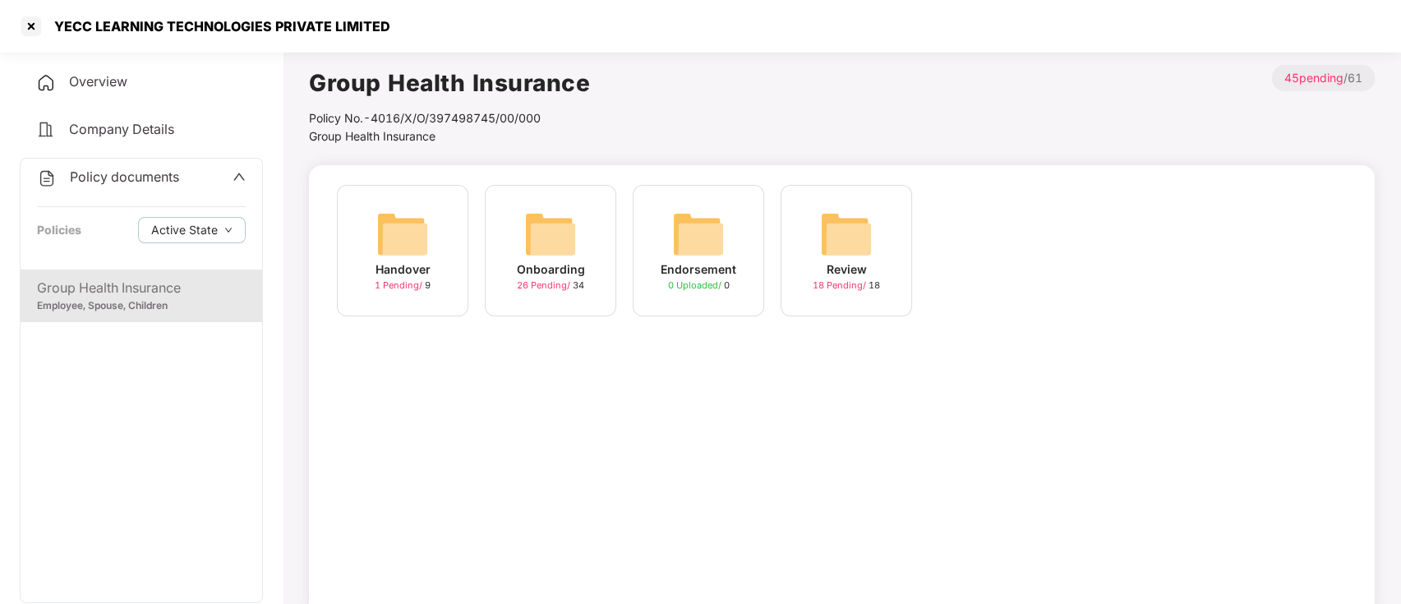
click at [542, 287] on span "26 Pending /" at bounding box center [545, 285] width 56 height 12
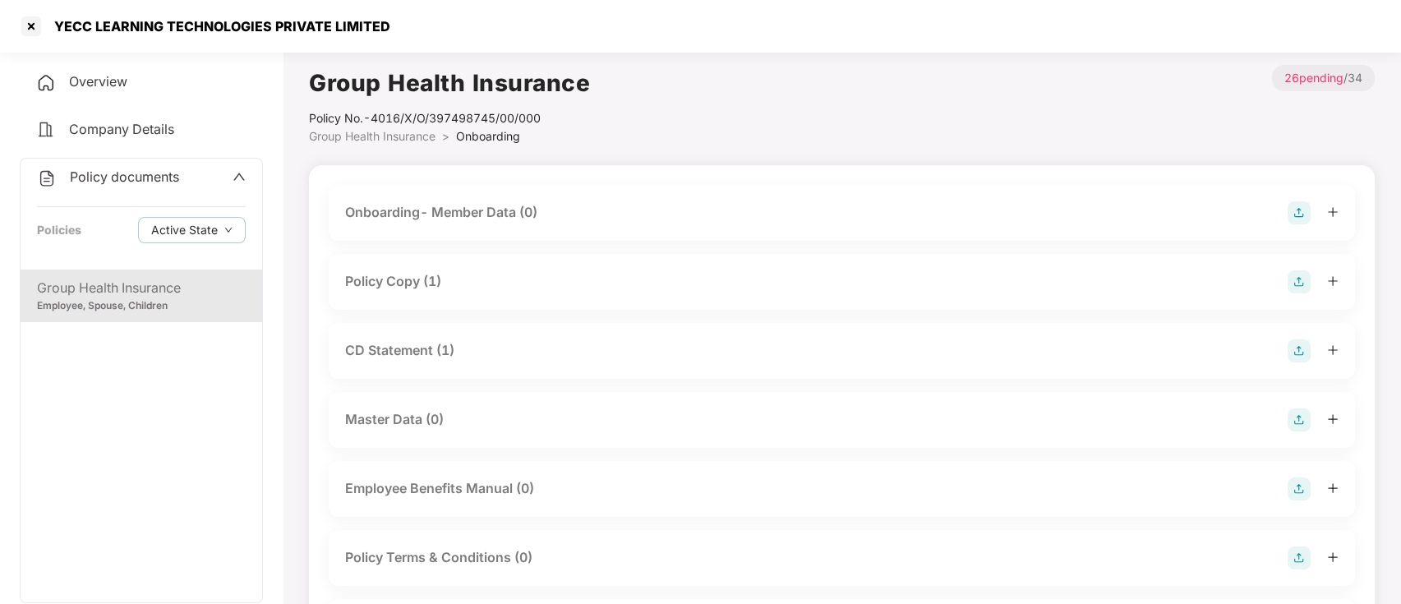
click at [380, 284] on div "Policy Copy (1)" at bounding box center [393, 281] width 96 height 21
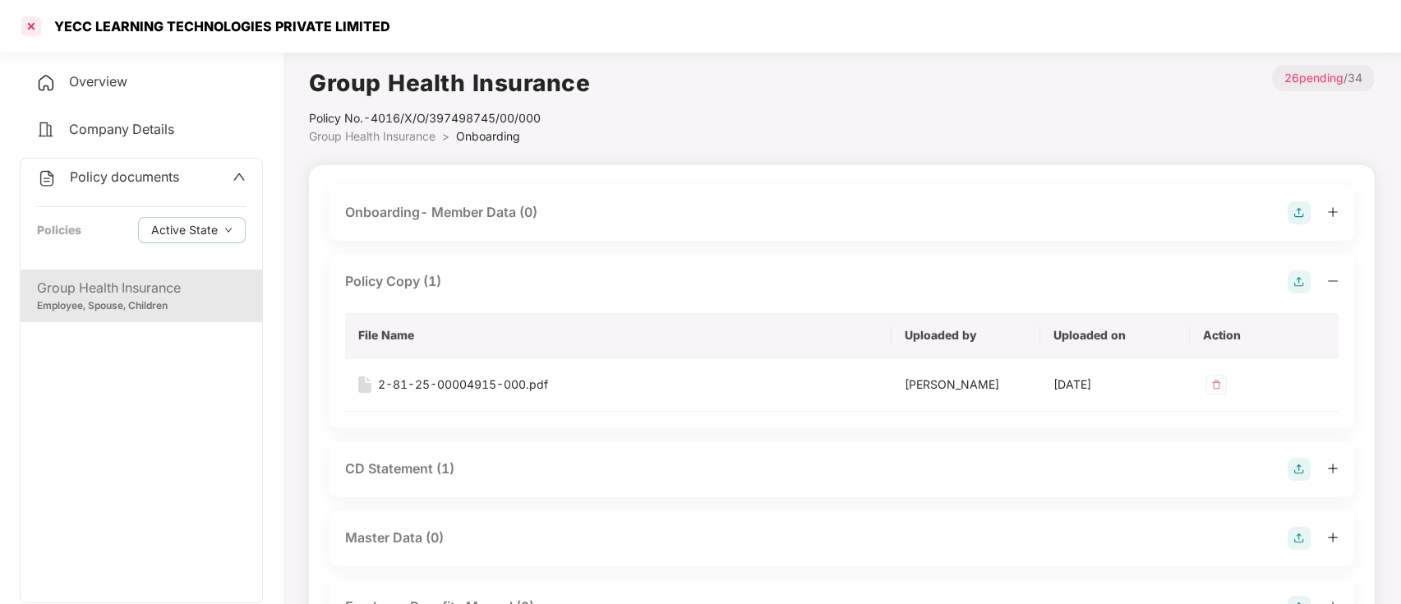
click at [39, 35] on div at bounding box center [31, 26] width 26 height 26
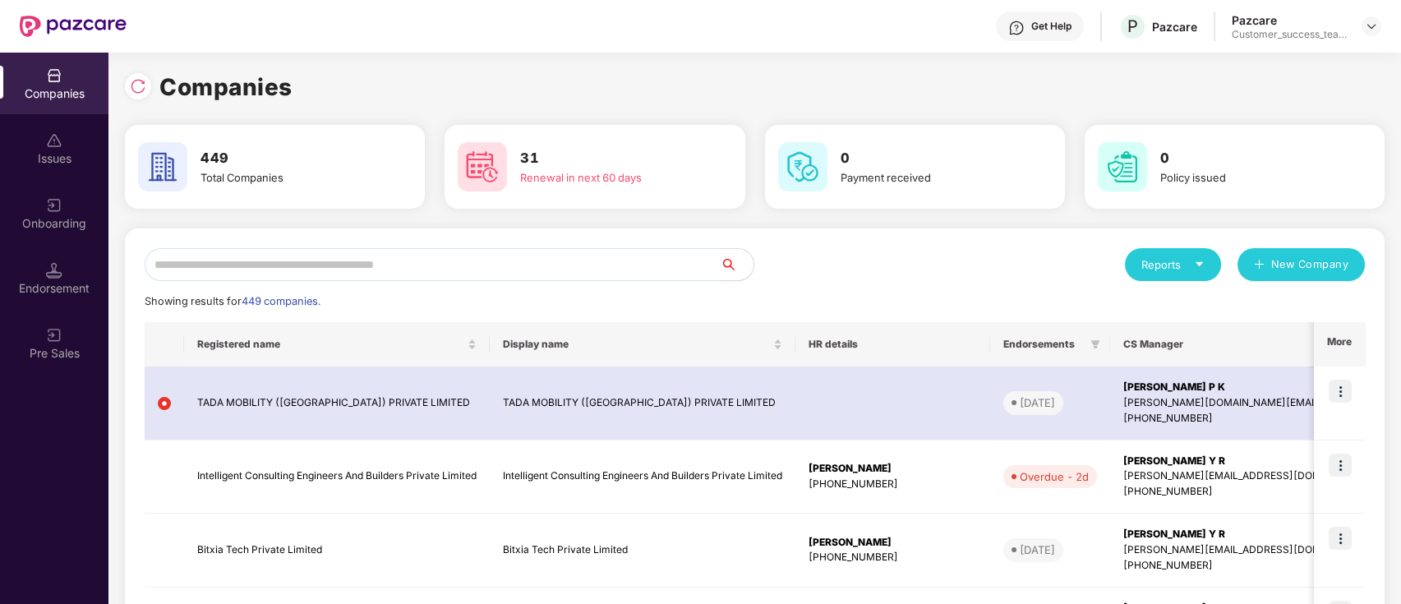
click at [349, 261] on input "text" at bounding box center [433, 264] width 576 height 33
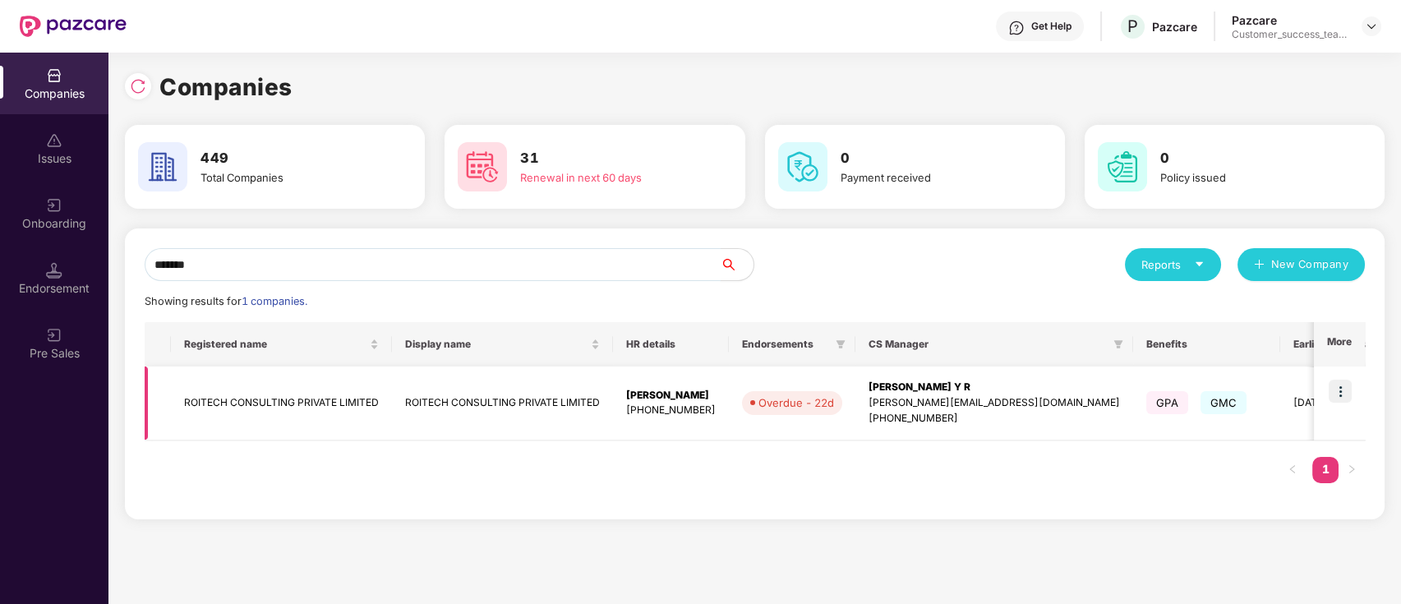
type input "*******"
click at [1341, 387] on img at bounding box center [1340, 391] width 23 height 23
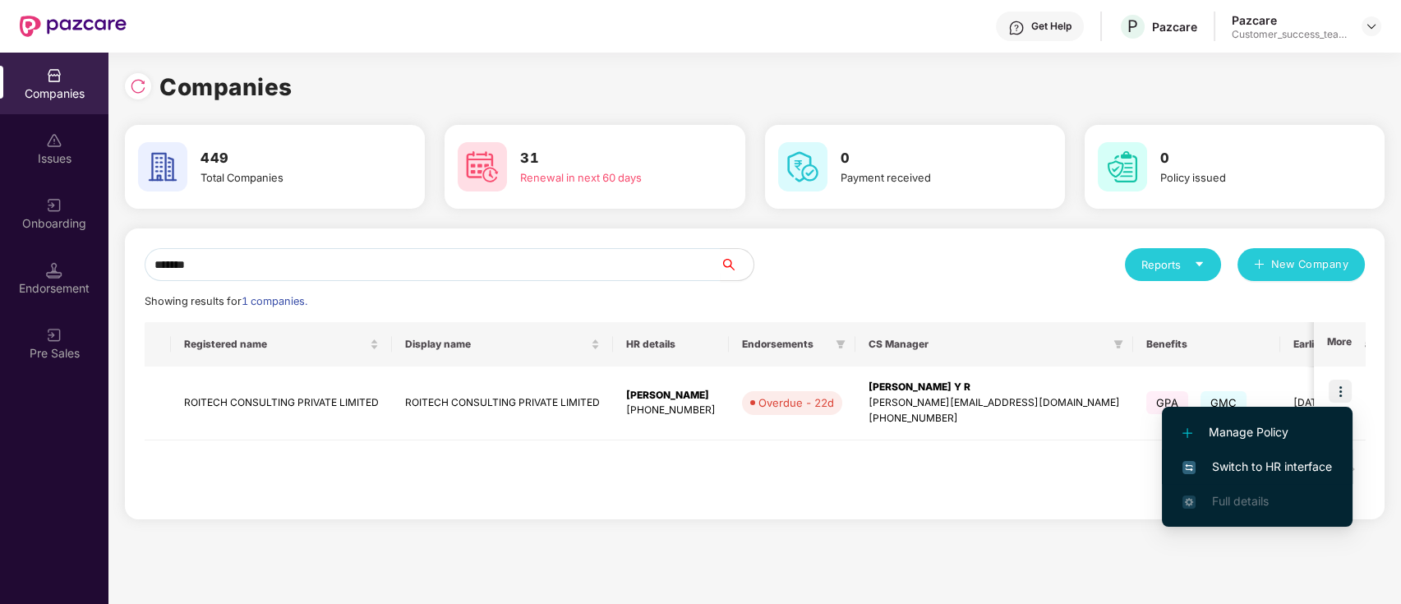
click at [1325, 473] on span "Switch to HR interface" at bounding box center [1258, 467] width 150 height 18
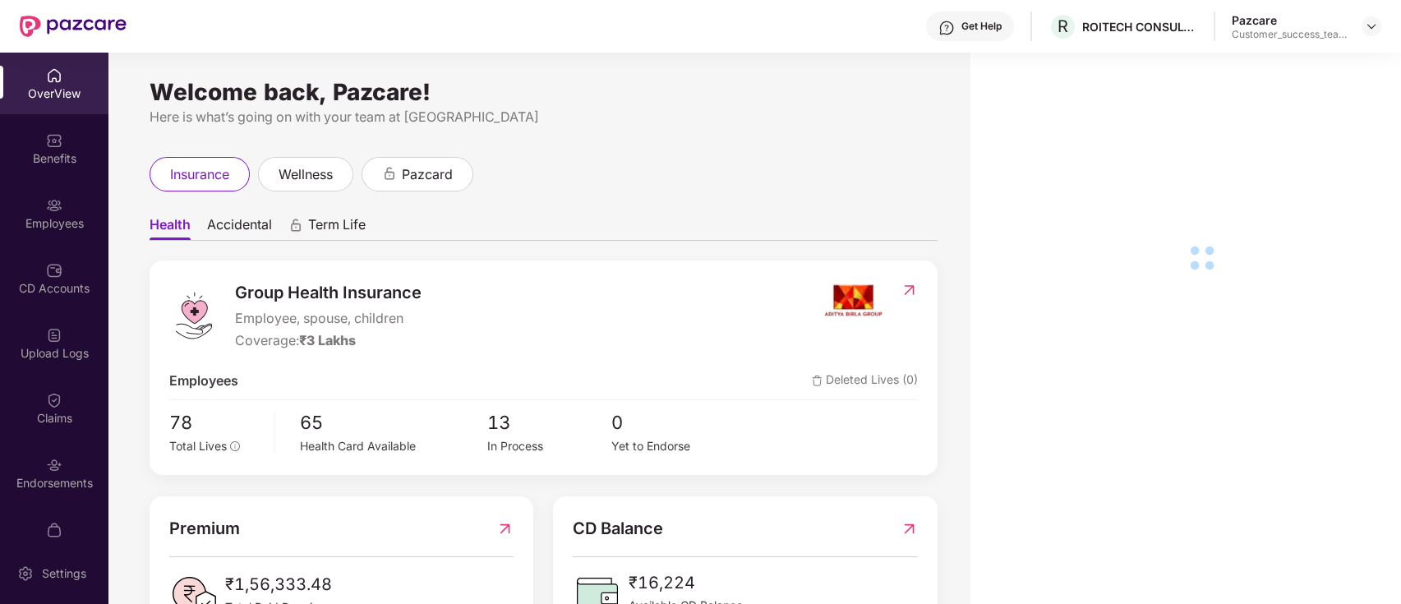
click at [58, 215] on div "Employees" at bounding box center [54, 223] width 108 height 16
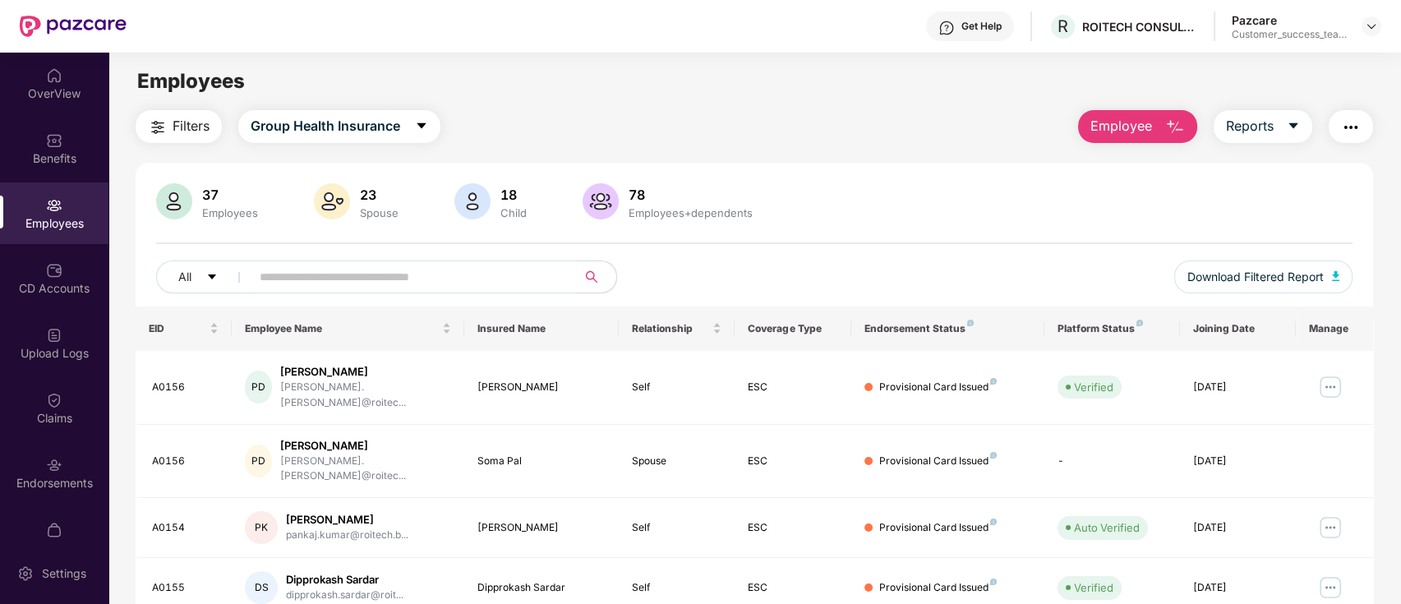
click at [178, 127] on span "Filters" at bounding box center [191, 126] width 37 height 21
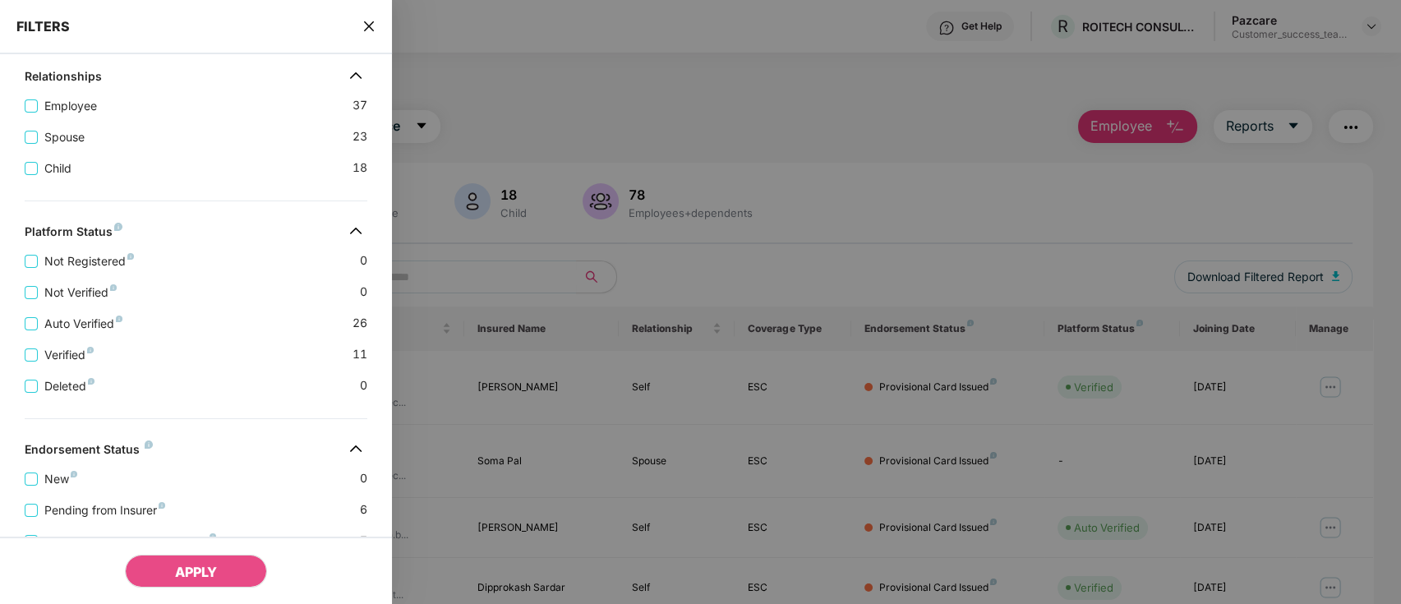
scroll to position [472, 0]
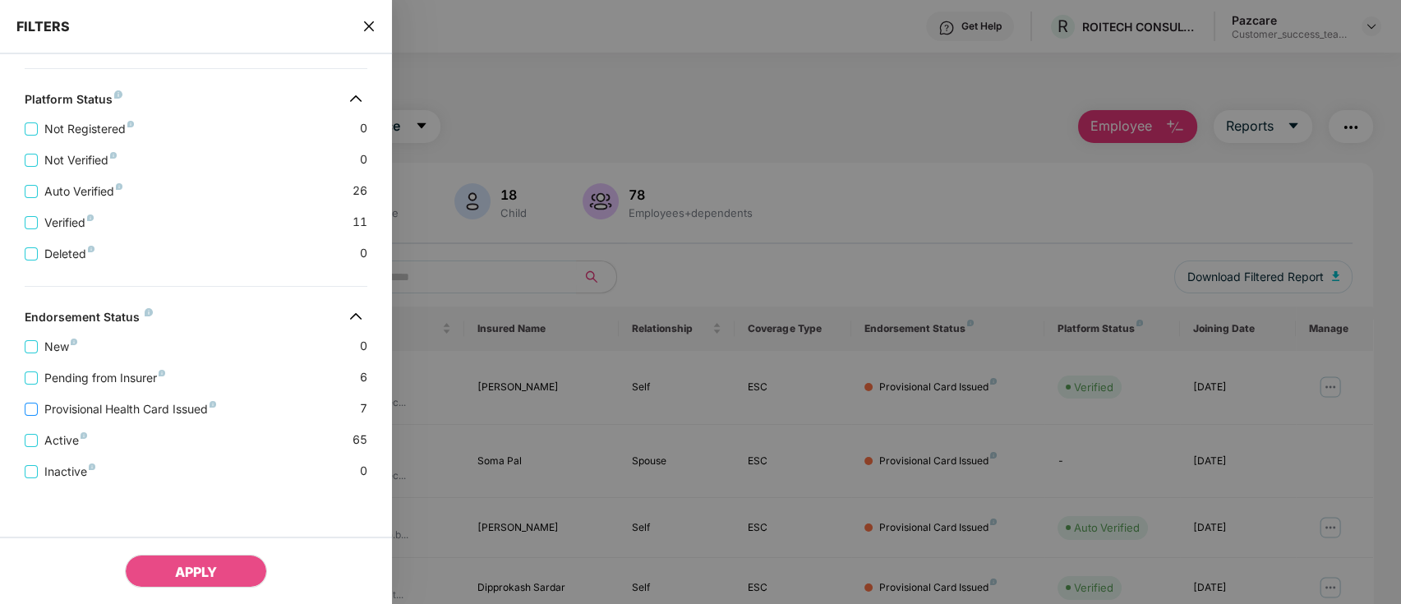
click at [201, 409] on span "Provisional Health Card Issued" at bounding box center [130, 409] width 185 height 18
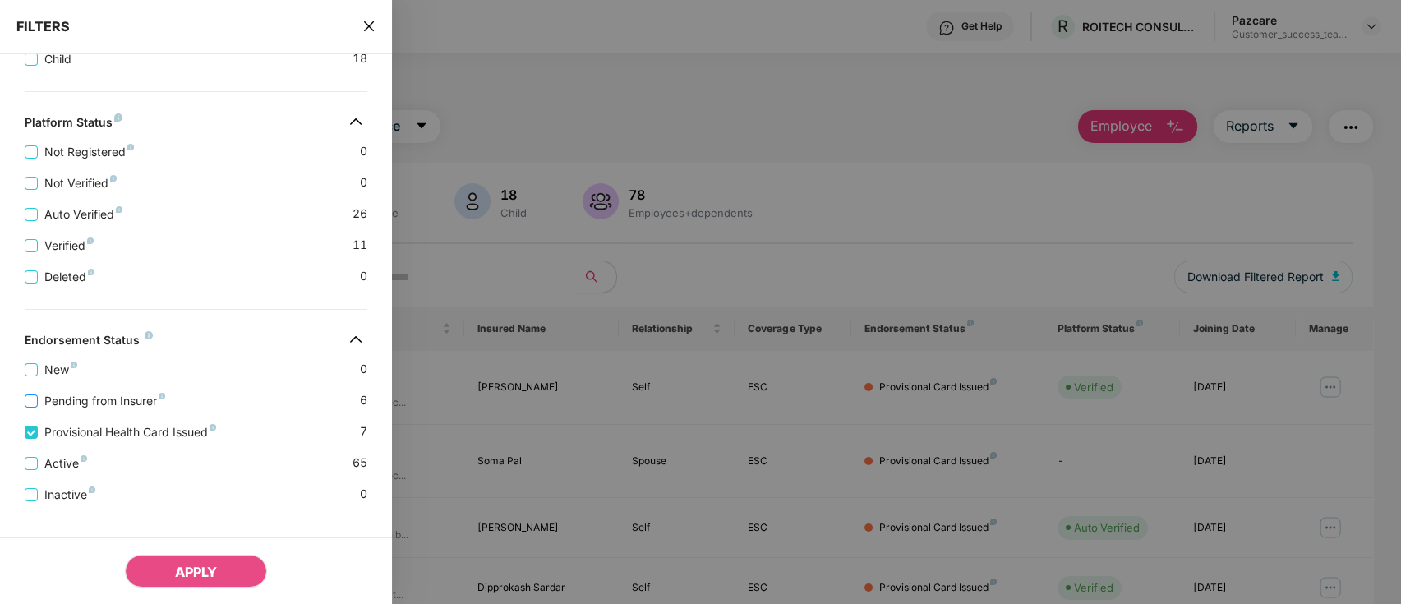
click at [135, 408] on span "Pending from Insurer" at bounding box center [105, 401] width 134 height 18
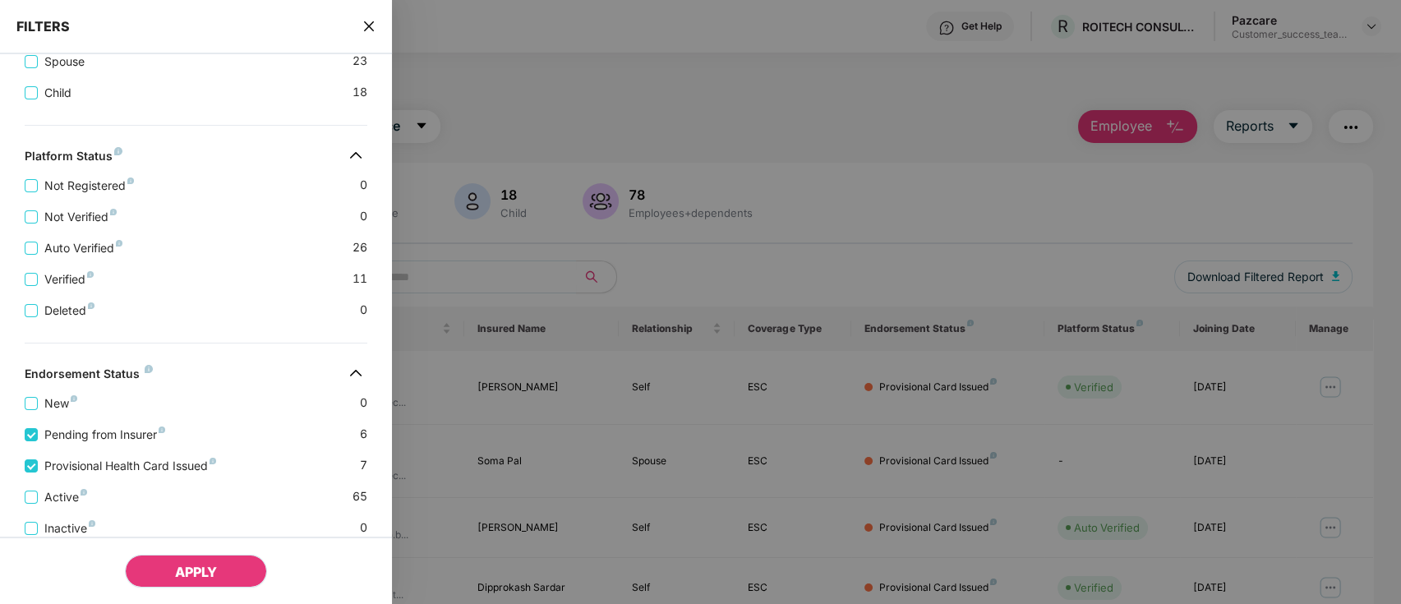
click at [205, 573] on span "APPLY" at bounding box center [196, 572] width 42 height 16
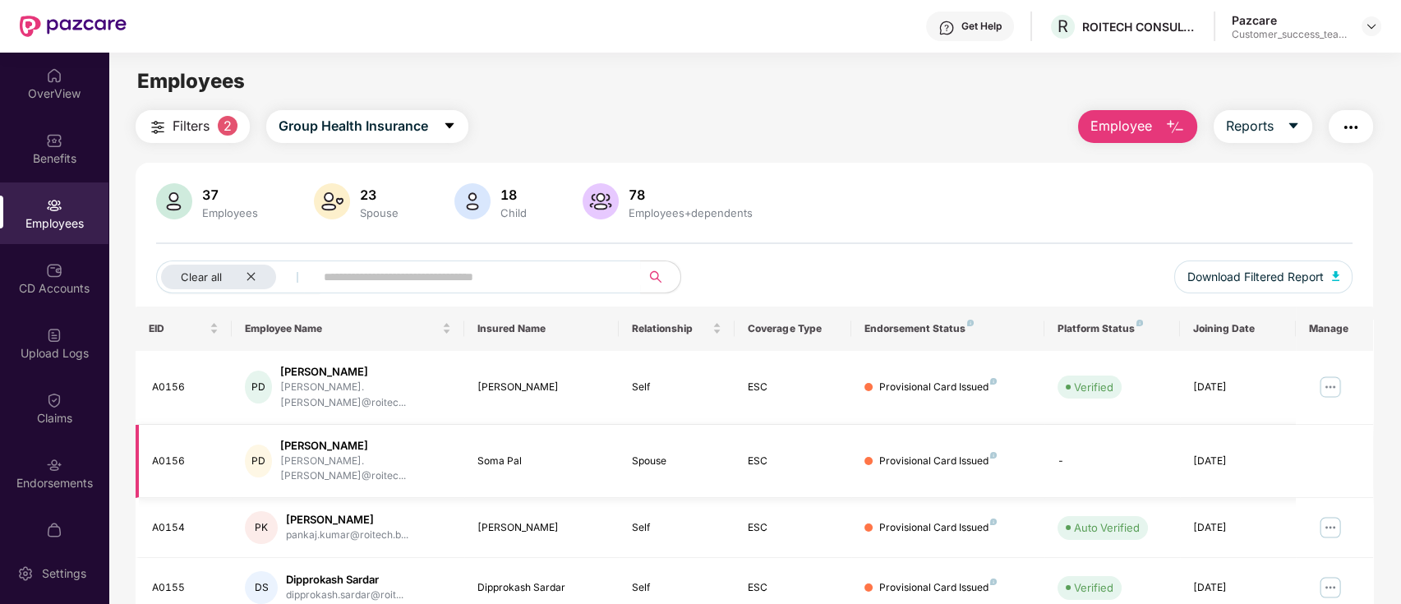
scroll to position [404, 0]
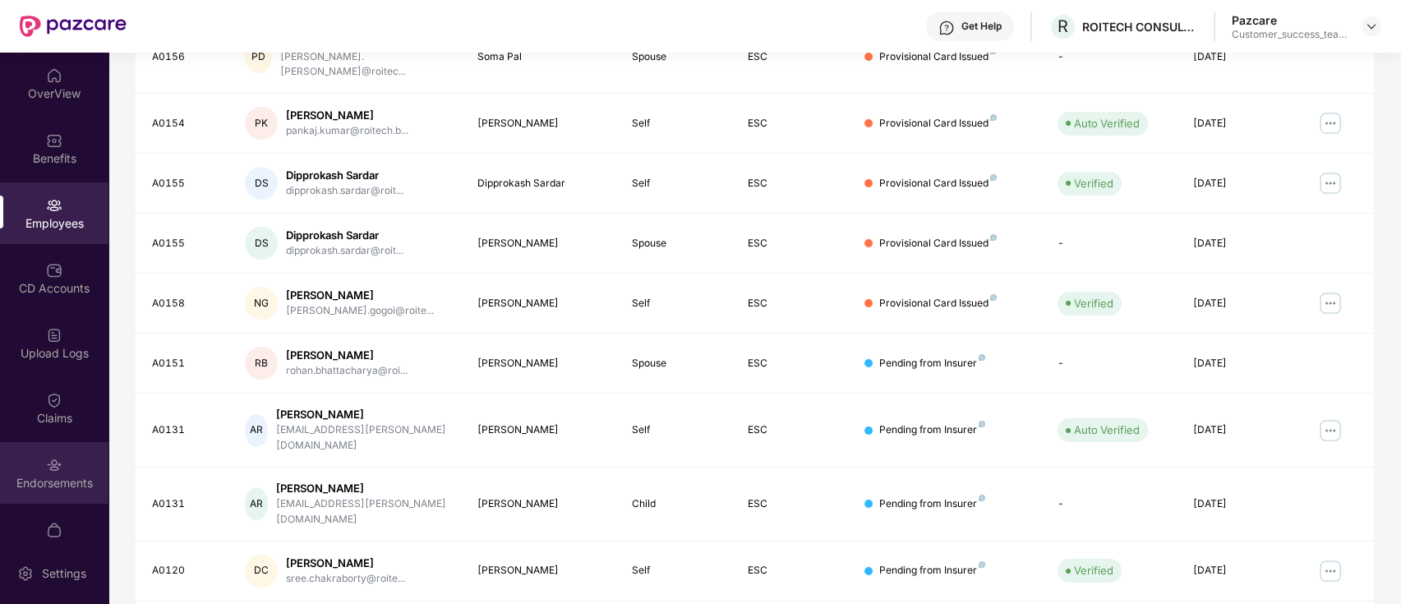
click at [30, 488] on div "Endorsements" at bounding box center [54, 483] width 108 height 16
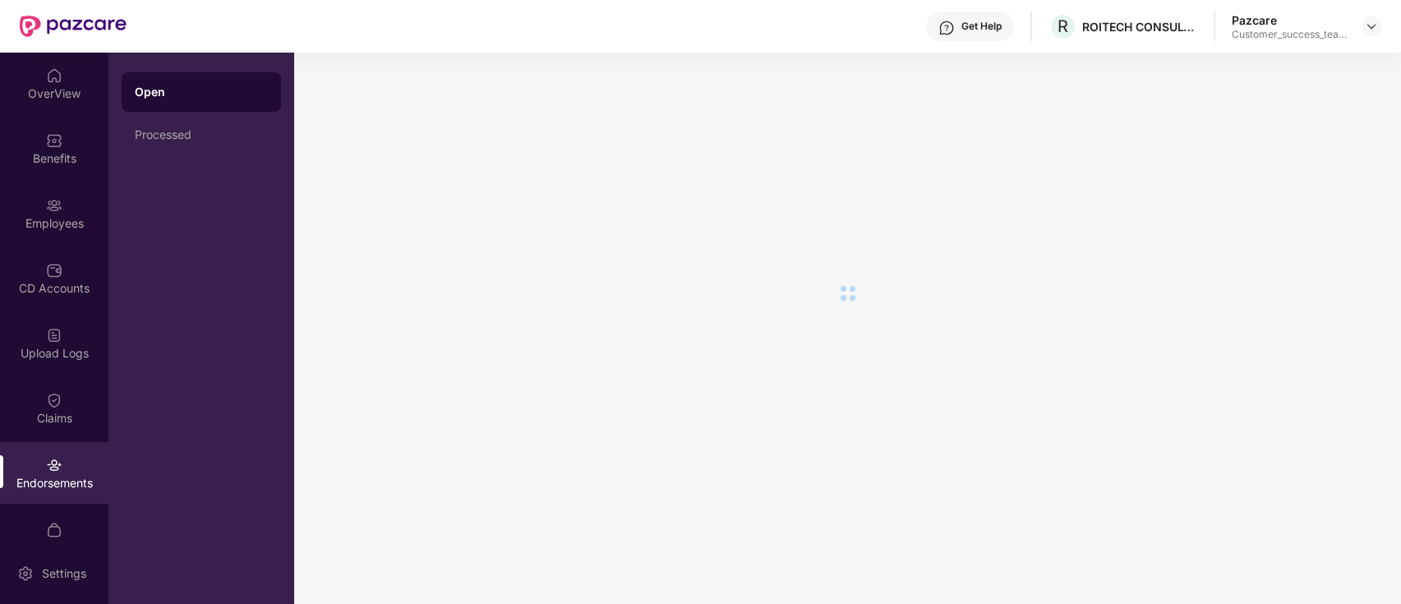
scroll to position [0, 0]
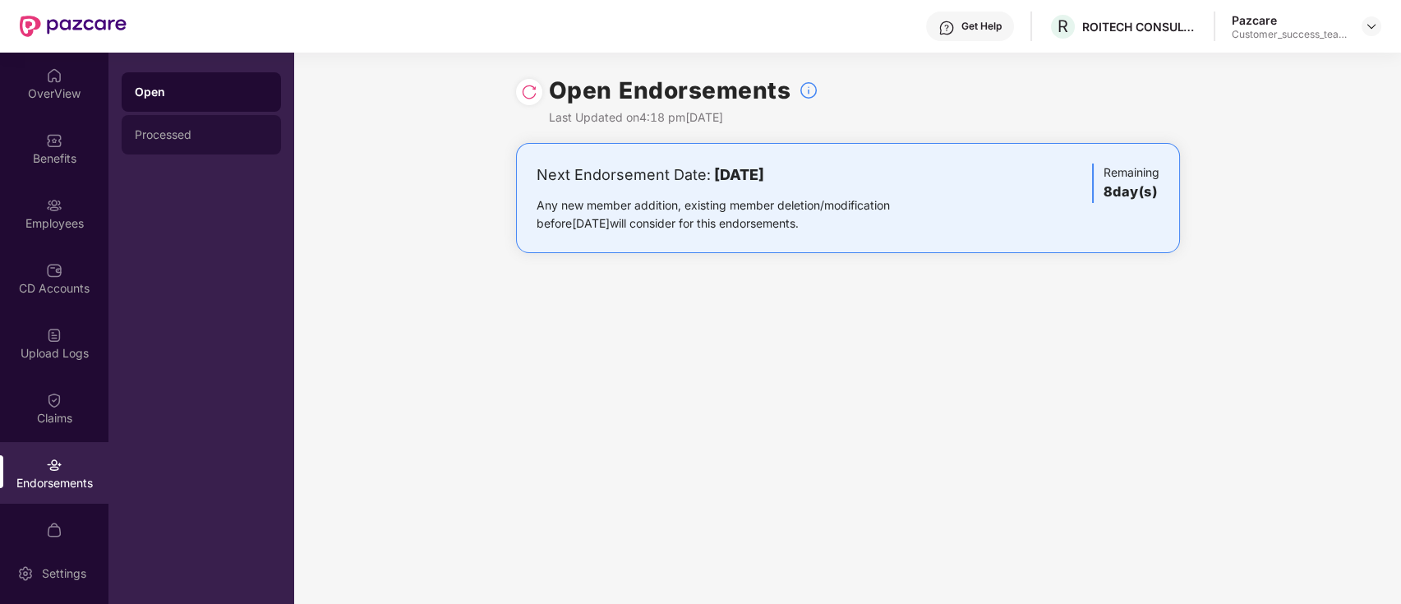
click at [178, 141] on div "Processed" at bounding box center [201, 134] width 159 height 39
